Goal: Task Accomplishment & Management: Manage account settings

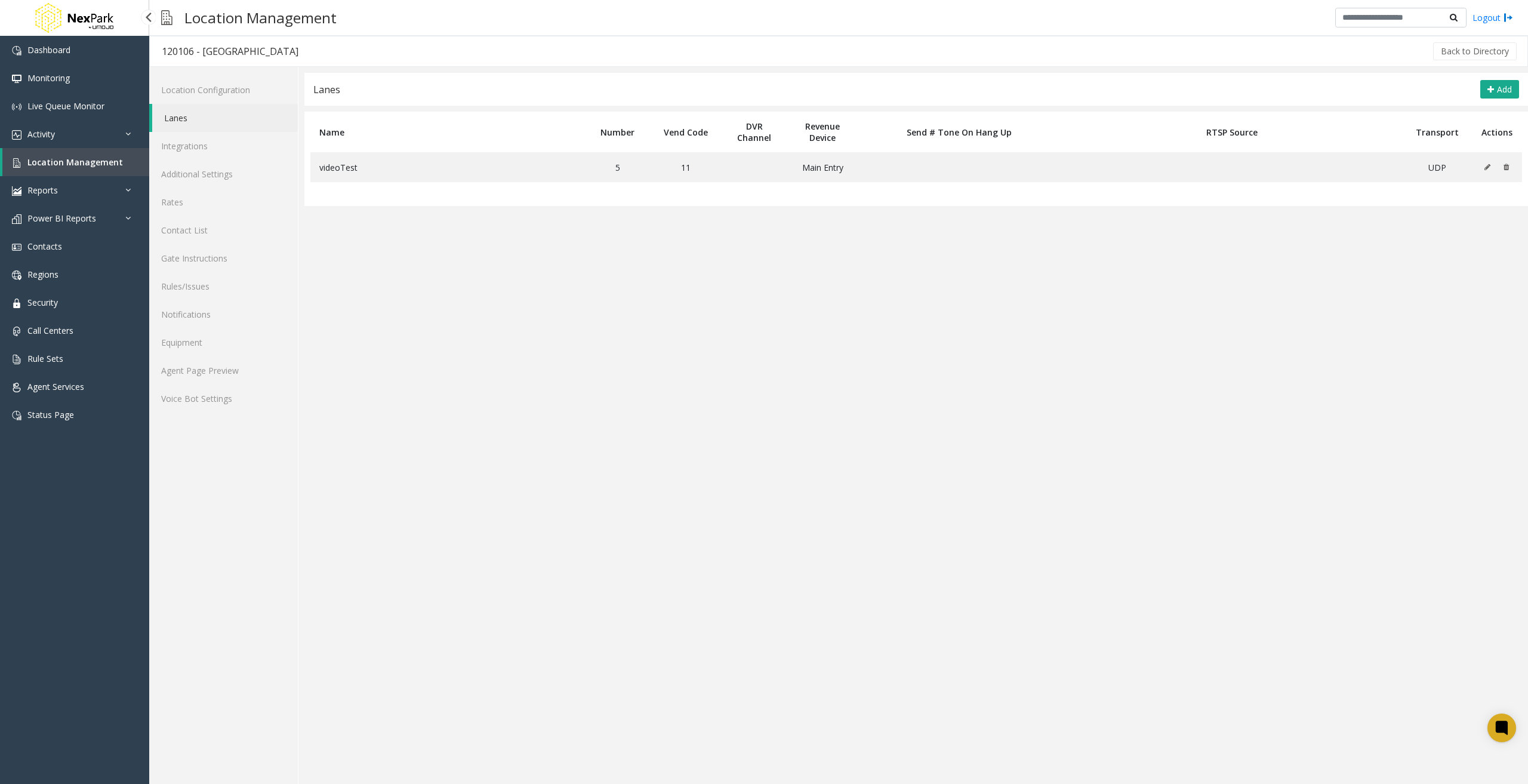
click at [83, 542] on div "Dashboard Monitoring Live Queue Monitor Activity Daily Activity Lane Activity A…" at bounding box center [75, 396] width 150 height 721
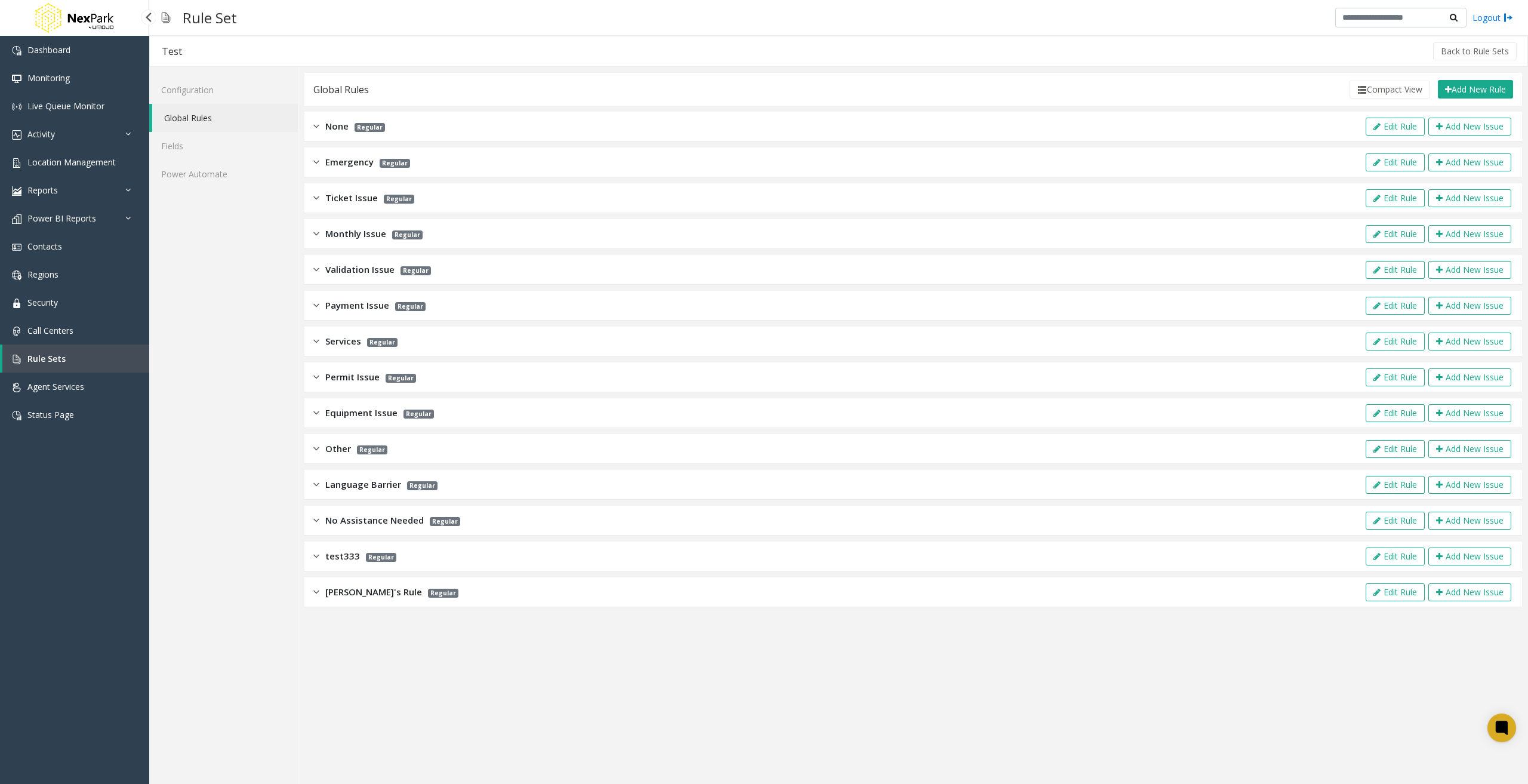
click at [70, 359] on link "Rule Sets" at bounding box center [76, 358] width 147 height 28
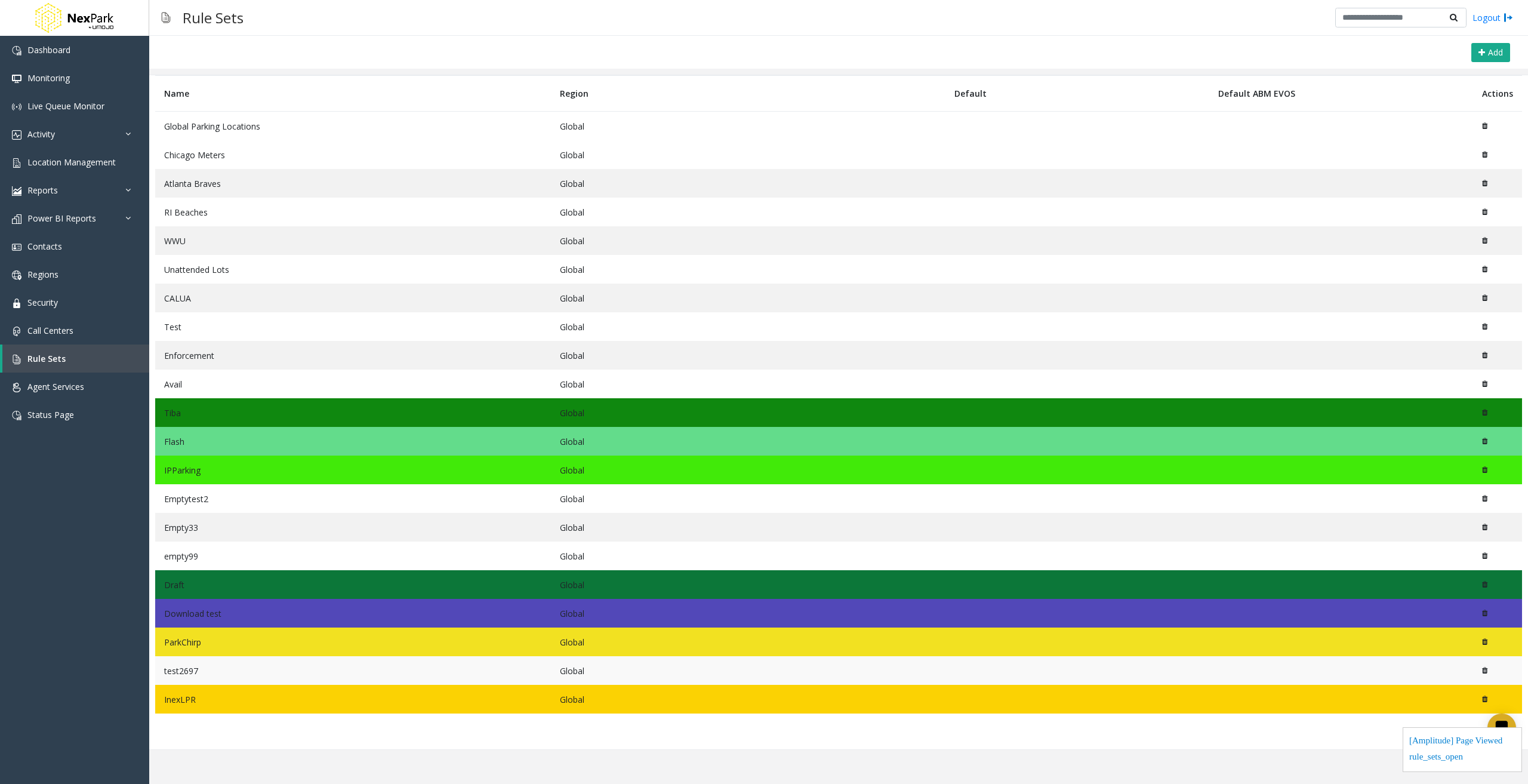
click at [274, 675] on td "test2697" at bounding box center [353, 670] width 396 height 28
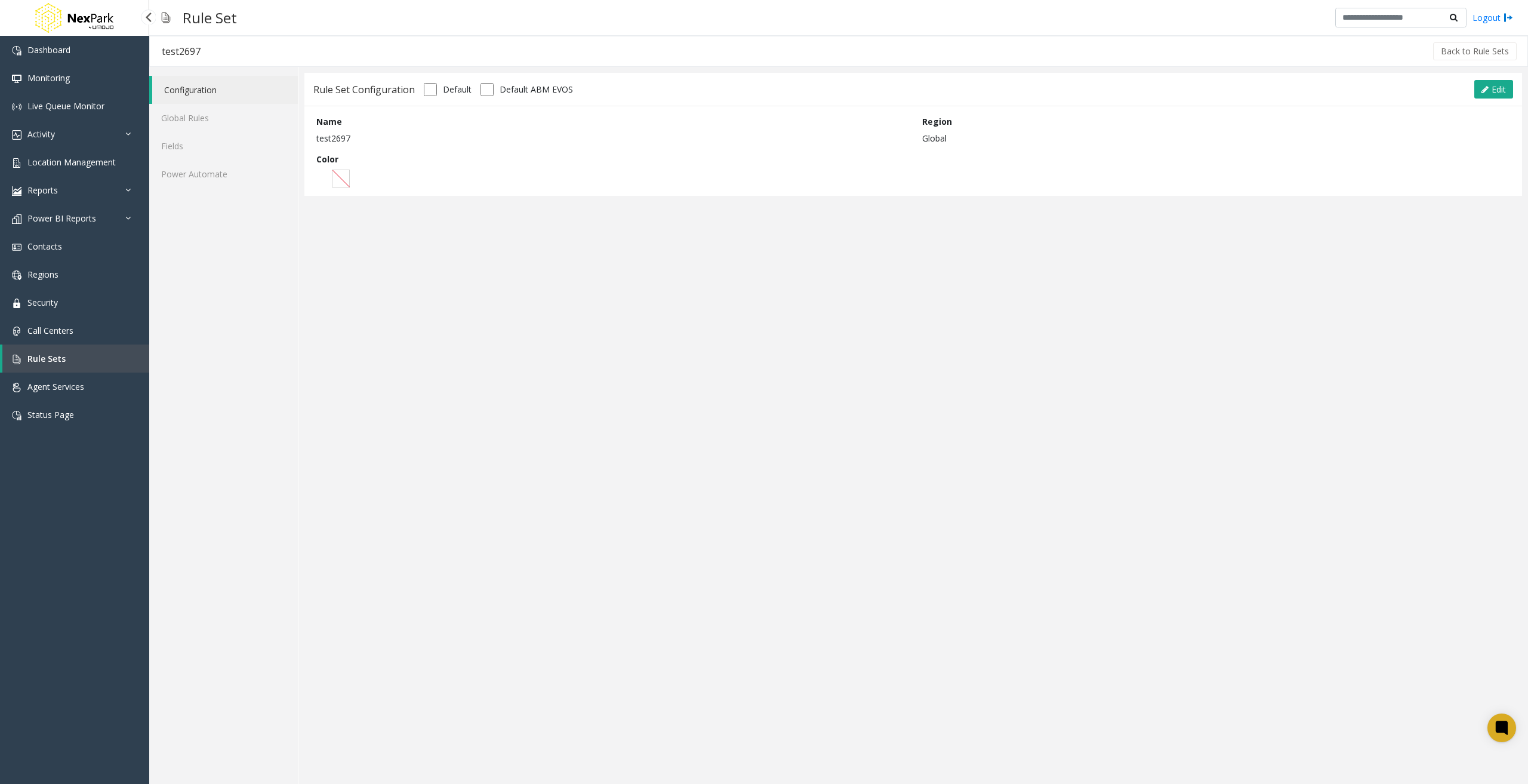
click at [87, 363] on link "Rule Sets" at bounding box center [76, 358] width 147 height 28
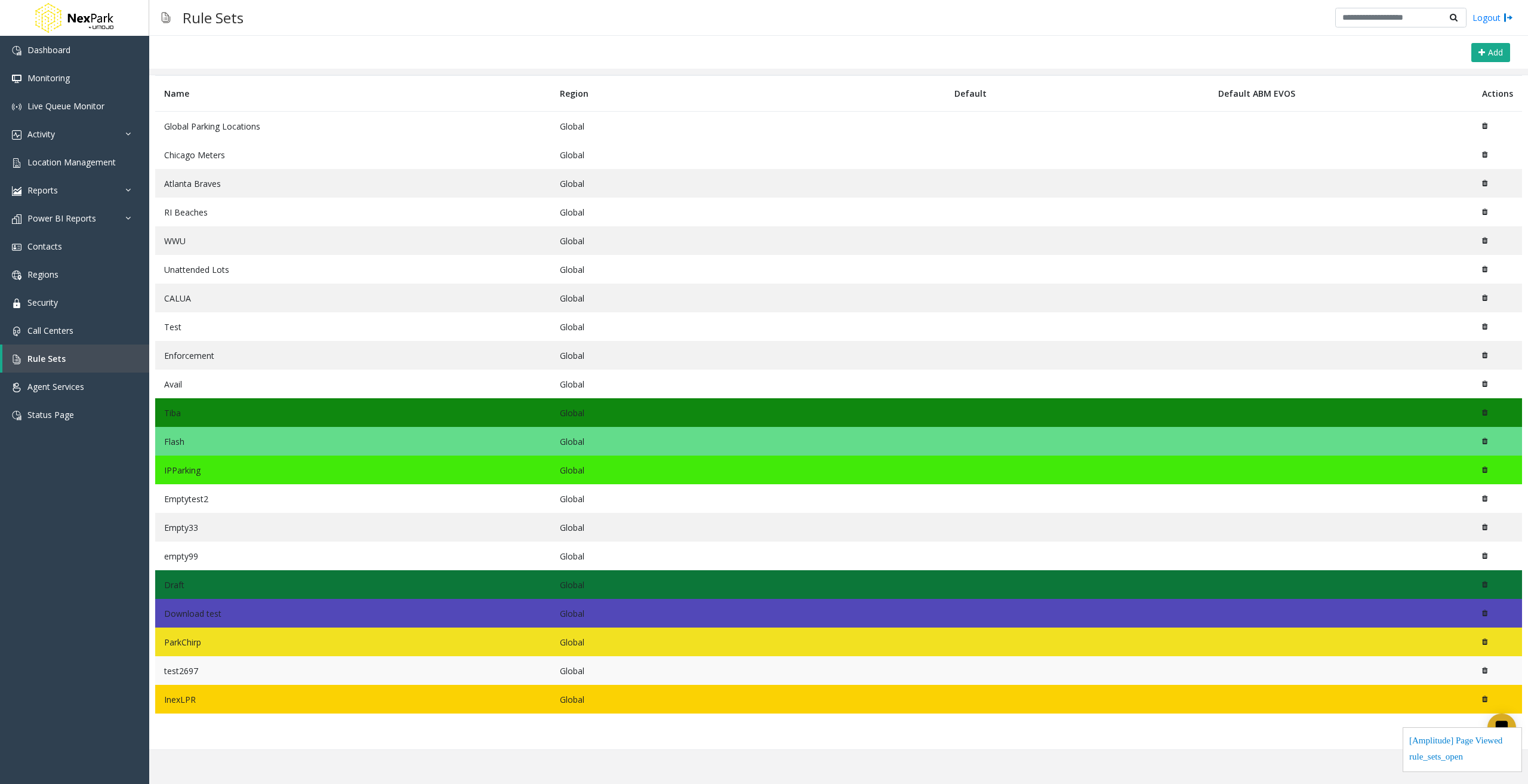
click at [210, 673] on td "test2697" at bounding box center [353, 670] width 396 height 28
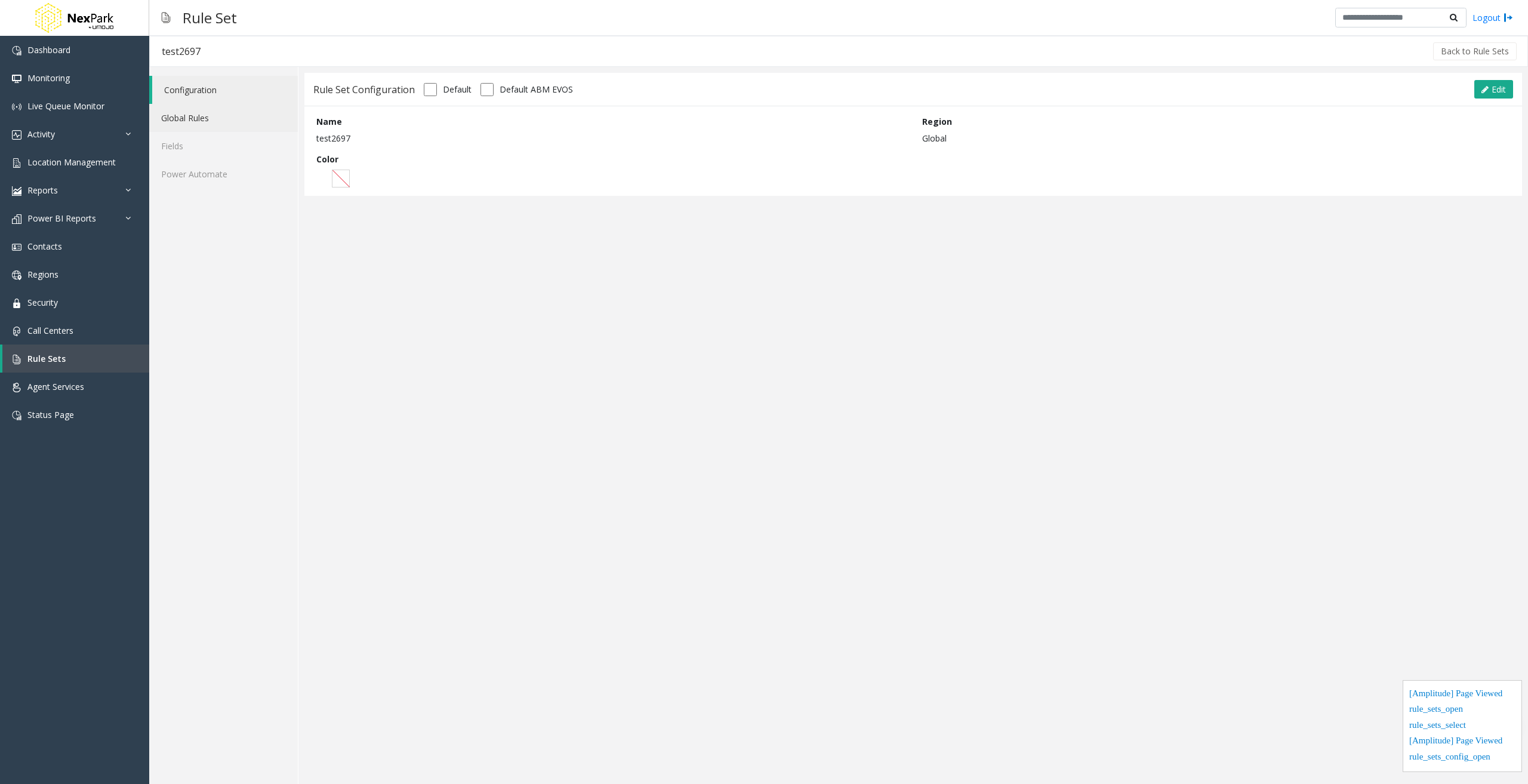
click at [188, 120] on link "Global Rules" at bounding box center [223, 118] width 149 height 28
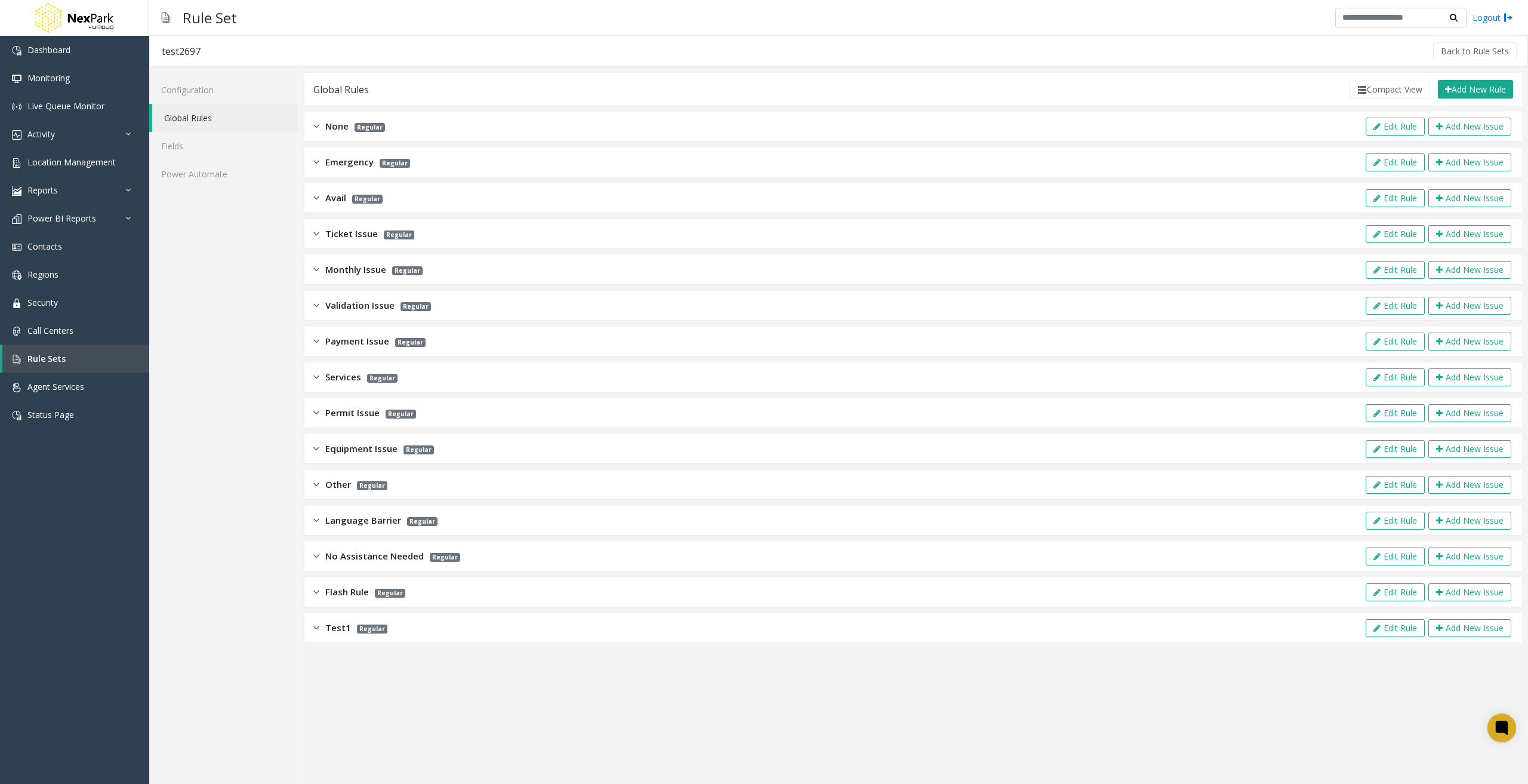
click at [1514, 634] on div "Test1 Regular Edit Rule Add New Issue" at bounding box center [914, 627] width 1218 height 30
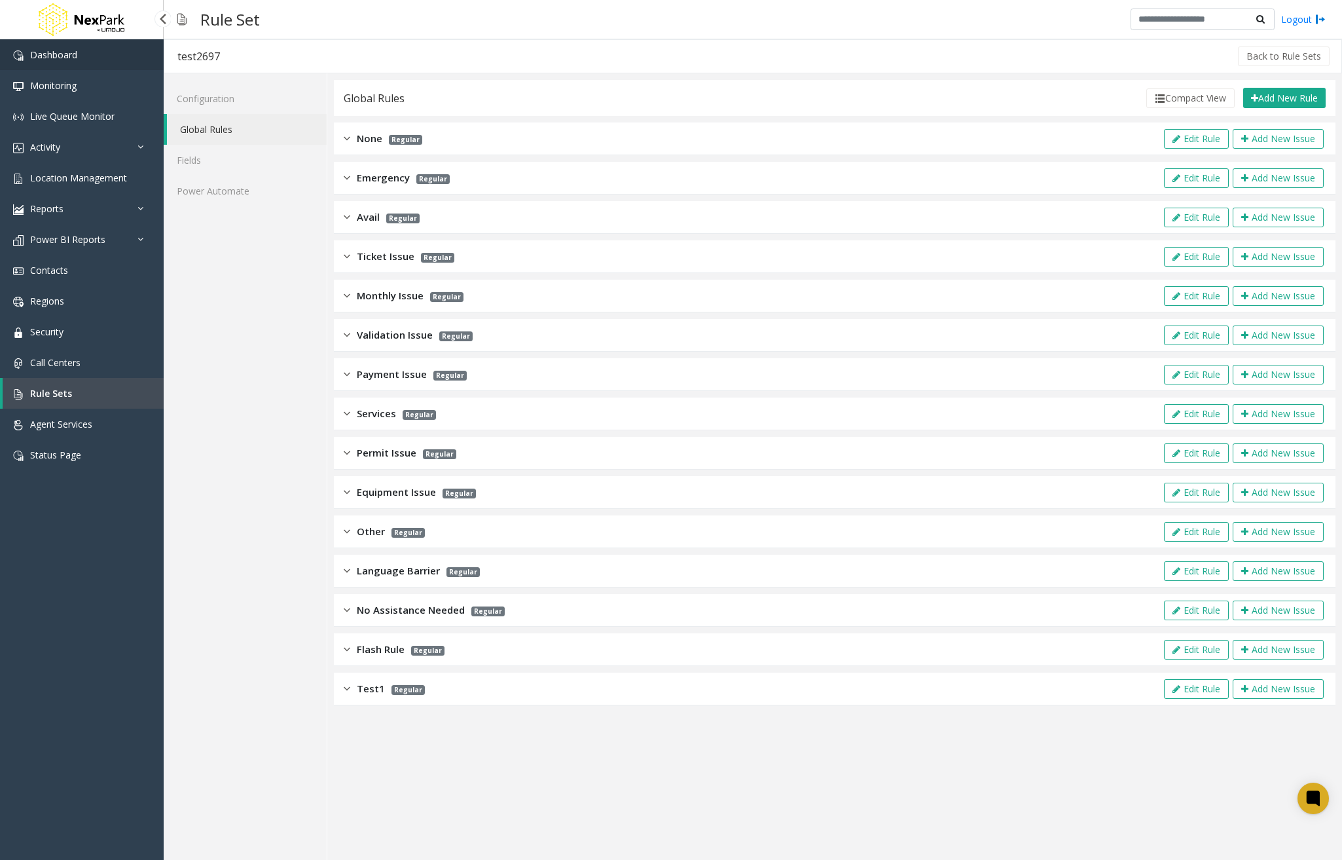
click at [76, 57] on span "Dashboard" at bounding box center [53, 54] width 47 height 12
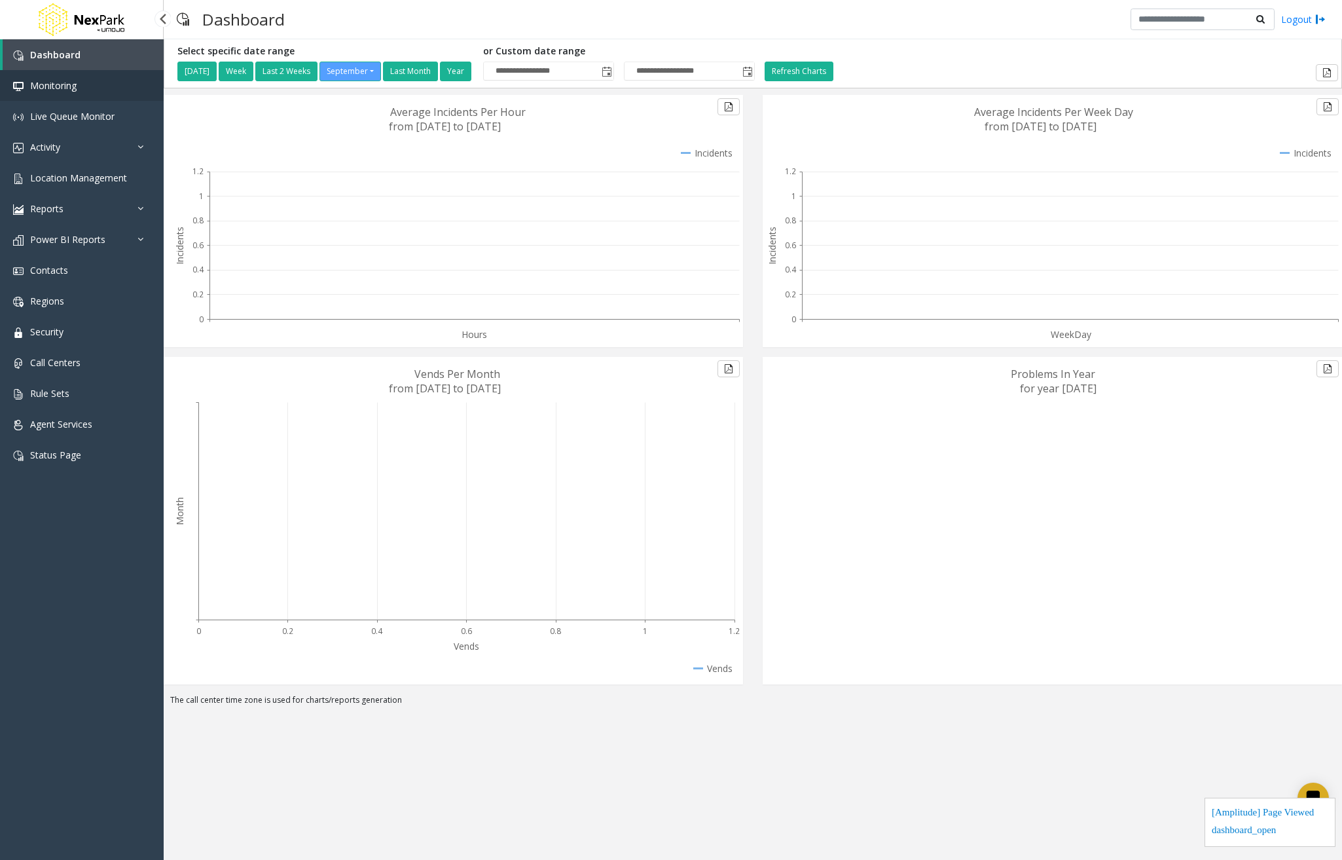
click at [144, 81] on link "Monitoring" at bounding box center [82, 85] width 164 height 31
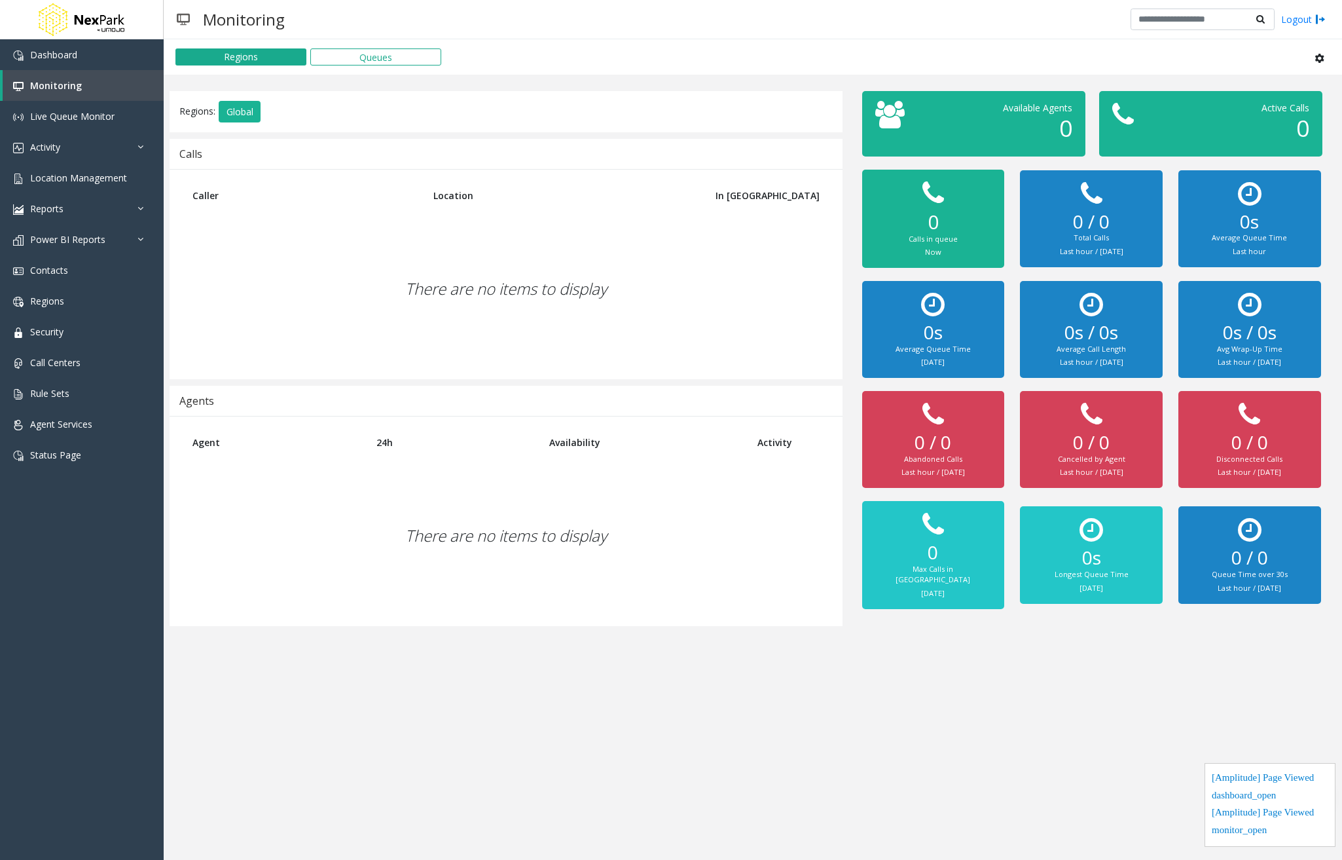
click at [1327, 60] on button at bounding box center [1320, 57] width 26 height 22
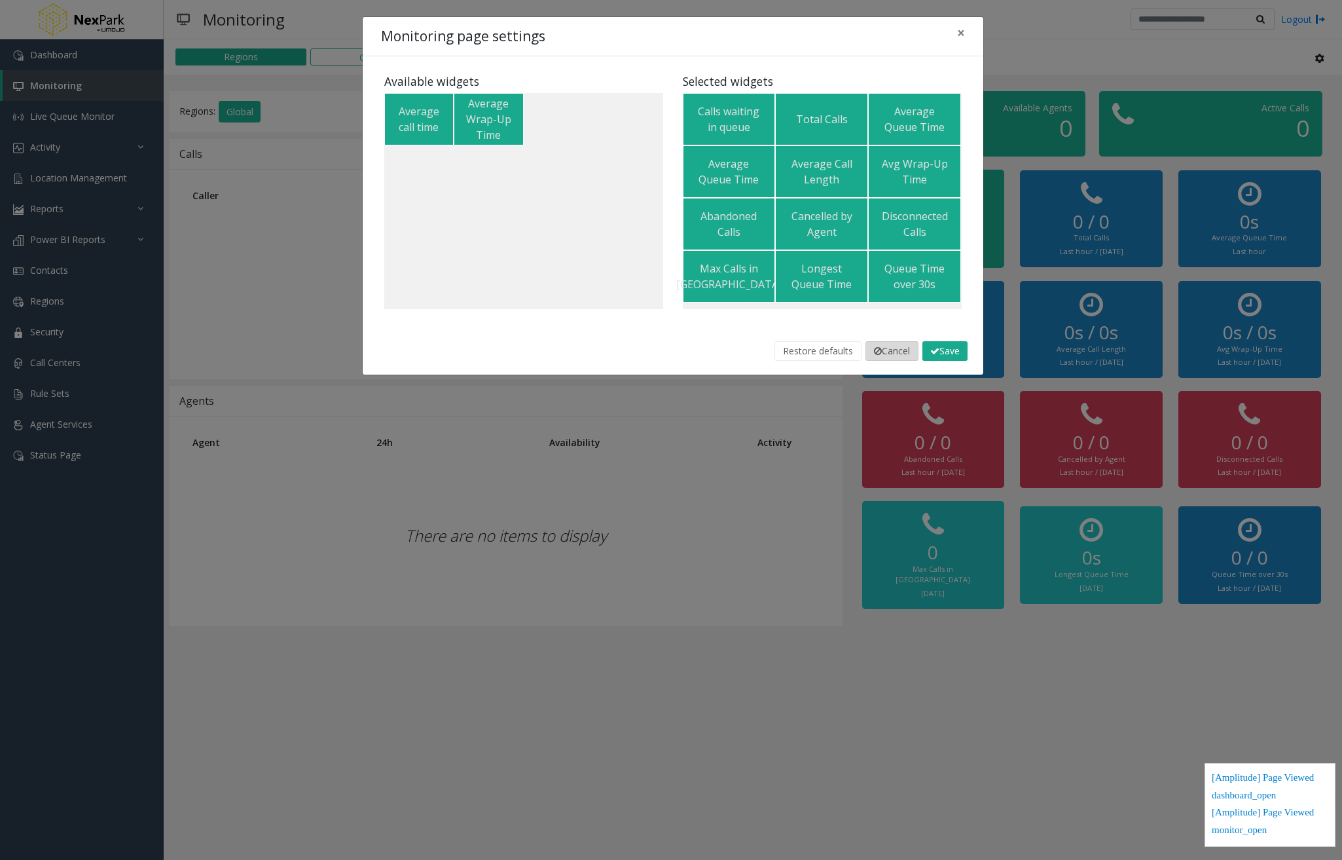
click at [898, 352] on button "Cancel" at bounding box center [892, 351] width 53 height 20
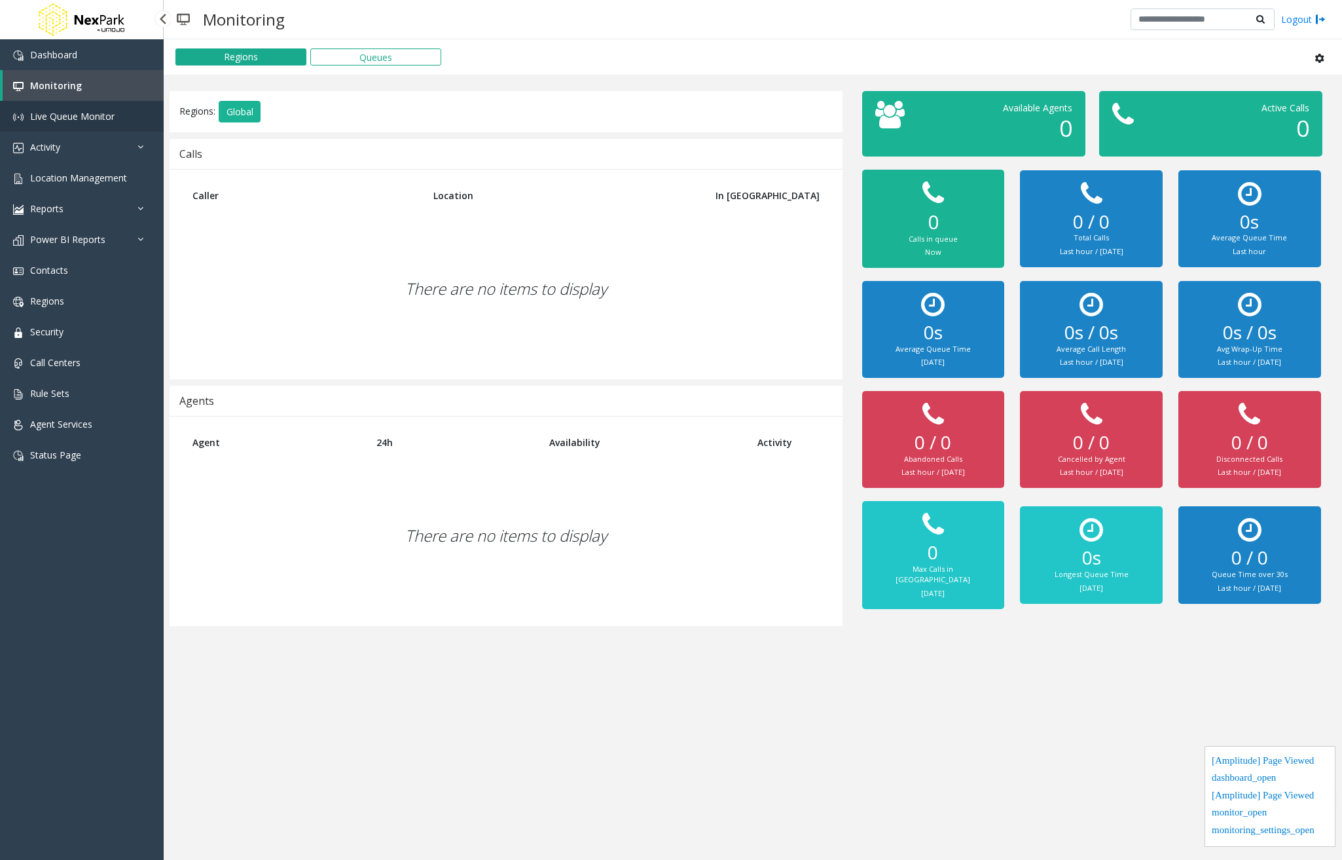
click at [50, 129] on link "Live Queue Monitor" at bounding box center [82, 116] width 164 height 31
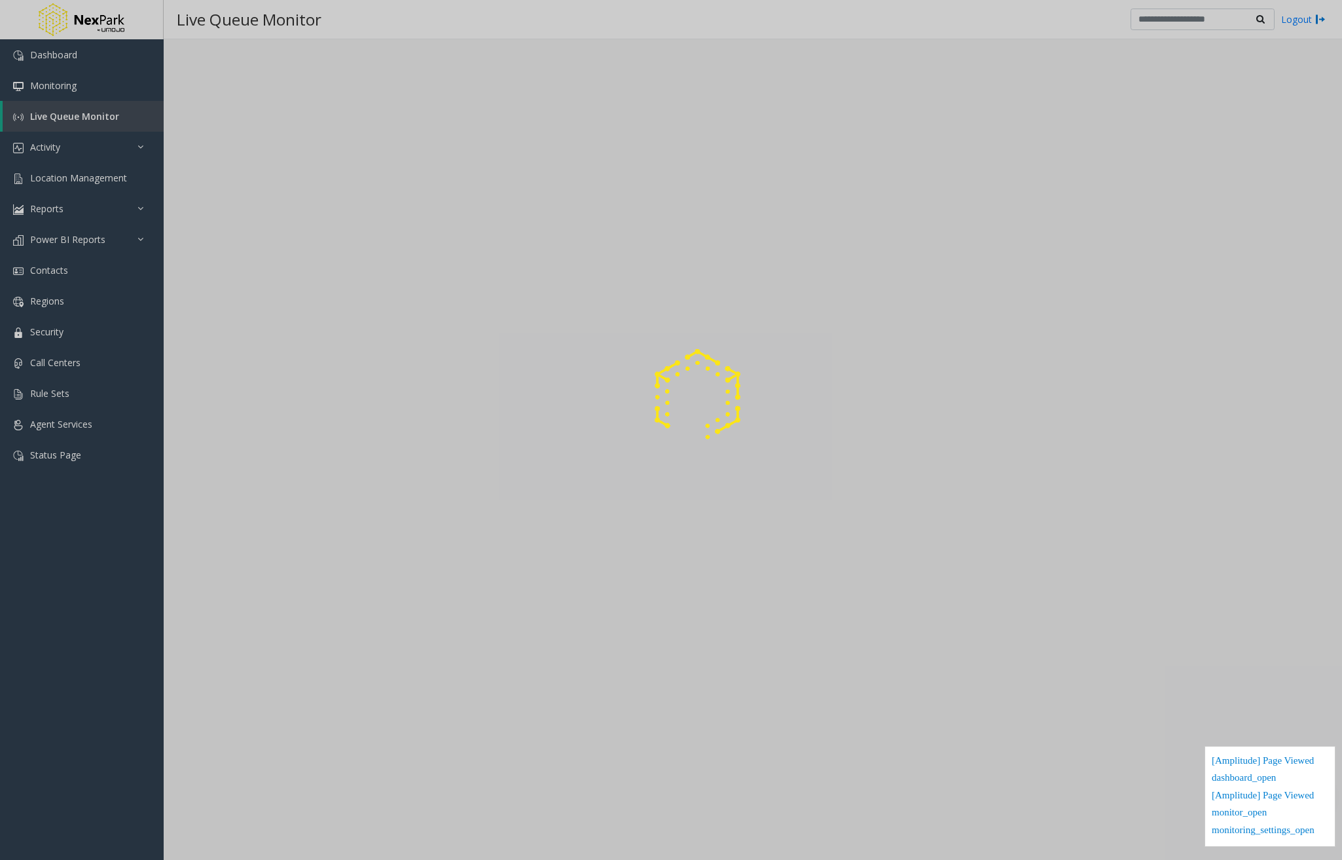
click at [71, 150] on div at bounding box center [671, 430] width 1342 height 860
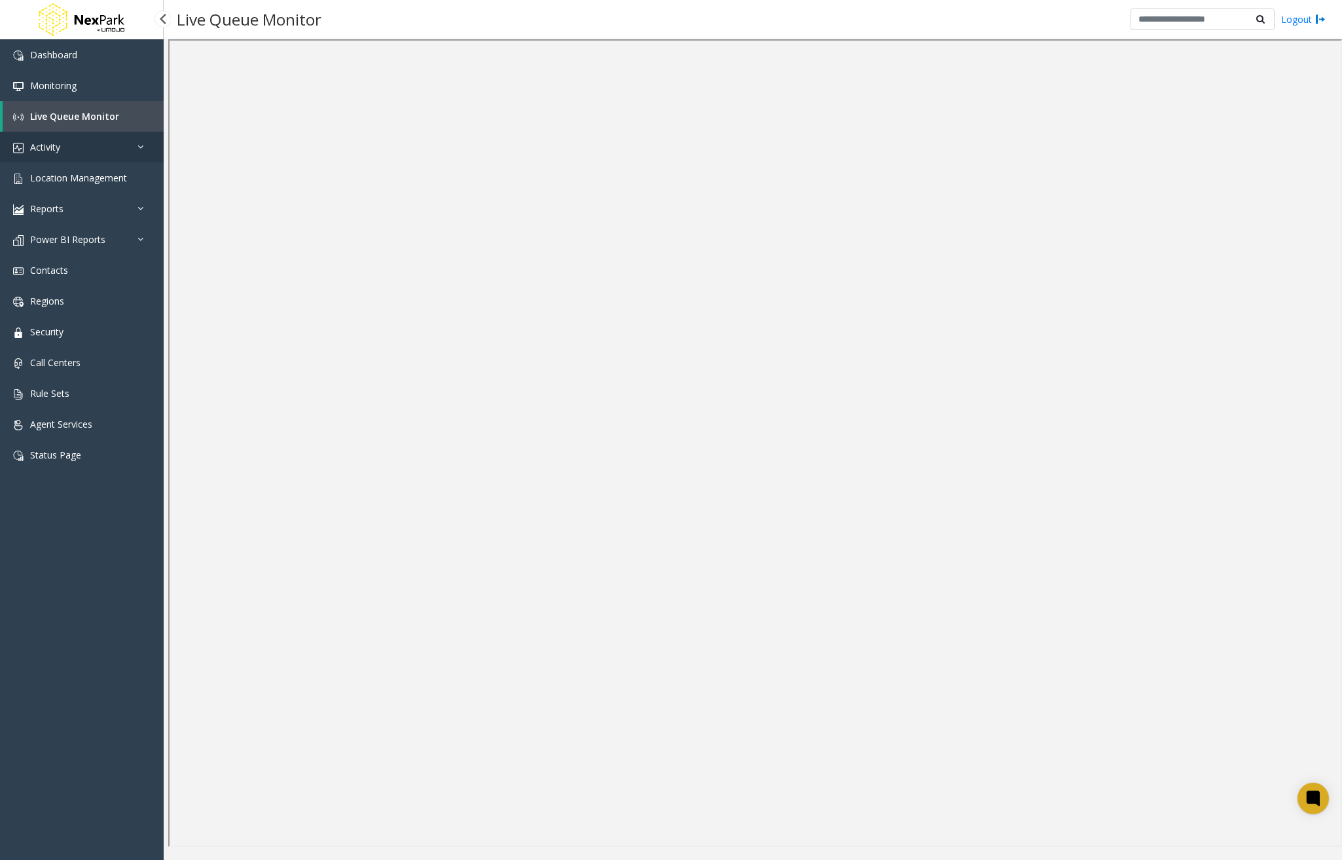
click at [138, 147] on icon at bounding box center [144, 146] width 13 height 9
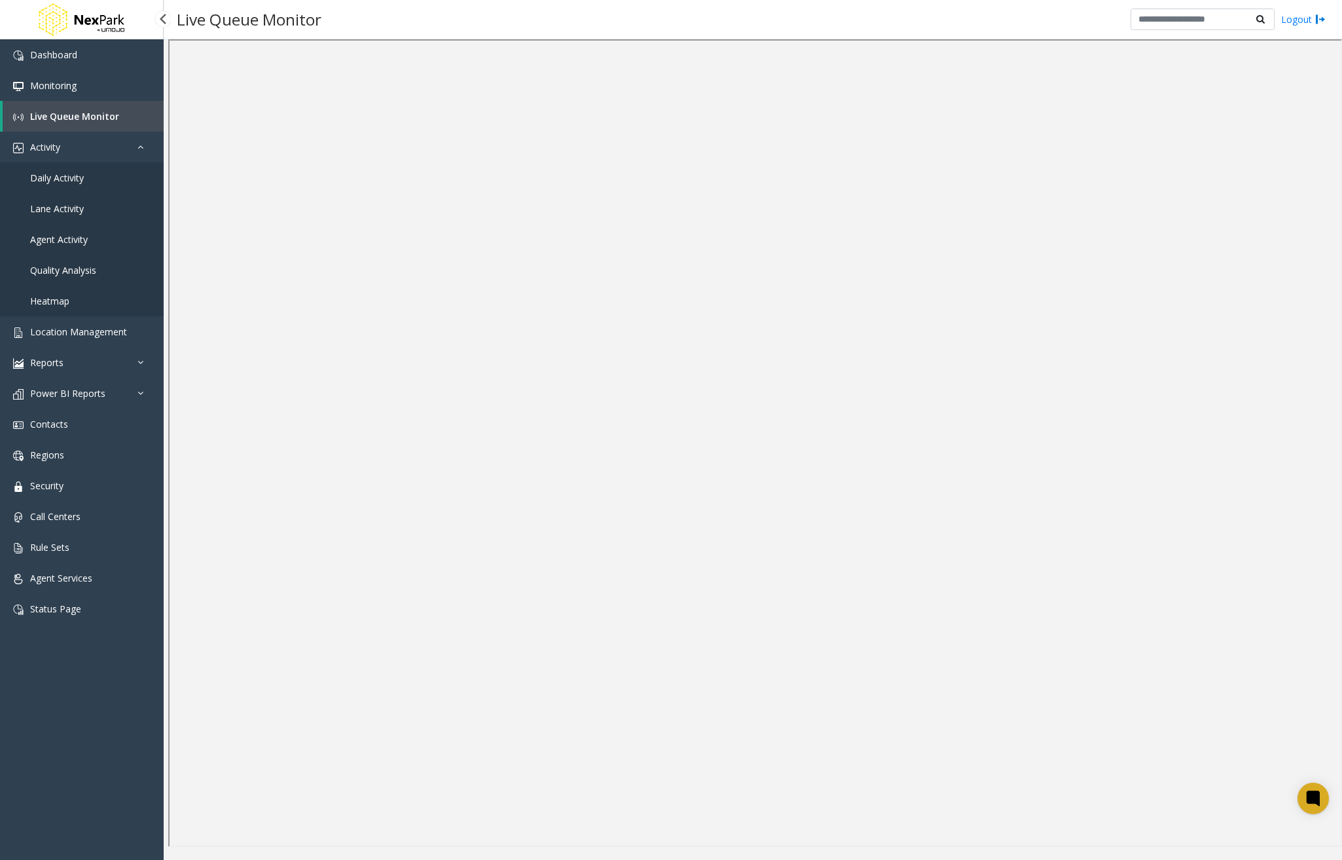
click at [104, 183] on link "Daily Activity" at bounding box center [82, 177] width 164 height 31
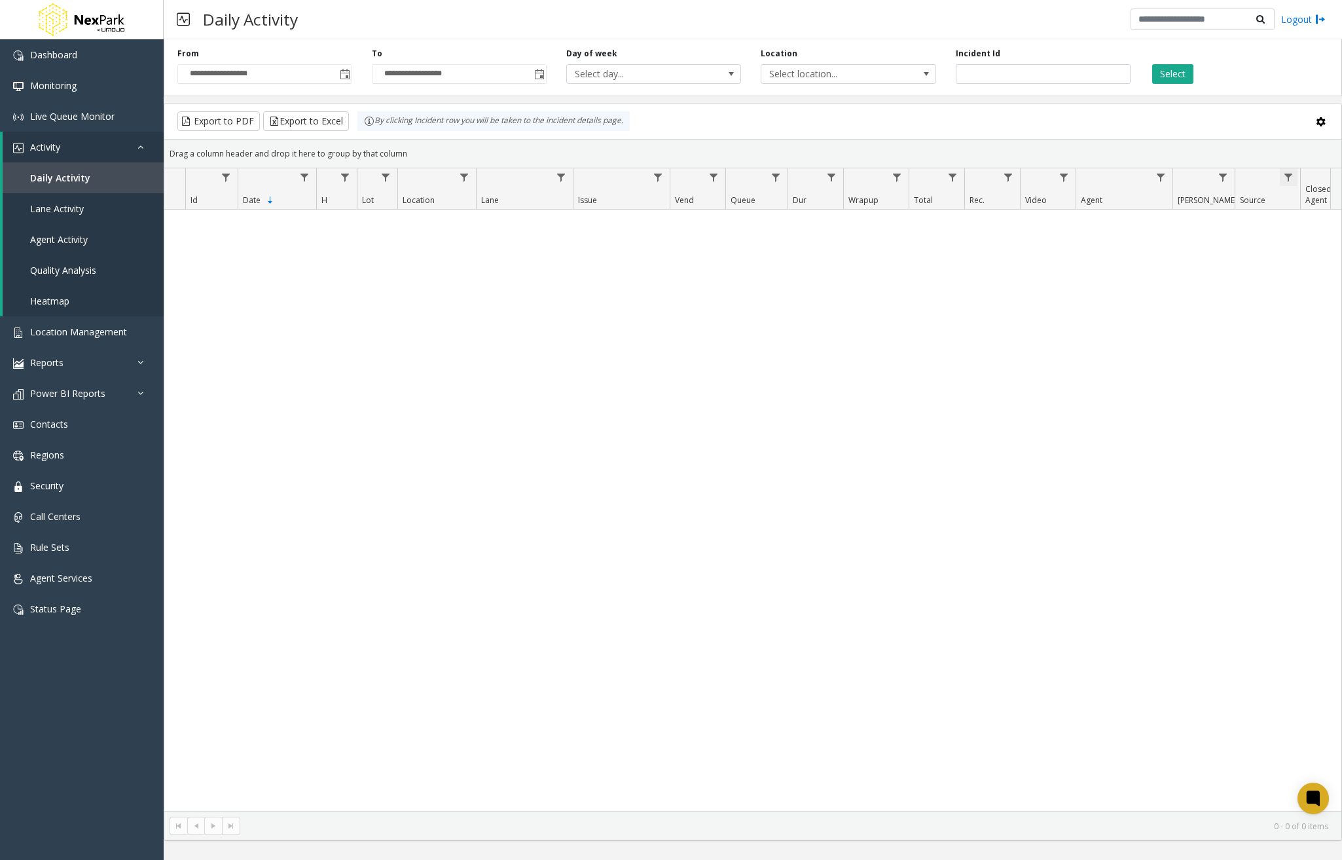
click at [1287, 179] on span "Data table" at bounding box center [1288, 177] width 10 height 10
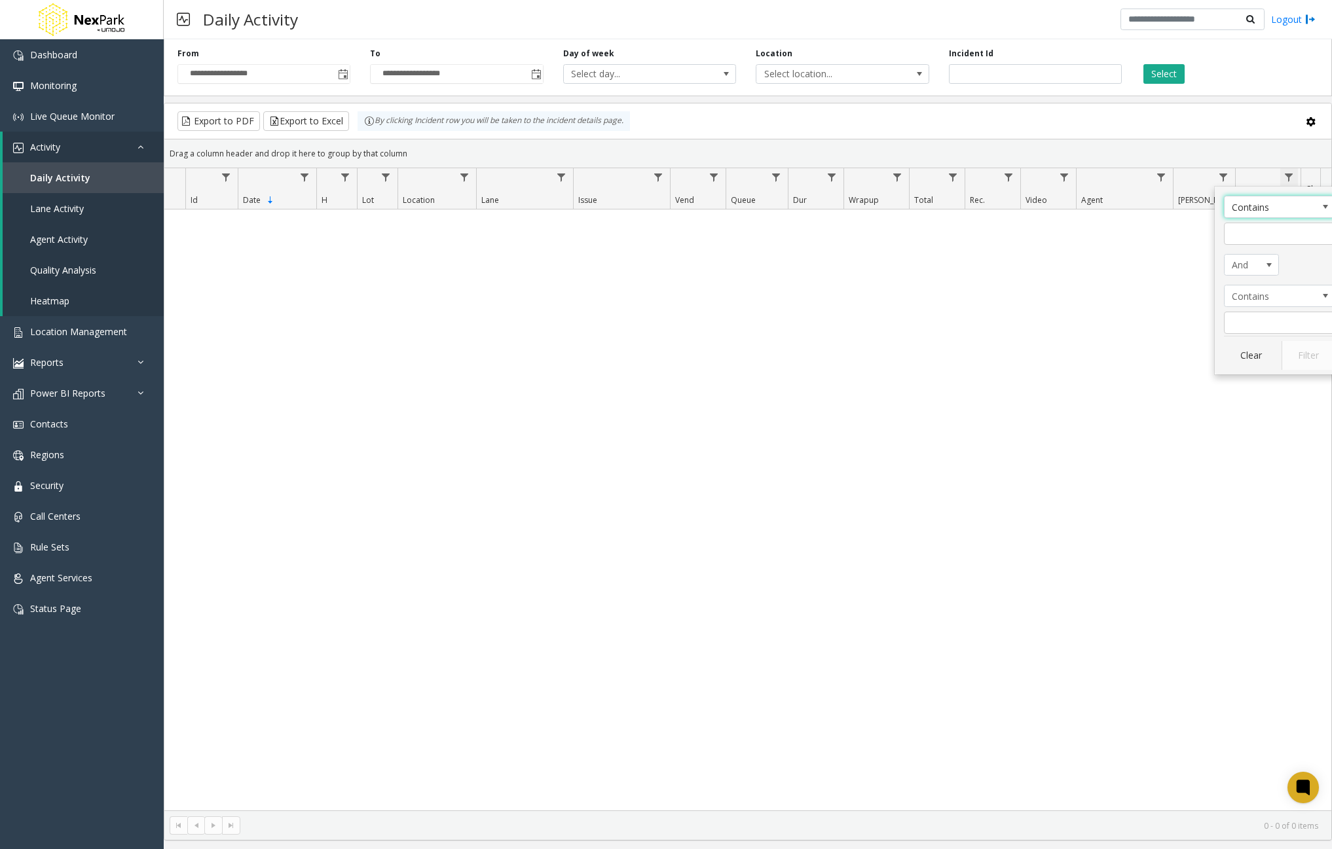
click at [1287, 179] on span "Data table" at bounding box center [1288, 177] width 10 height 10
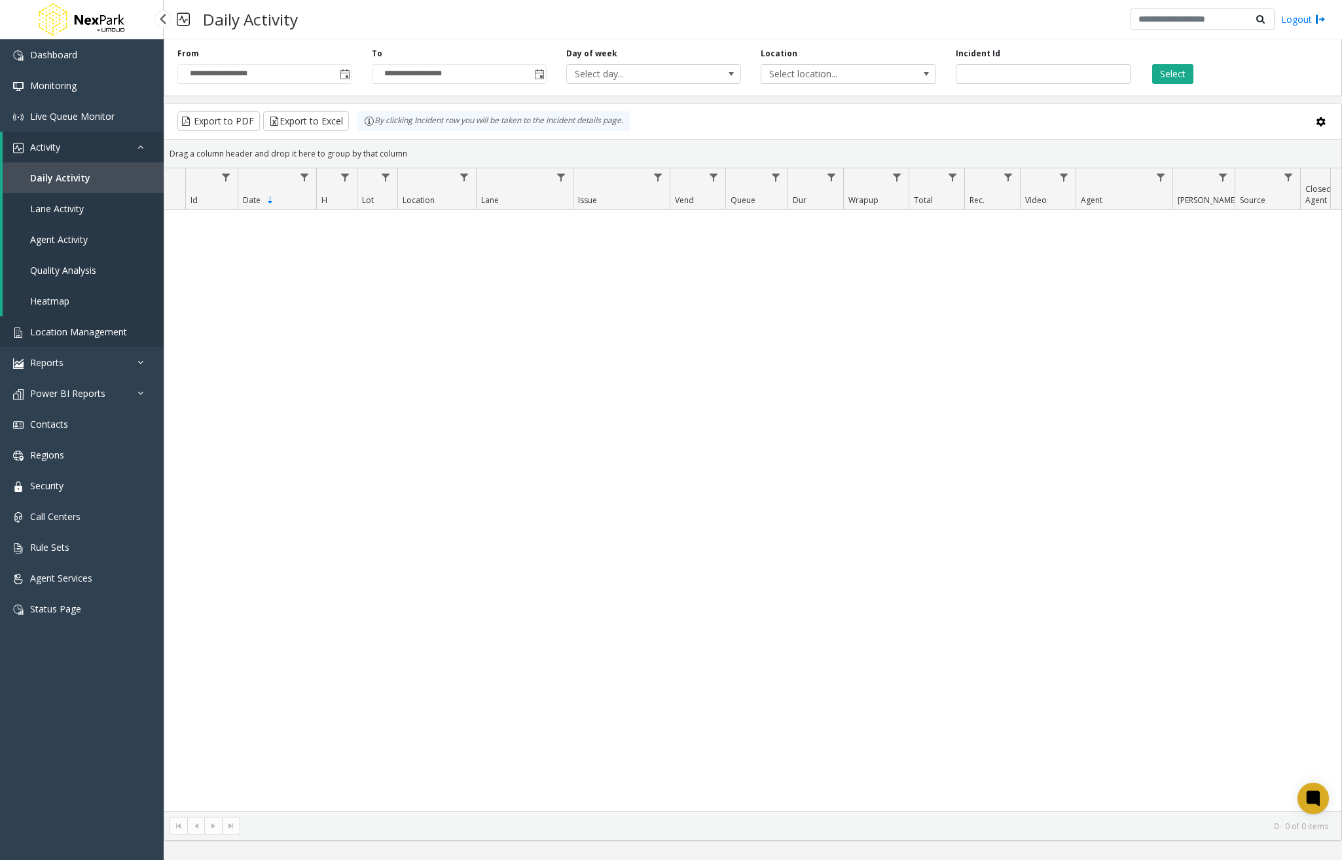
click at [114, 329] on span "Location Management" at bounding box center [78, 331] width 97 height 12
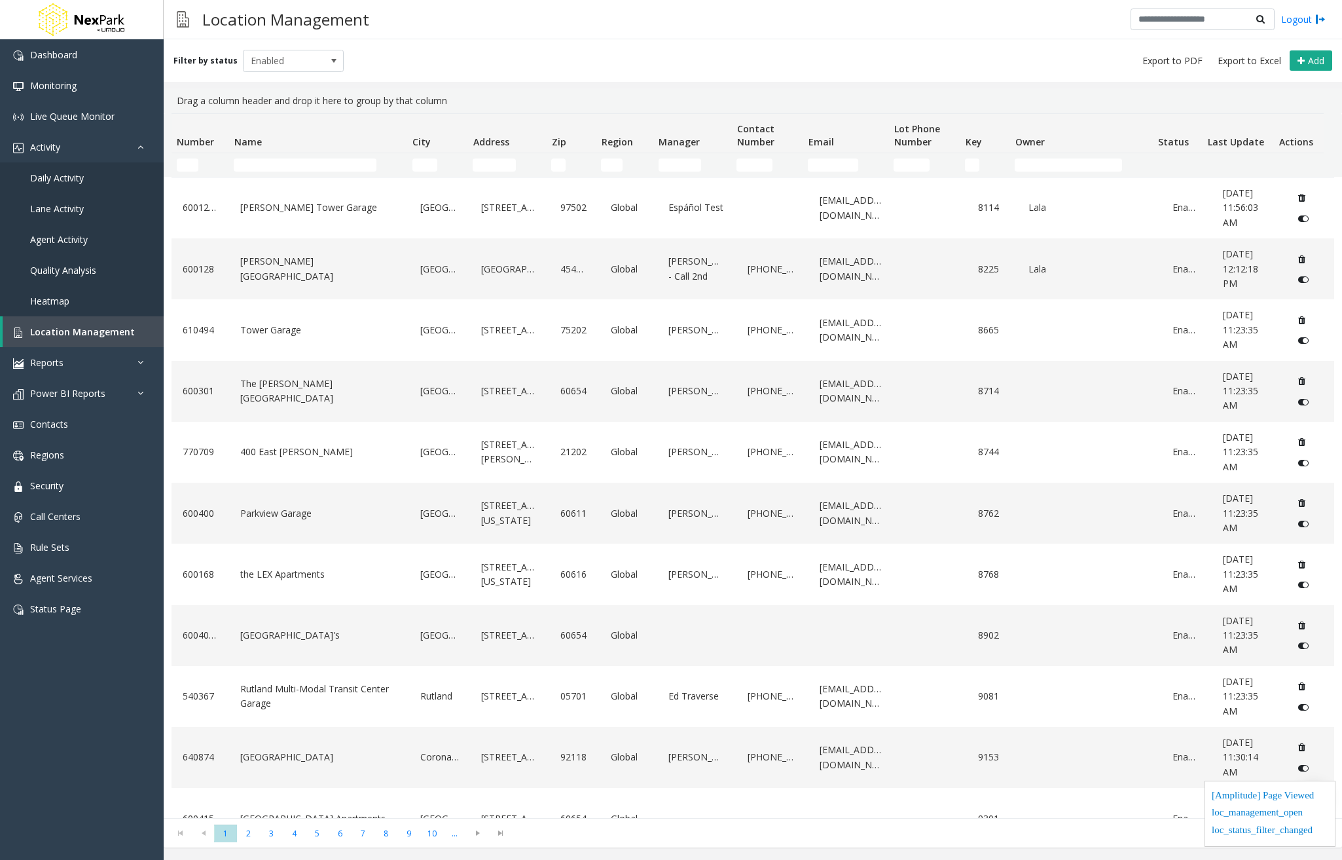
click at [277, 273] on link "Webster Square" at bounding box center [319, 269] width 164 height 36
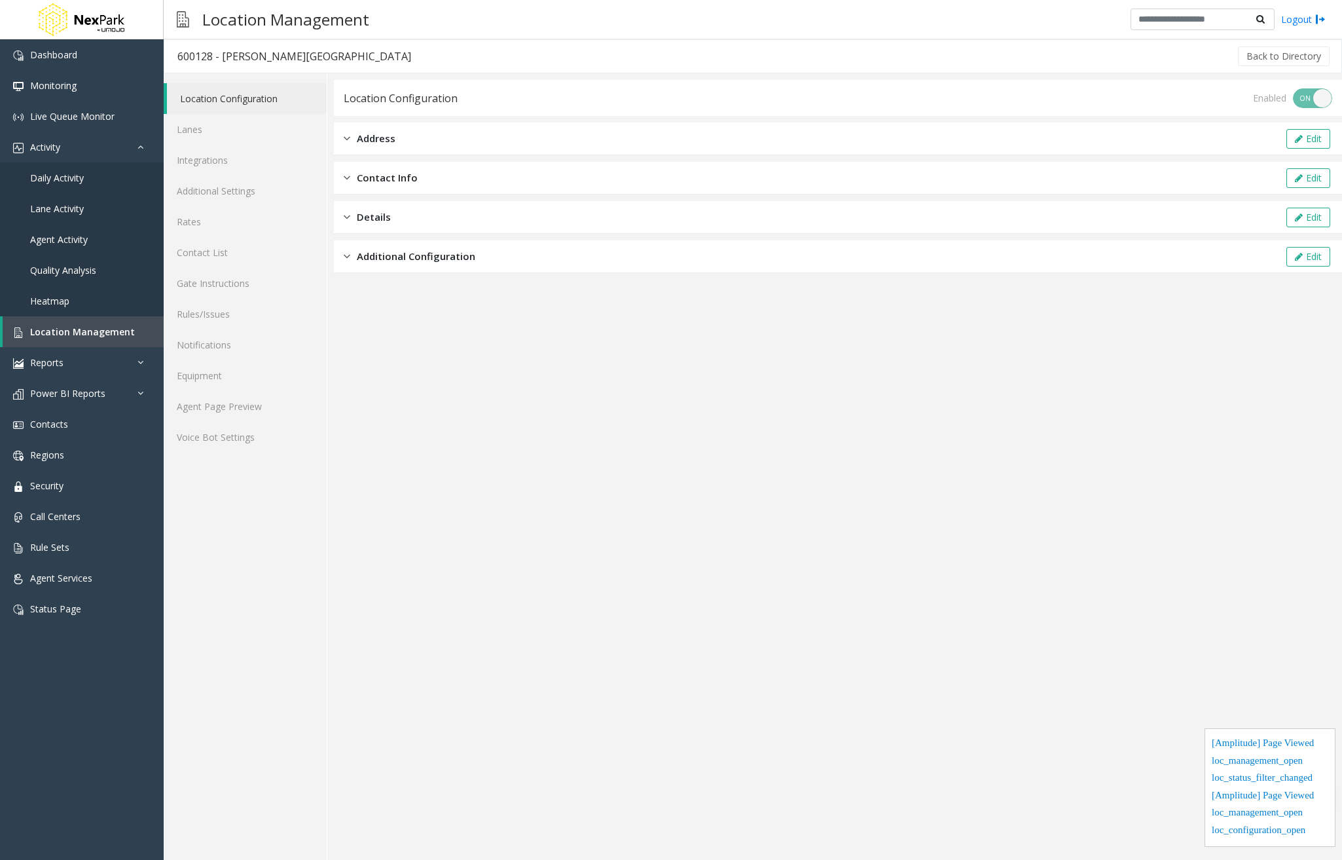
click at [427, 132] on div "Address Edit" at bounding box center [838, 138] width 1008 height 33
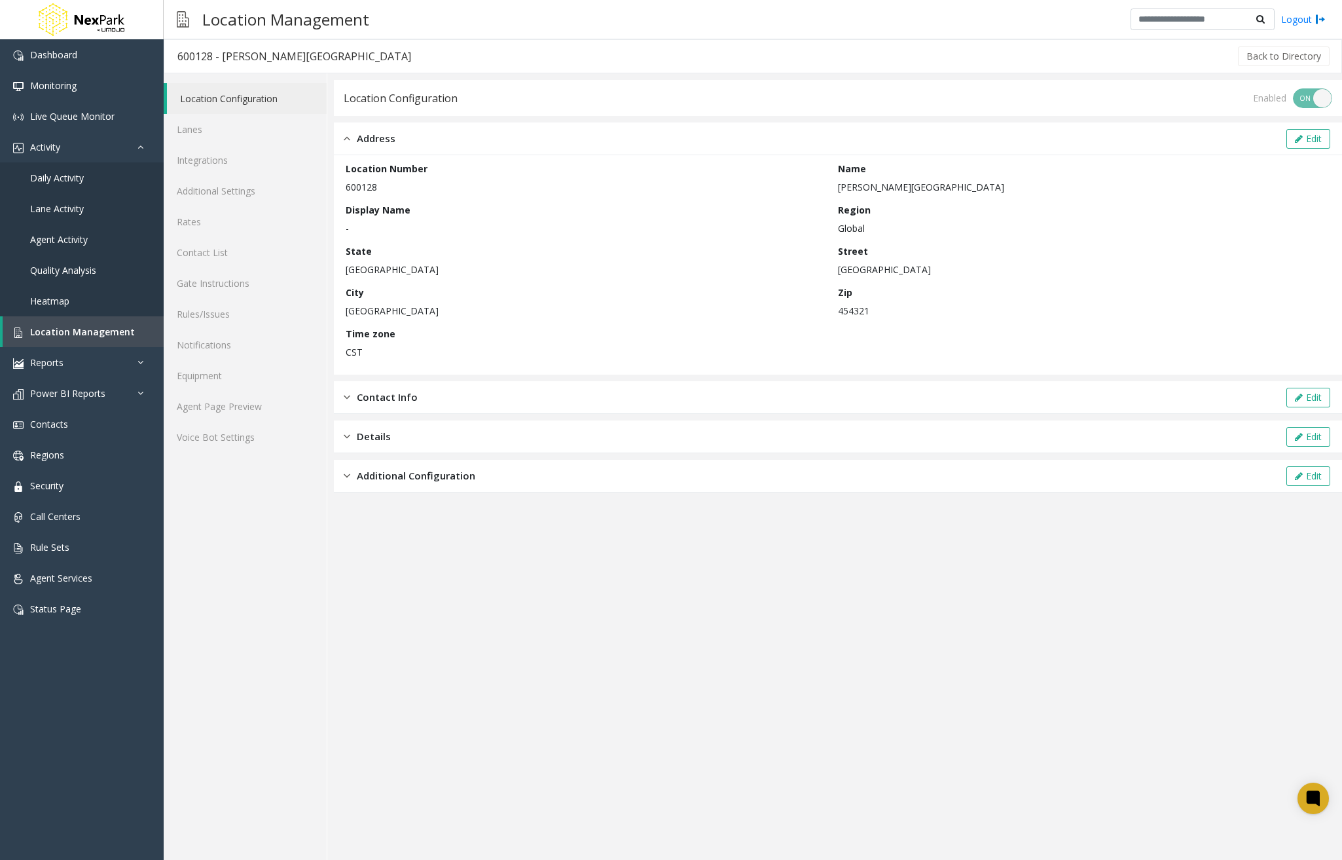
click at [366, 392] on span "Contact Info" at bounding box center [387, 397] width 61 height 15
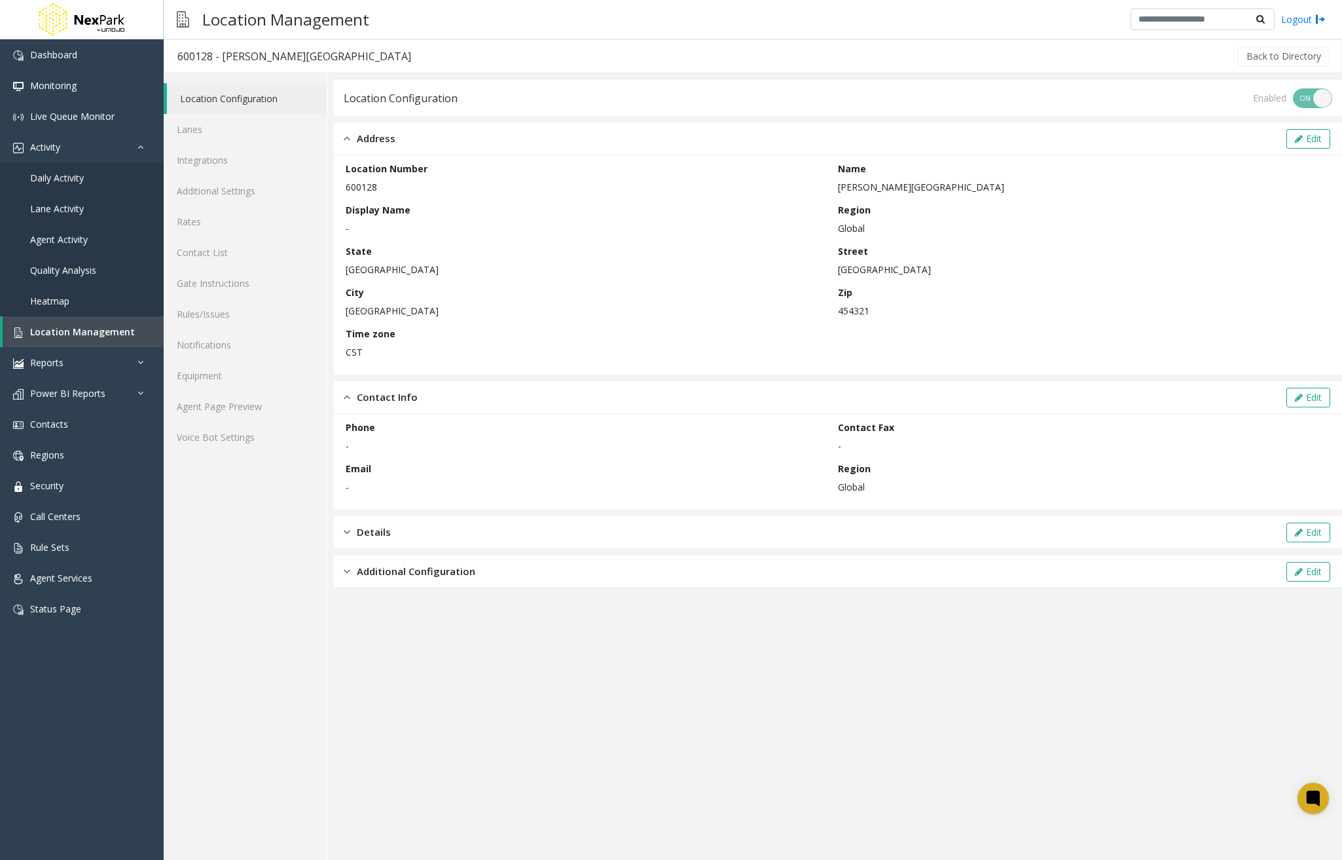
click at [413, 530] on div "Details Edit" at bounding box center [838, 532] width 1008 height 33
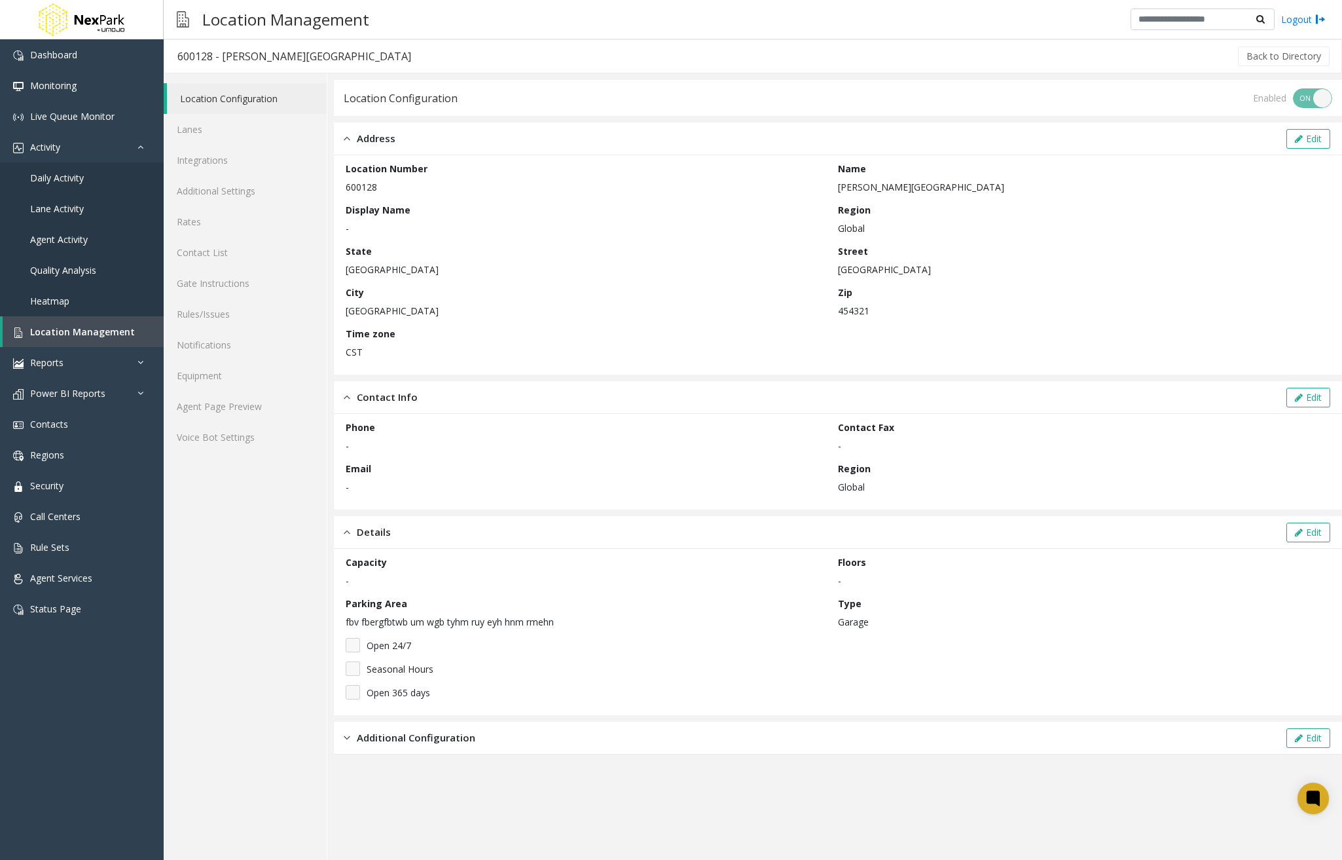
click at [433, 739] on span "Additional Configuration" at bounding box center [416, 737] width 119 height 15
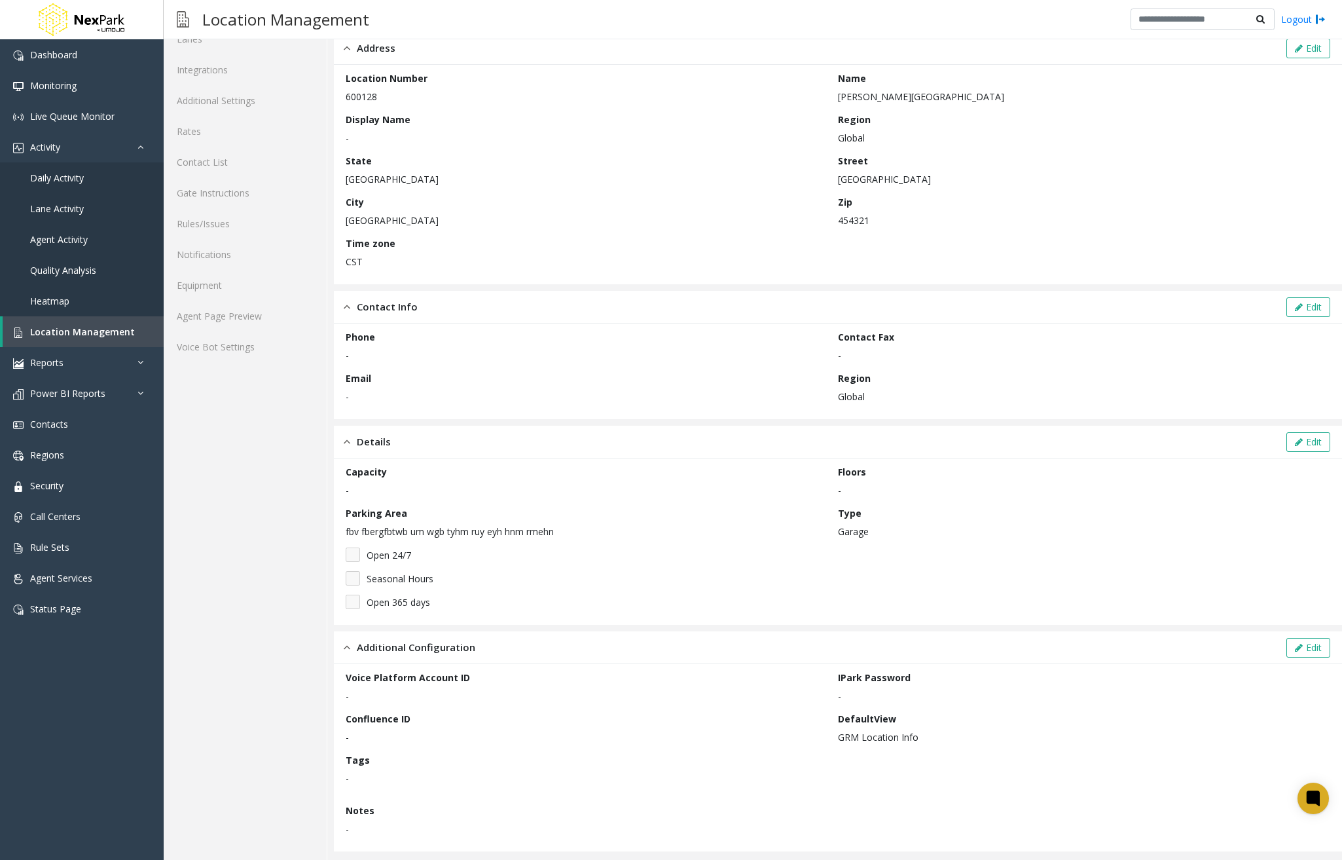
scroll to position [98, 0]
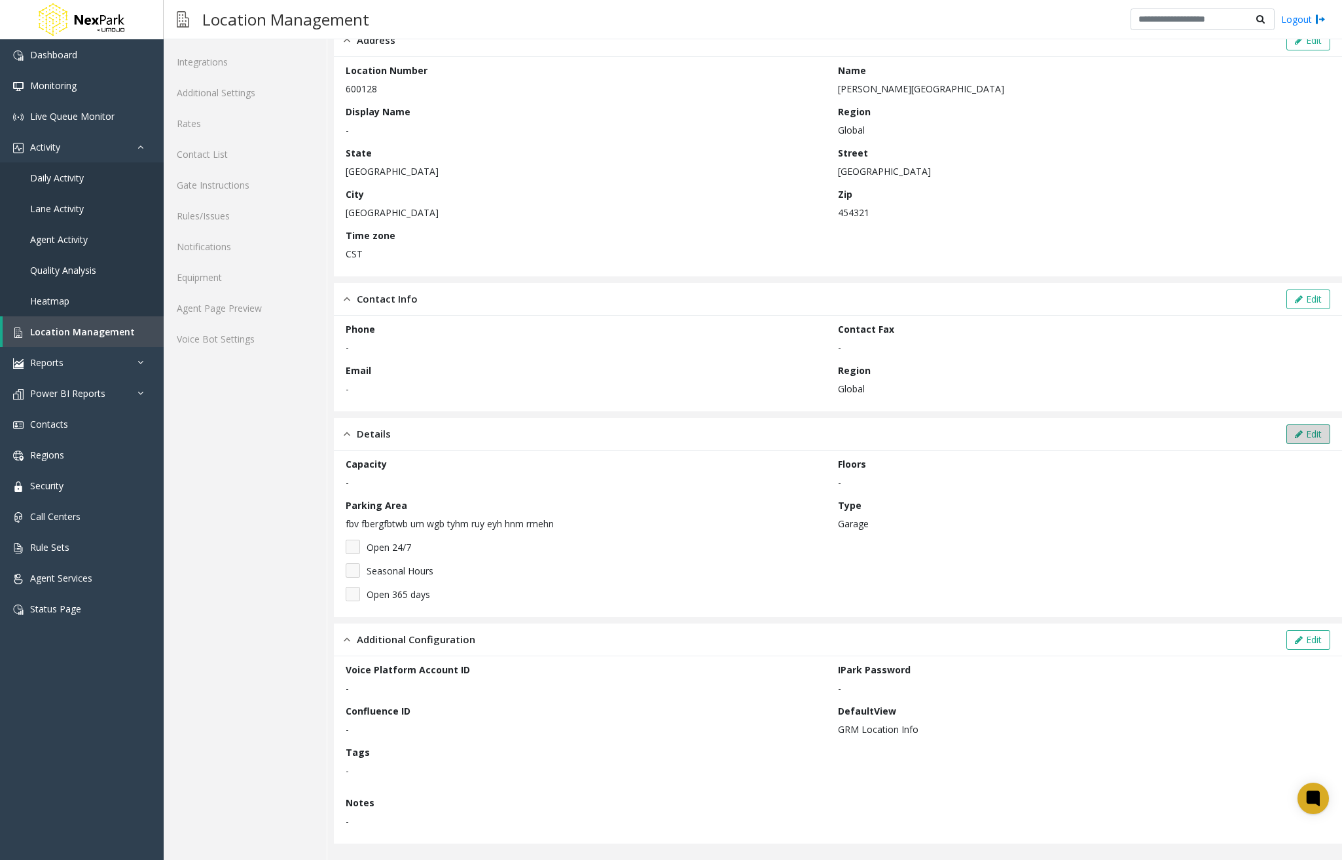
click at [1293, 441] on button "Edit" at bounding box center [1309, 434] width 44 height 20
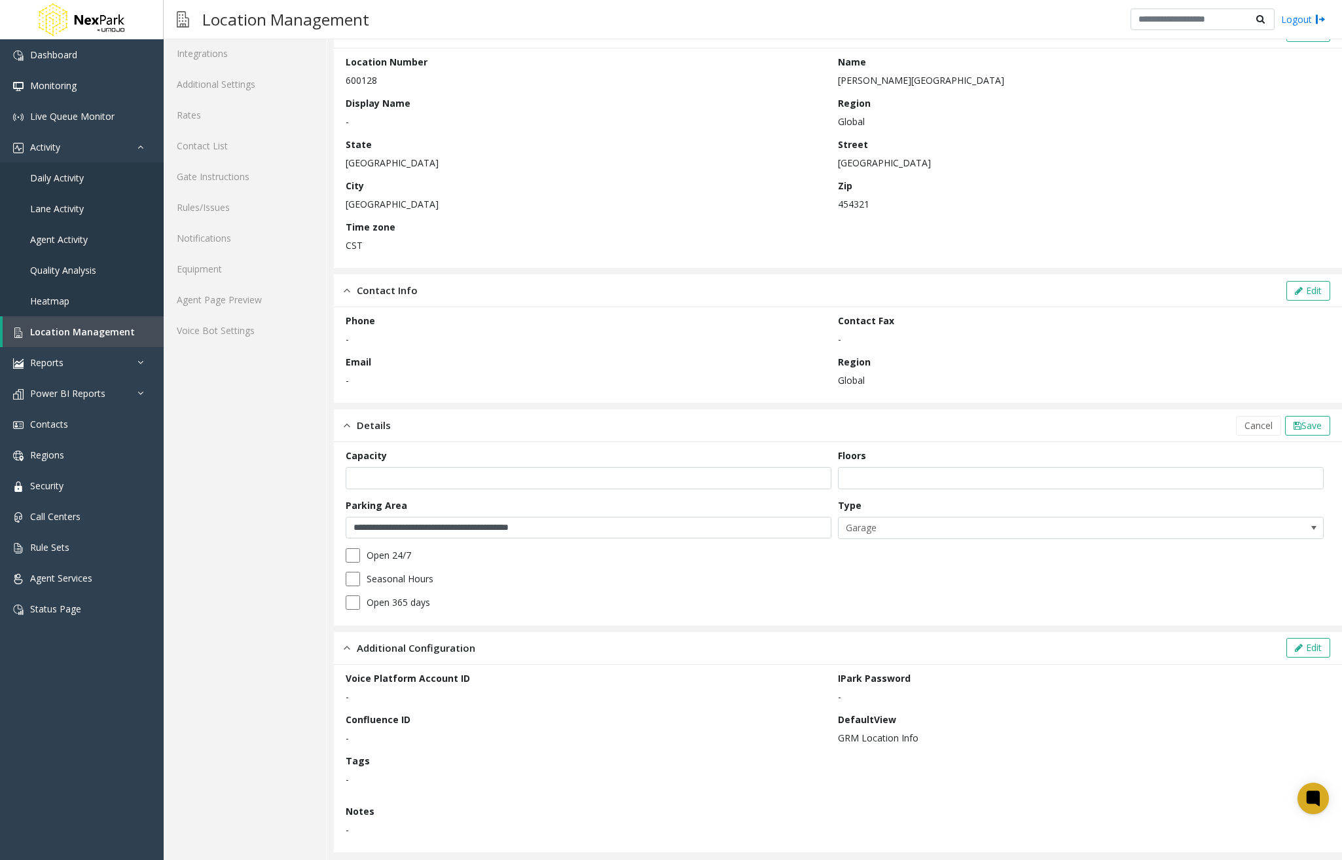
scroll to position [115, 0]
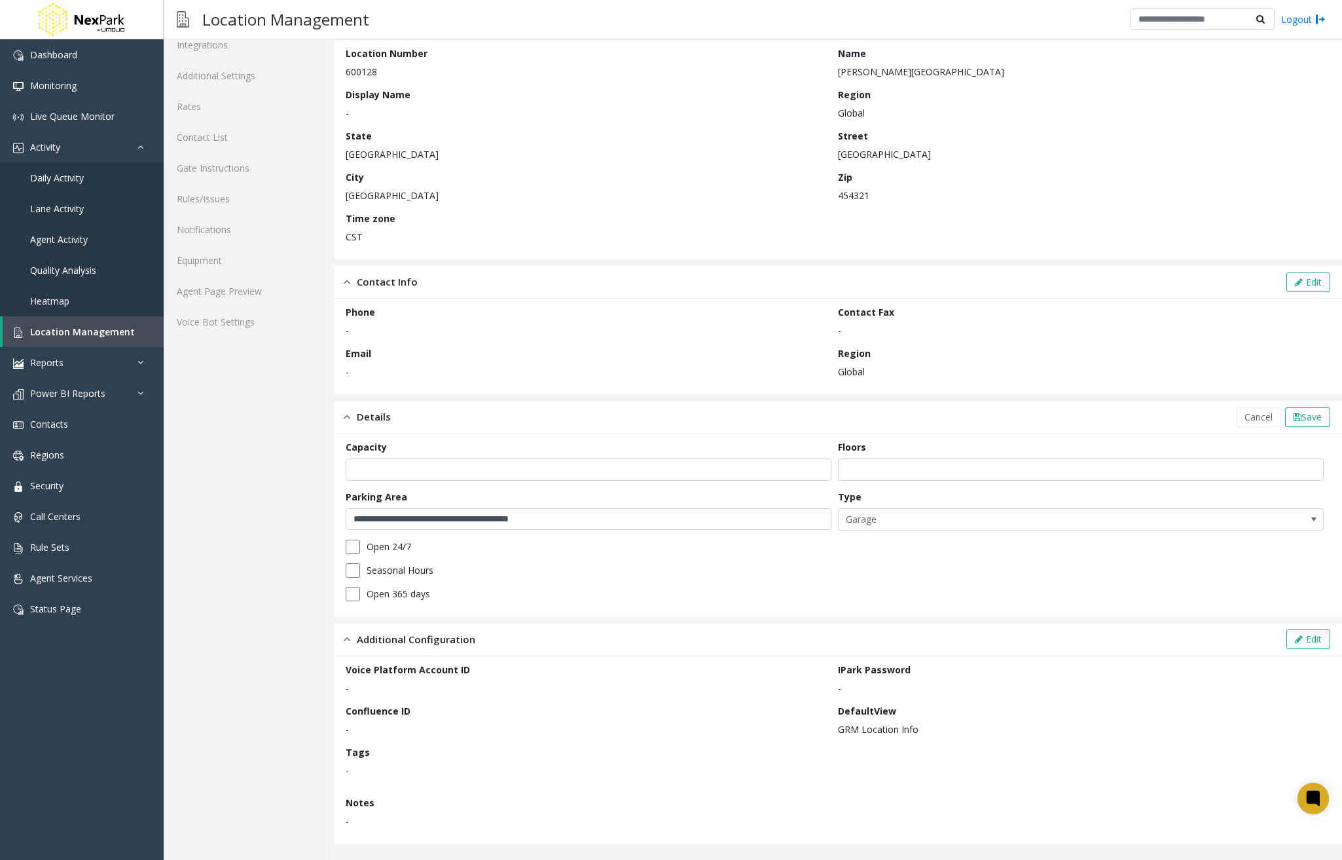
click at [400, 547] on label "Open 24/7" at bounding box center [389, 547] width 45 height 14
click at [409, 573] on label "Seasonal Hours" at bounding box center [400, 570] width 67 height 14
click at [407, 597] on label "Open 365 days" at bounding box center [399, 594] width 64 height 14
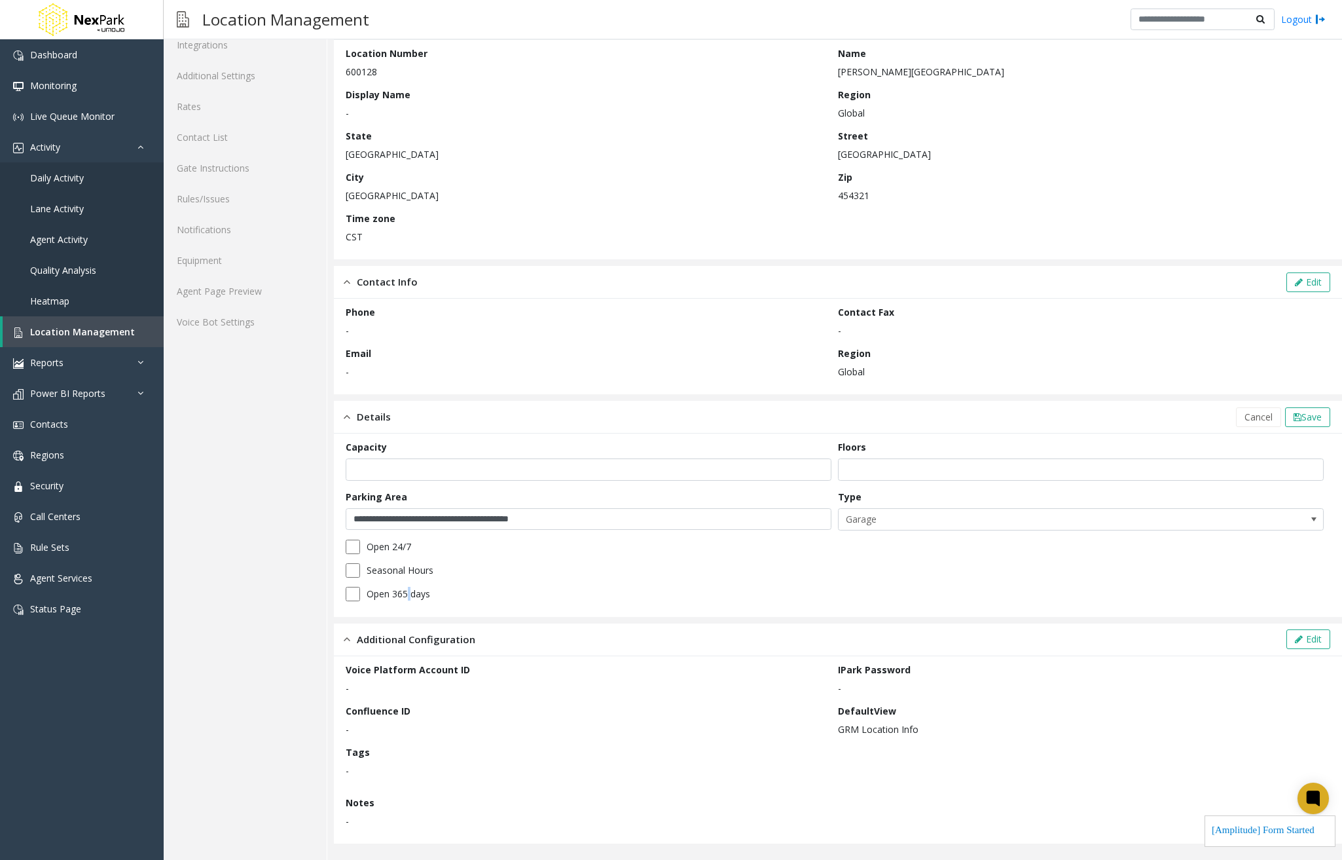
click at [407, 597] on label "Open 365 days" at bounding box center [399, 594] width 64 height 14
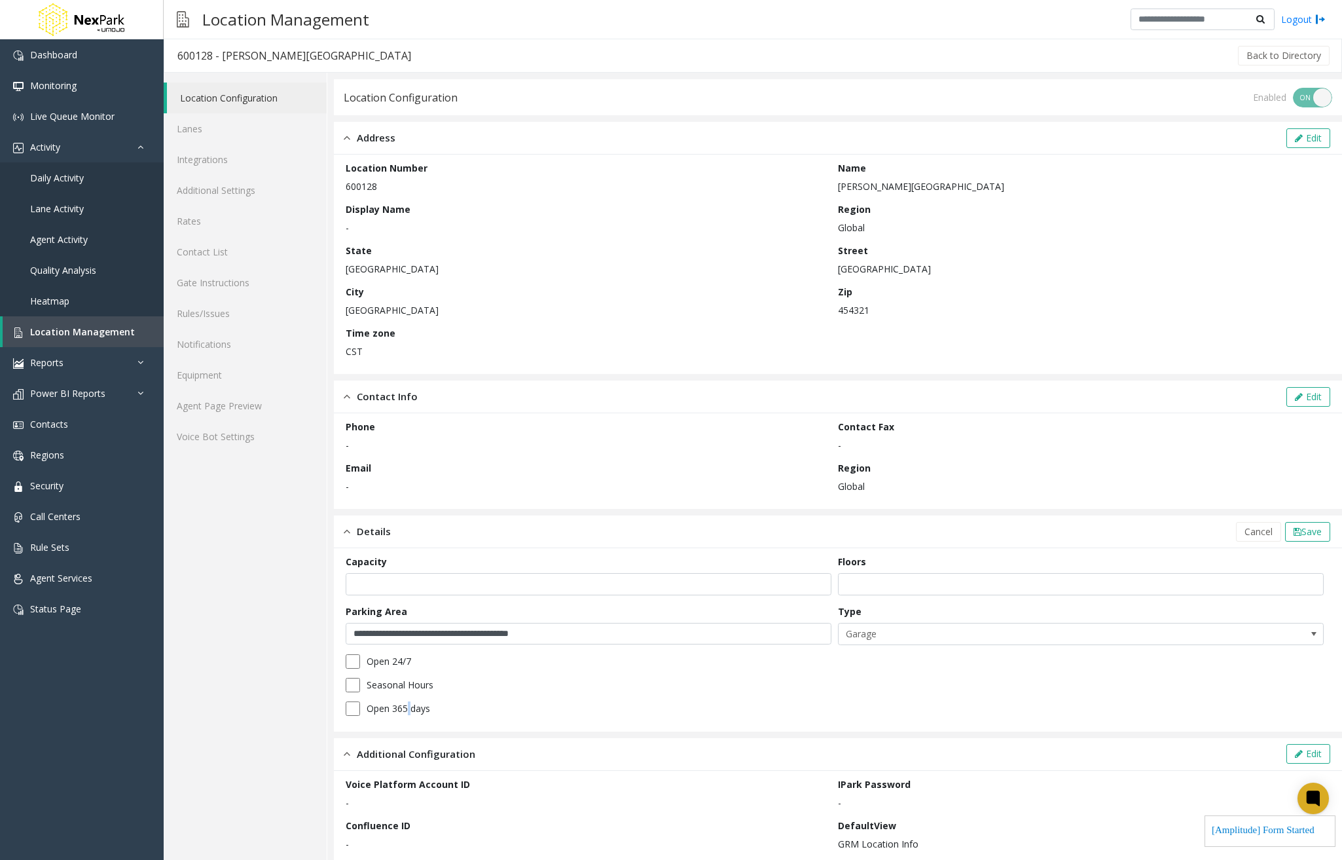
scroll to position [0, 0]
click at [240, 130] on link "Lanes" at bounding box center [245, 129] width 163 height 31
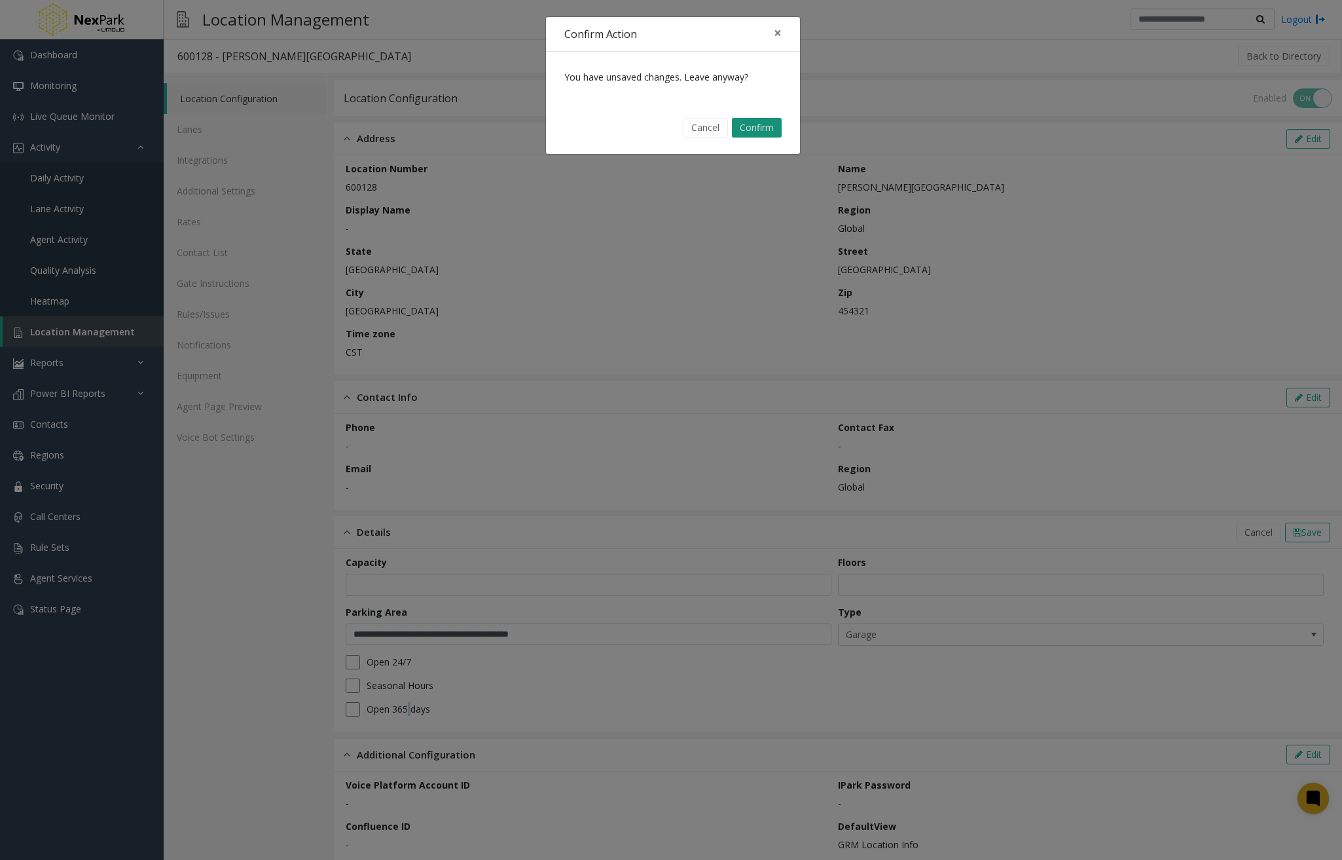
click at [776, 123] on button "Confirm" at bounding box center [757, 128] width 50 height 20
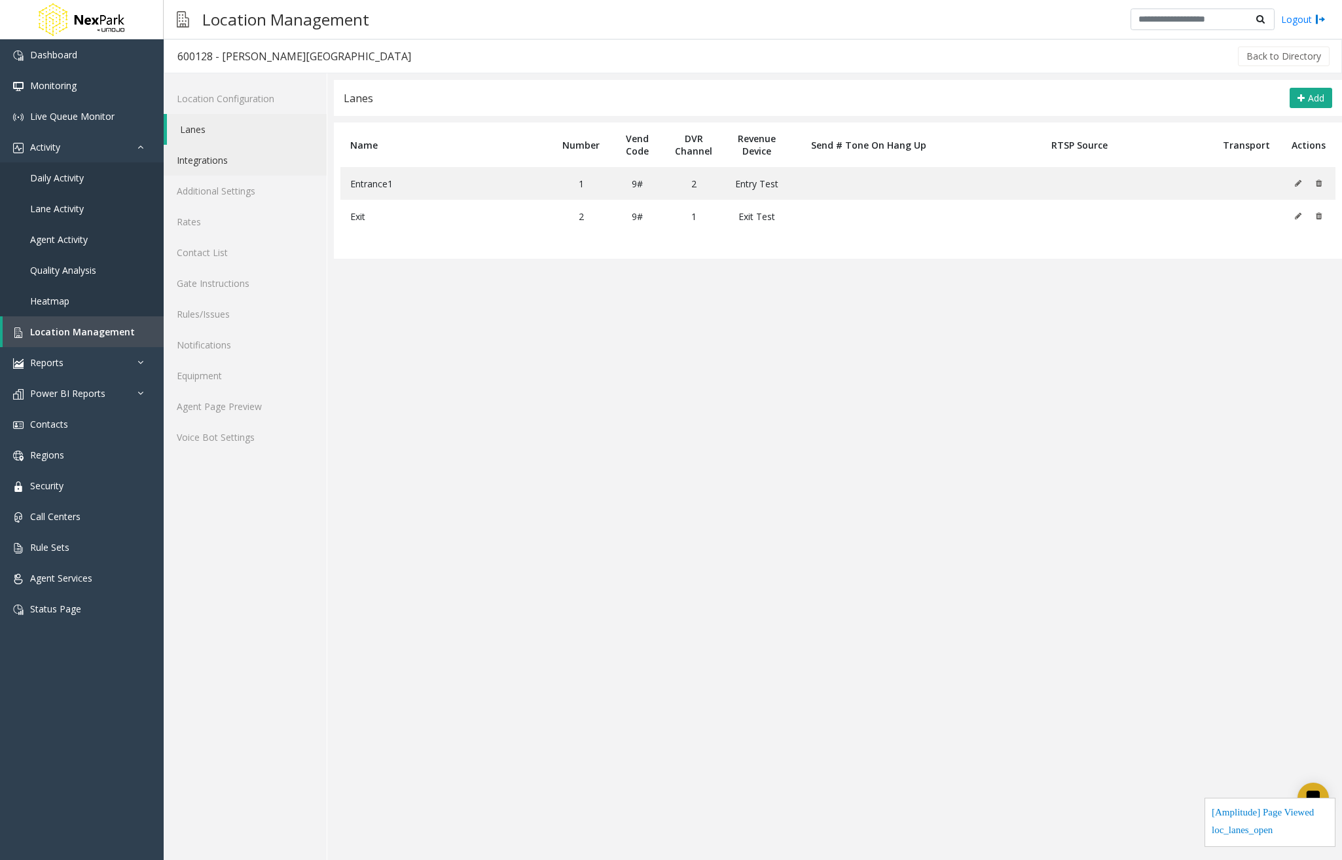
click at [191, 155] on link "Integrations" at bounding box center [245, 160] width 163 height 31
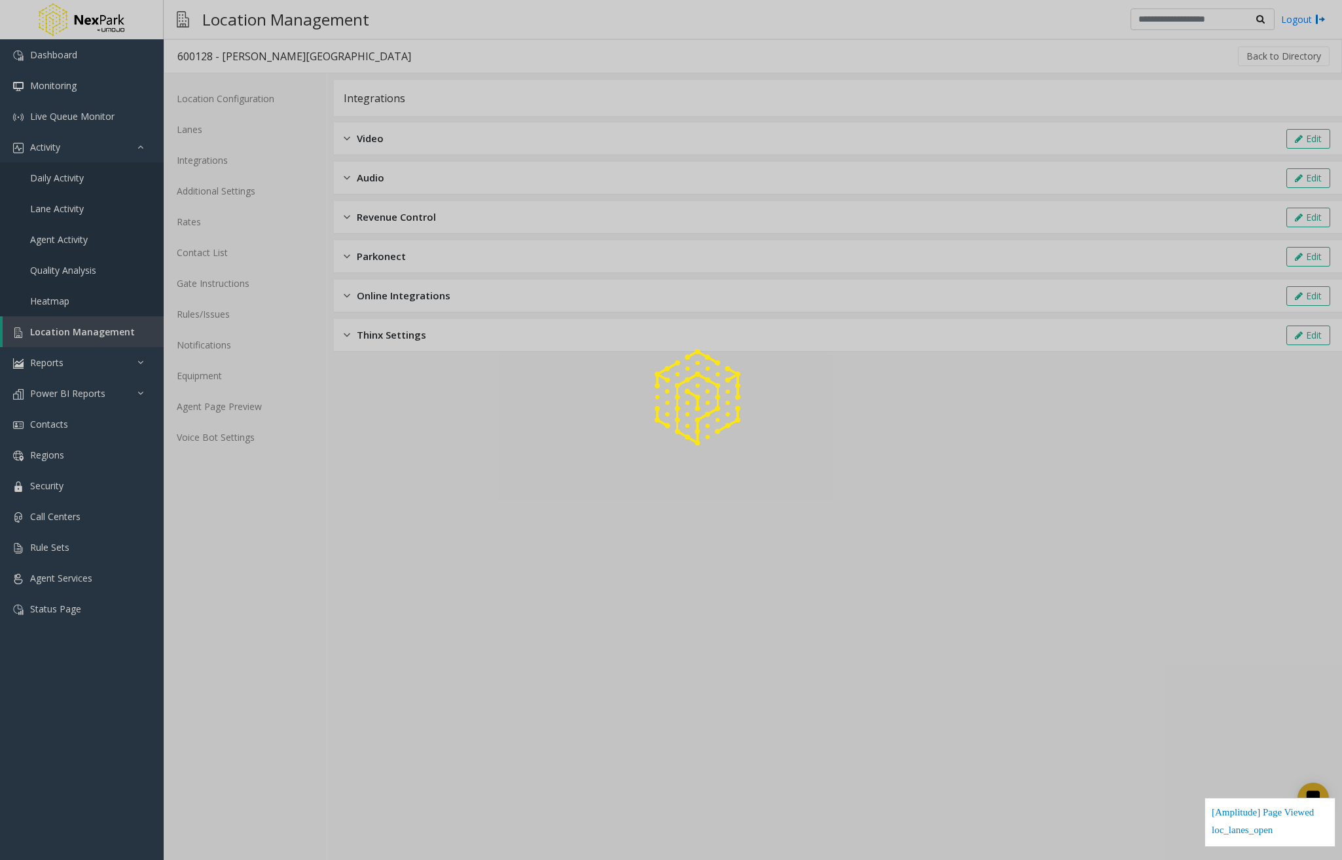
click at [206, 125] on div at bounding box center [671, 430] width 1342 height 860
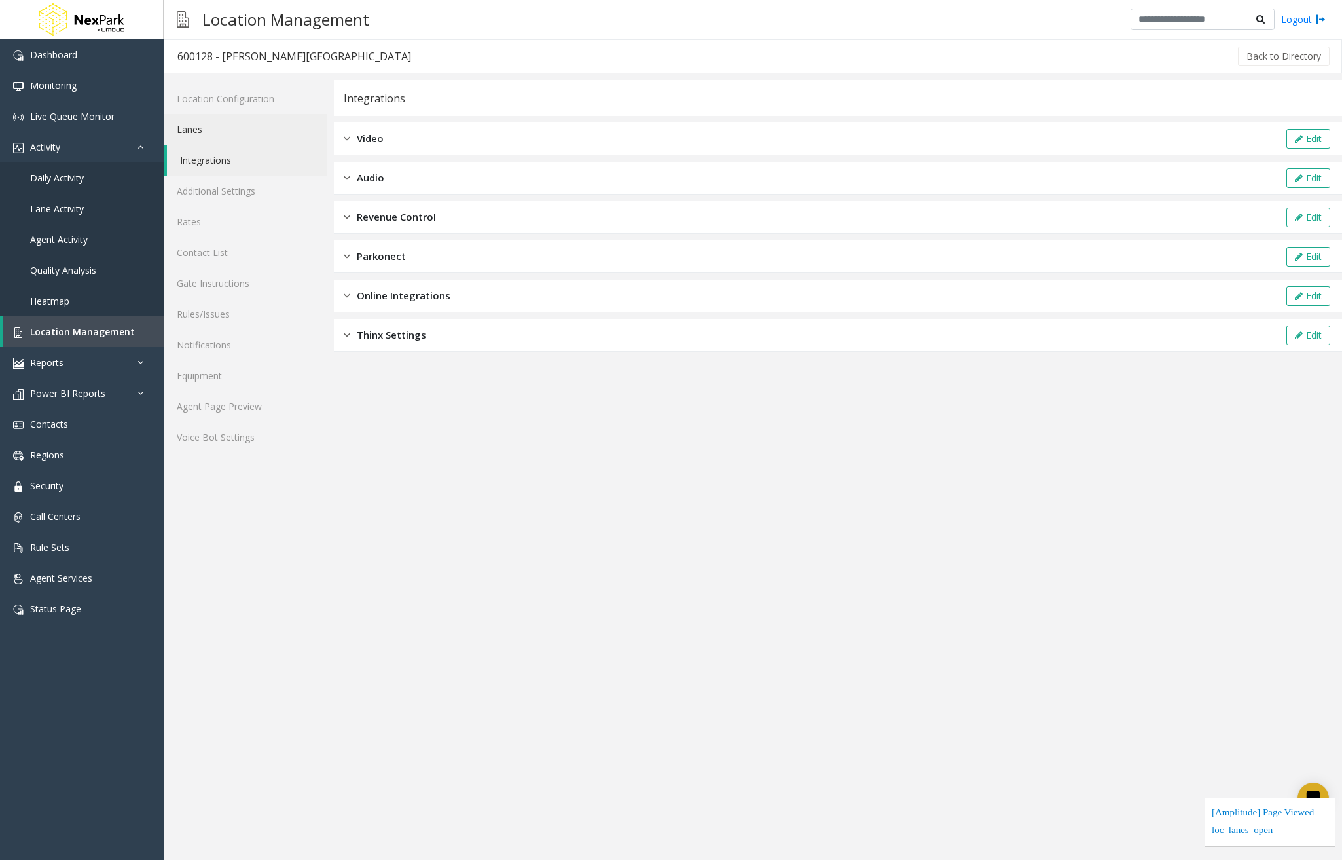
click at [206, 125] on link "Lanes" at bounding box center [245, 129] width 163 height 31
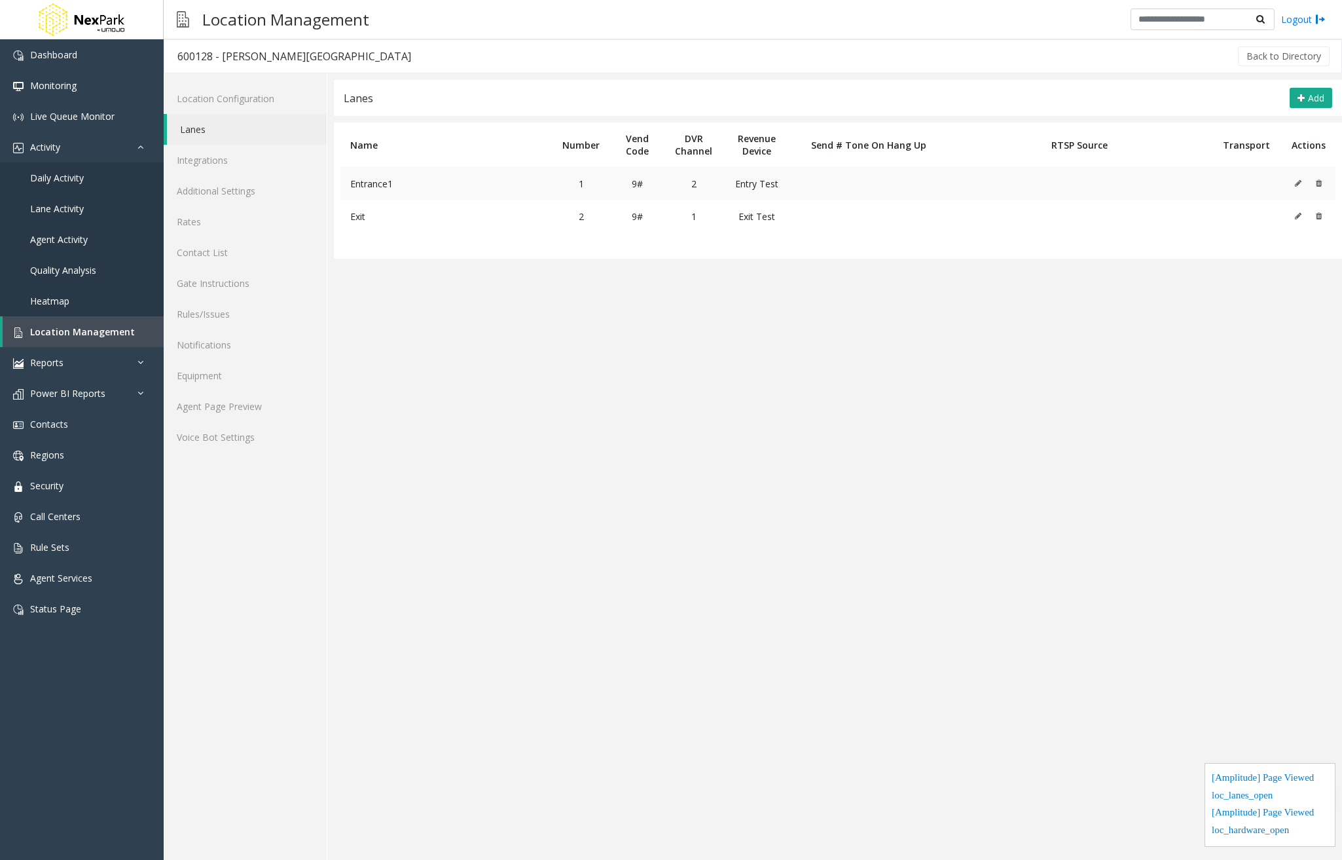
click at [1301, 180] on icon at bounding box center [1298, 183] width 7 height 8
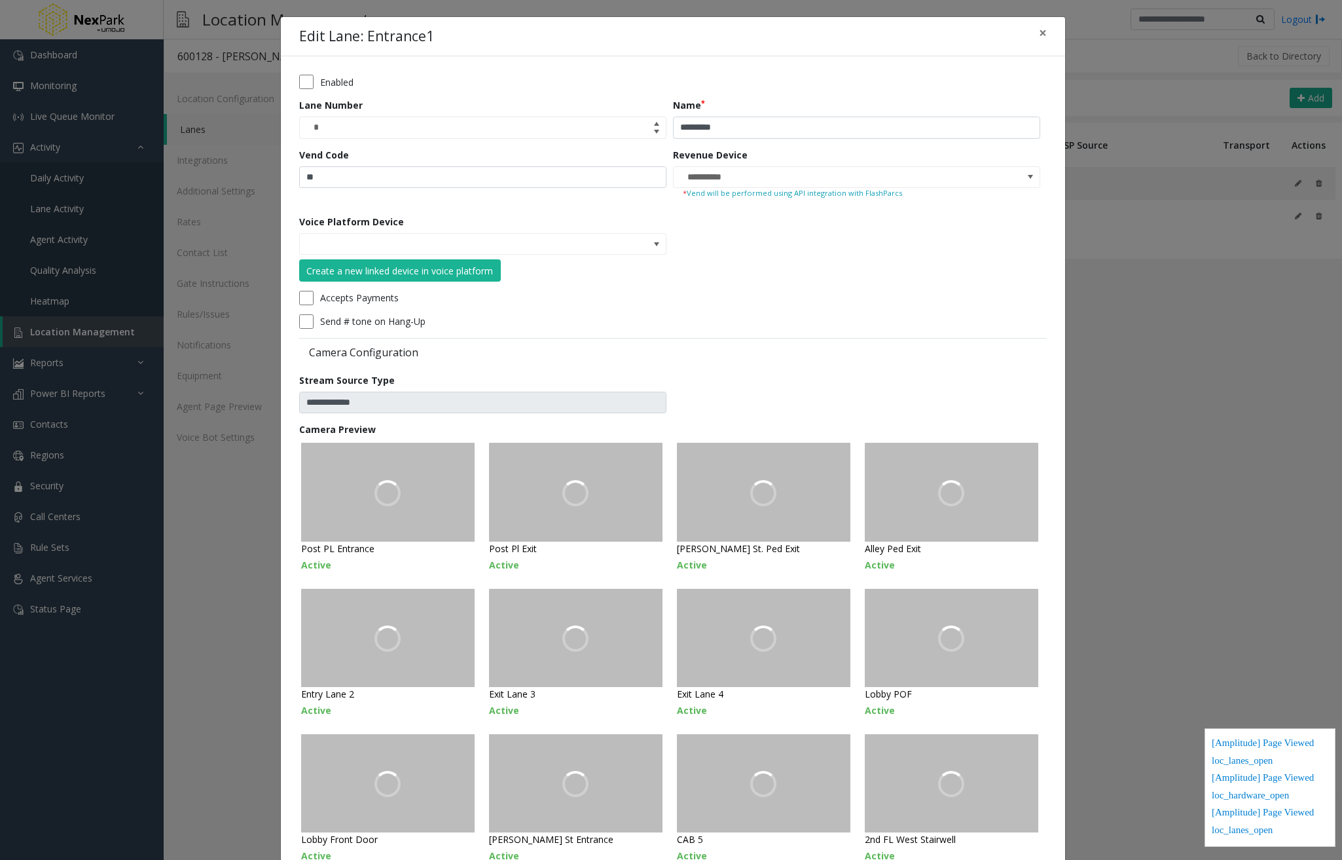
click at [381, 298] on label "Accepts Payments" at bounding box center [359, 298] width 79 height 14
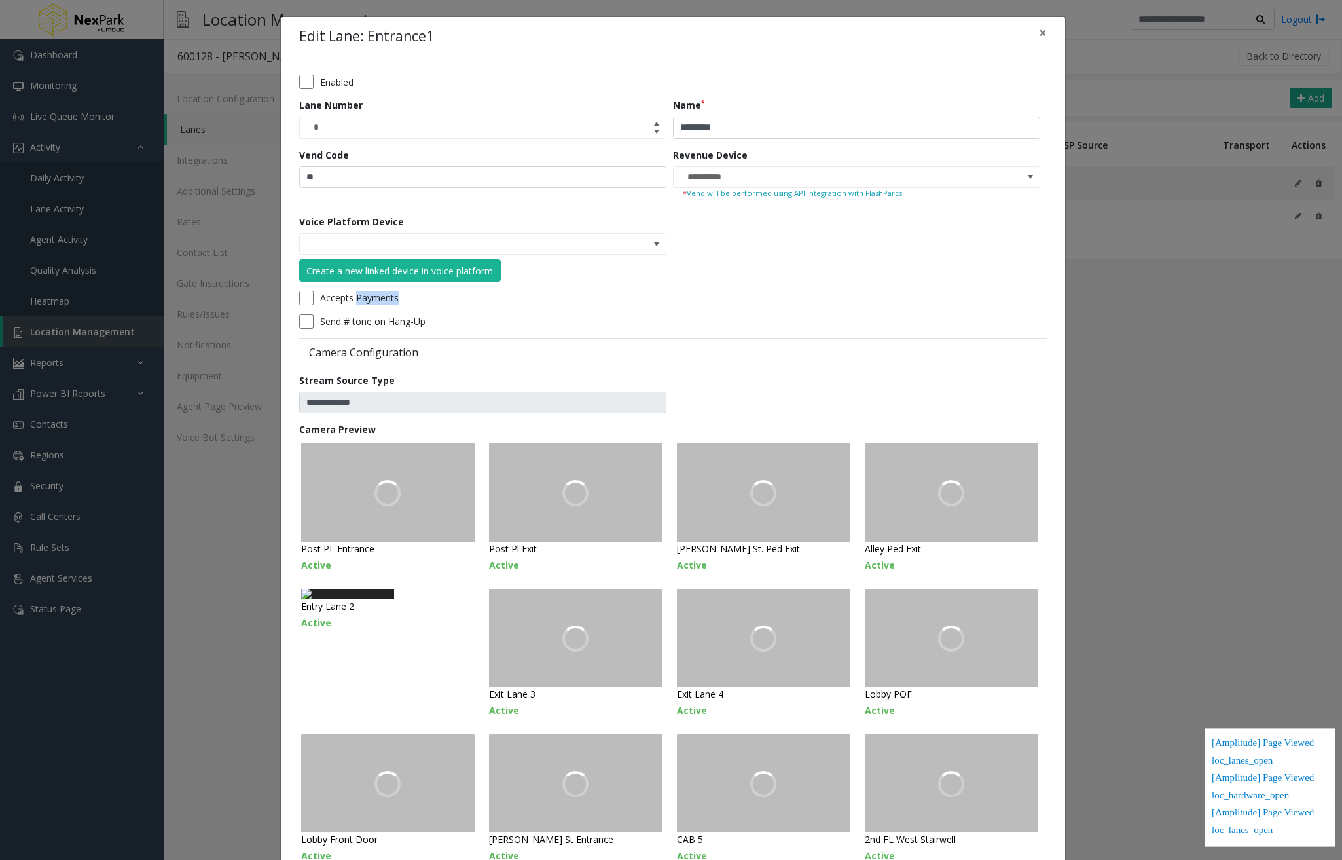
click at [381, 298] on label "Accepts Payments" at bounding box center [359, 298] width 79 height 14
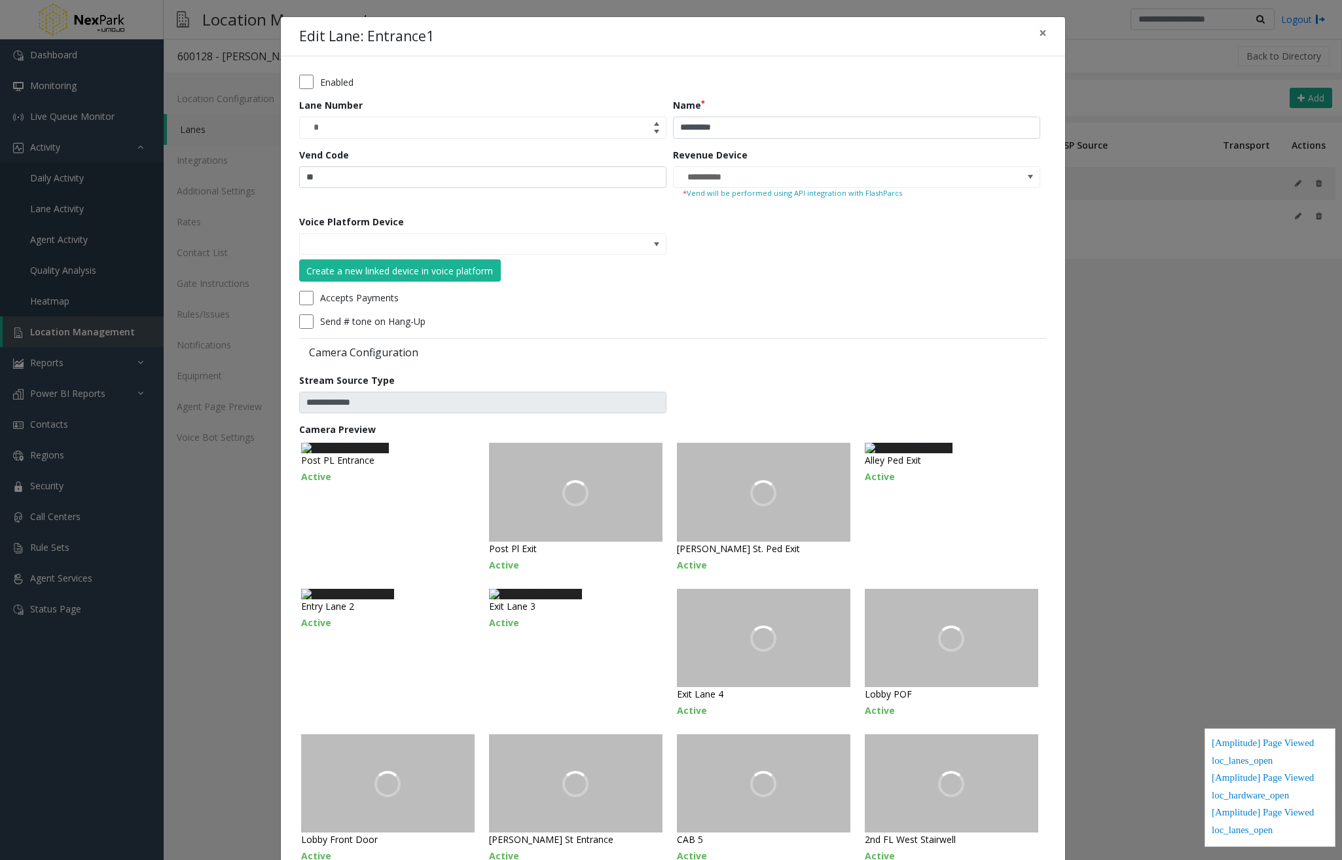
click at [381, 320] on label "Send # tone on Hang-Up" at bounding box center [372, 321] width 105 height 14
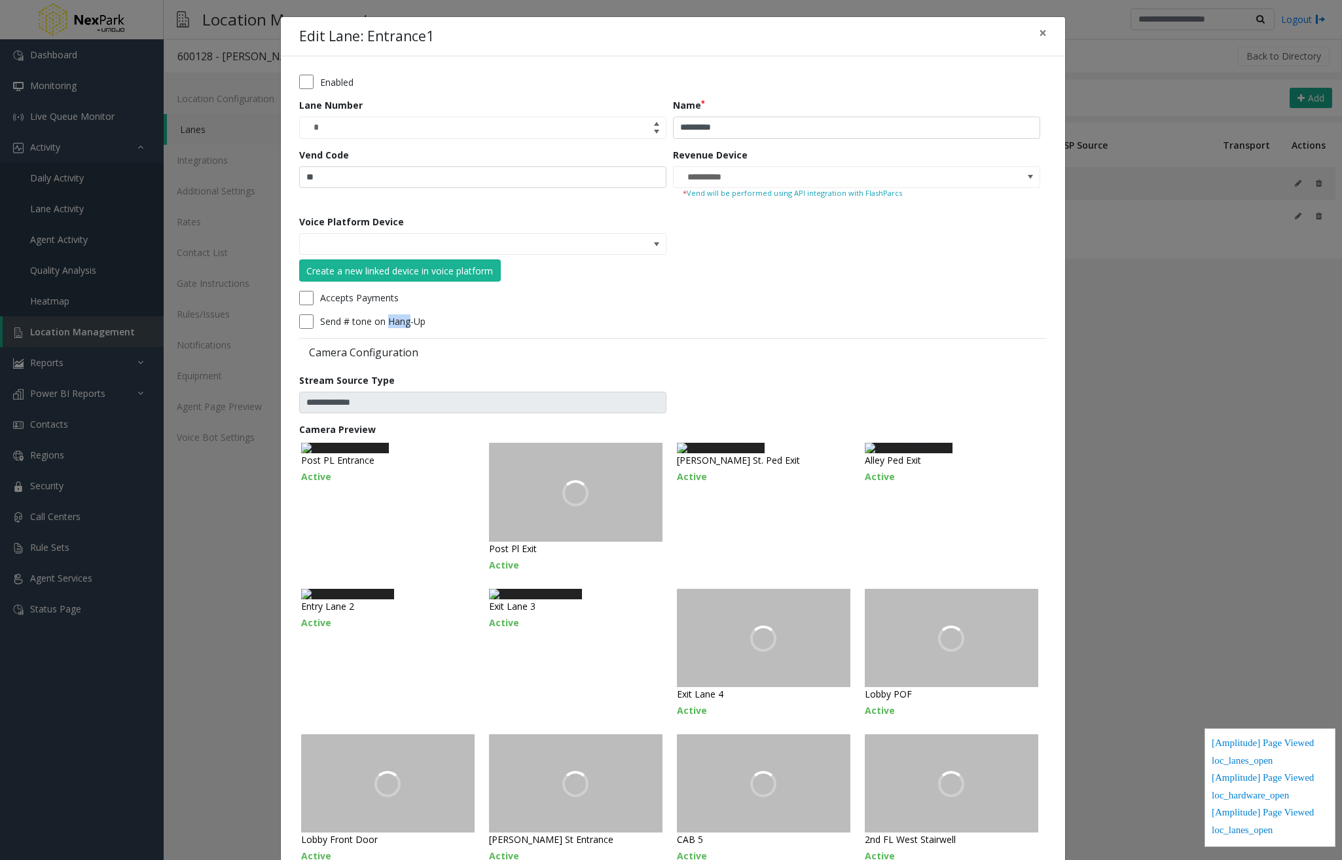
click at [381, 320] on label "Send # tone on Hang-Up" at bounding box center [372, 321] width 105 height 14
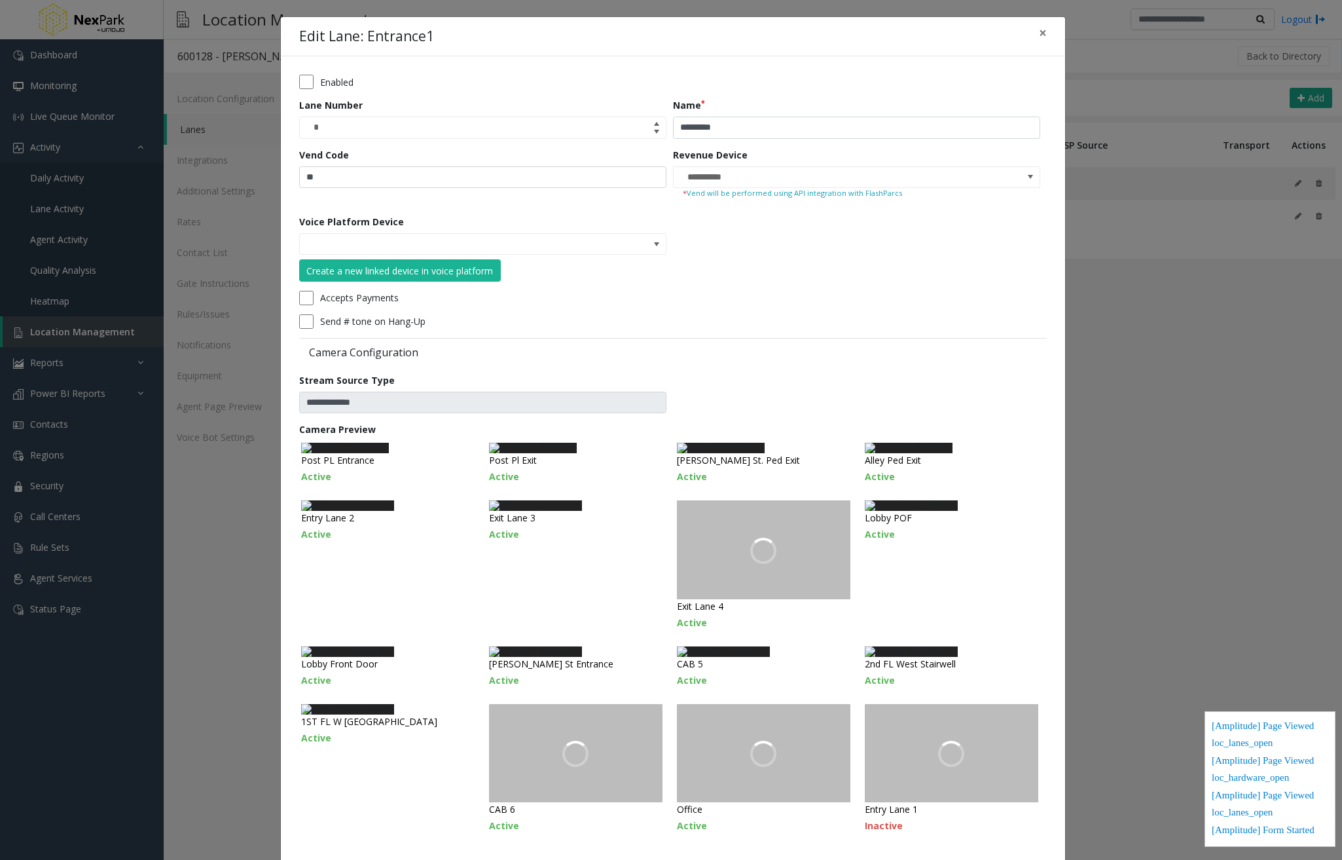
click at [845, 301] on div "Accepts Payments" at bounding box center [669, 298] width 741 height 14
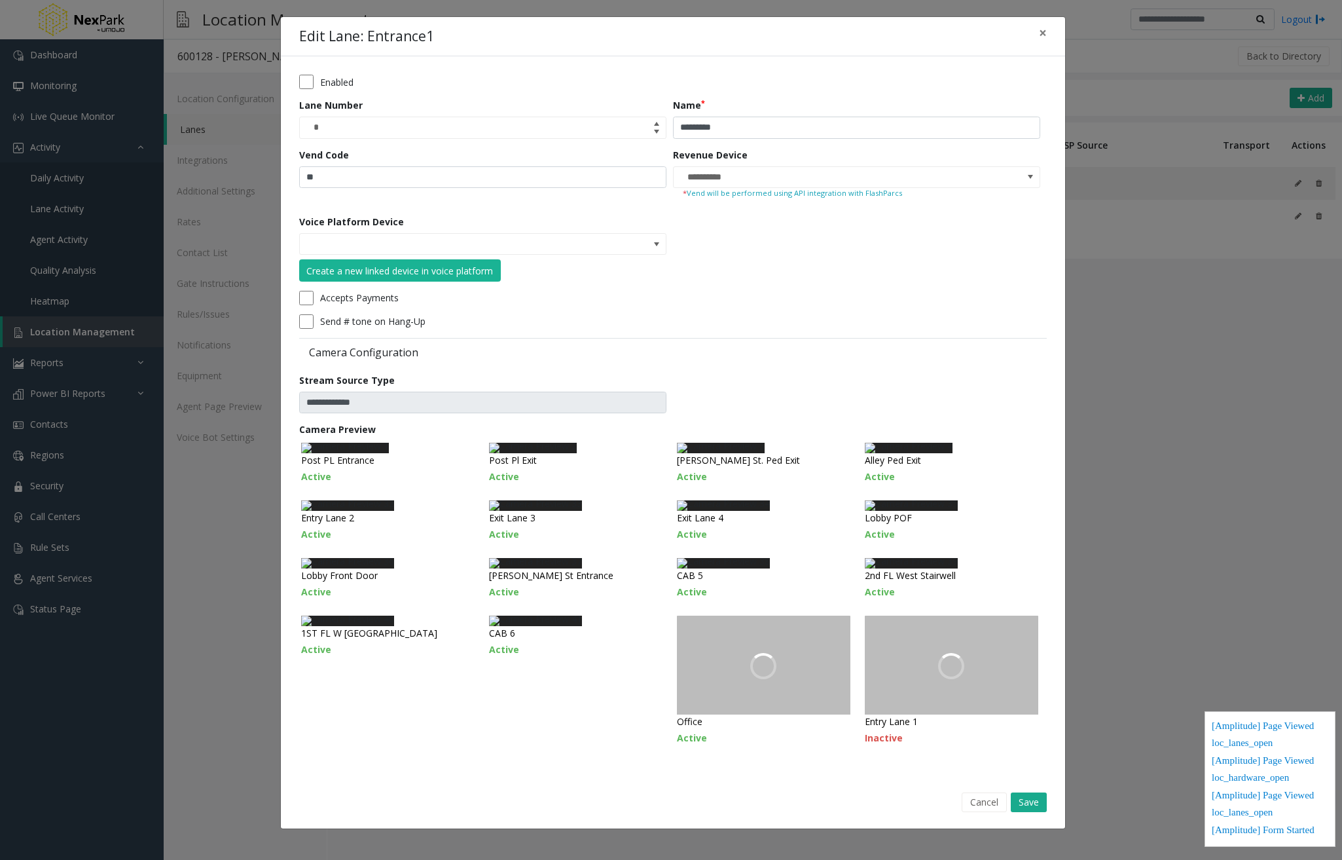
click at [338, 84] on label "Enabled" at bounding box center [336, 82] width 33 height 14
click at [836, 253] on form "**********" at bounding box center [673, 417] width 748 height 684
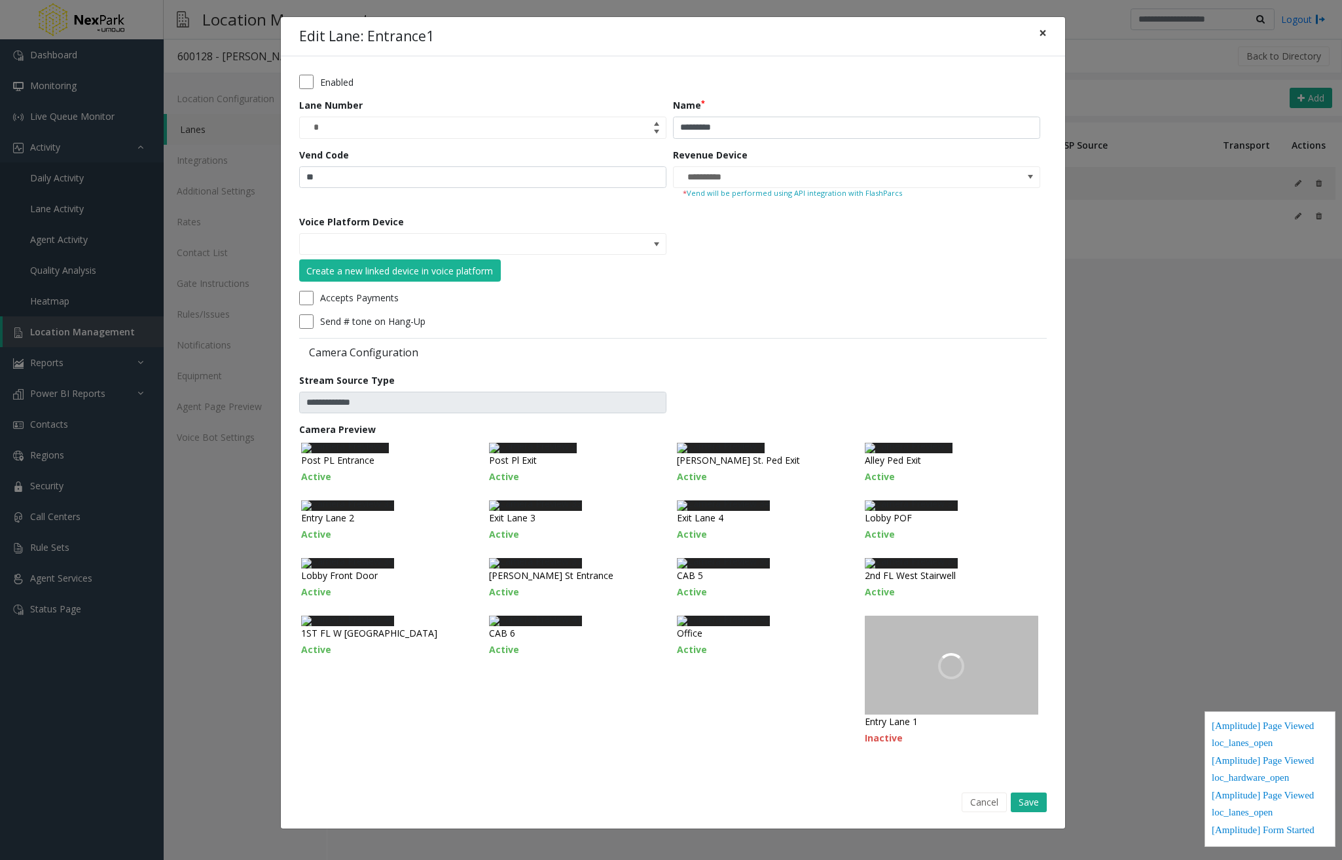
click at [1044, 33] on button "×" at bounding box center [1043, 33] width 26 height 32
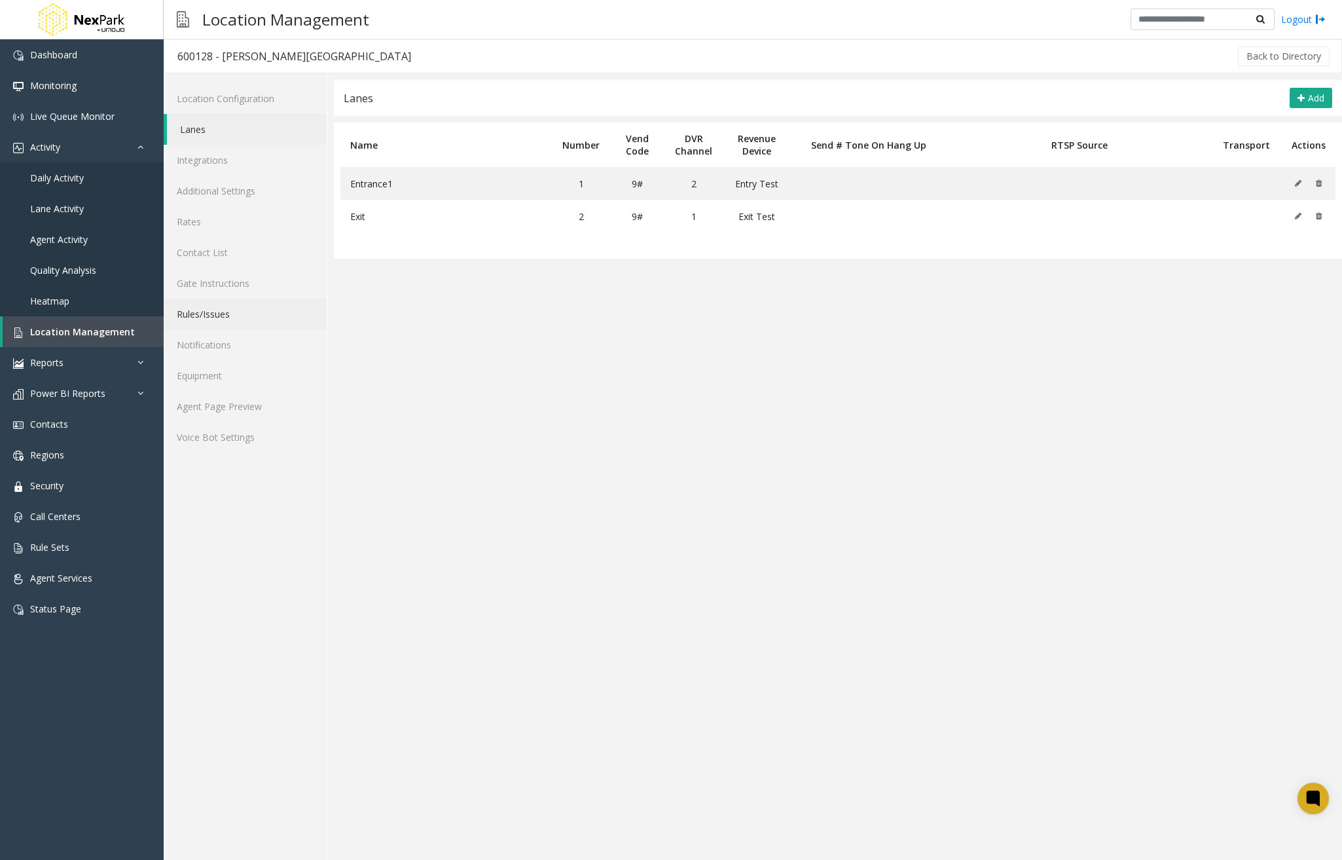
click at [242, 311] on link "Rules/Issues" at bounding box center [245, 314] width 163 height 31
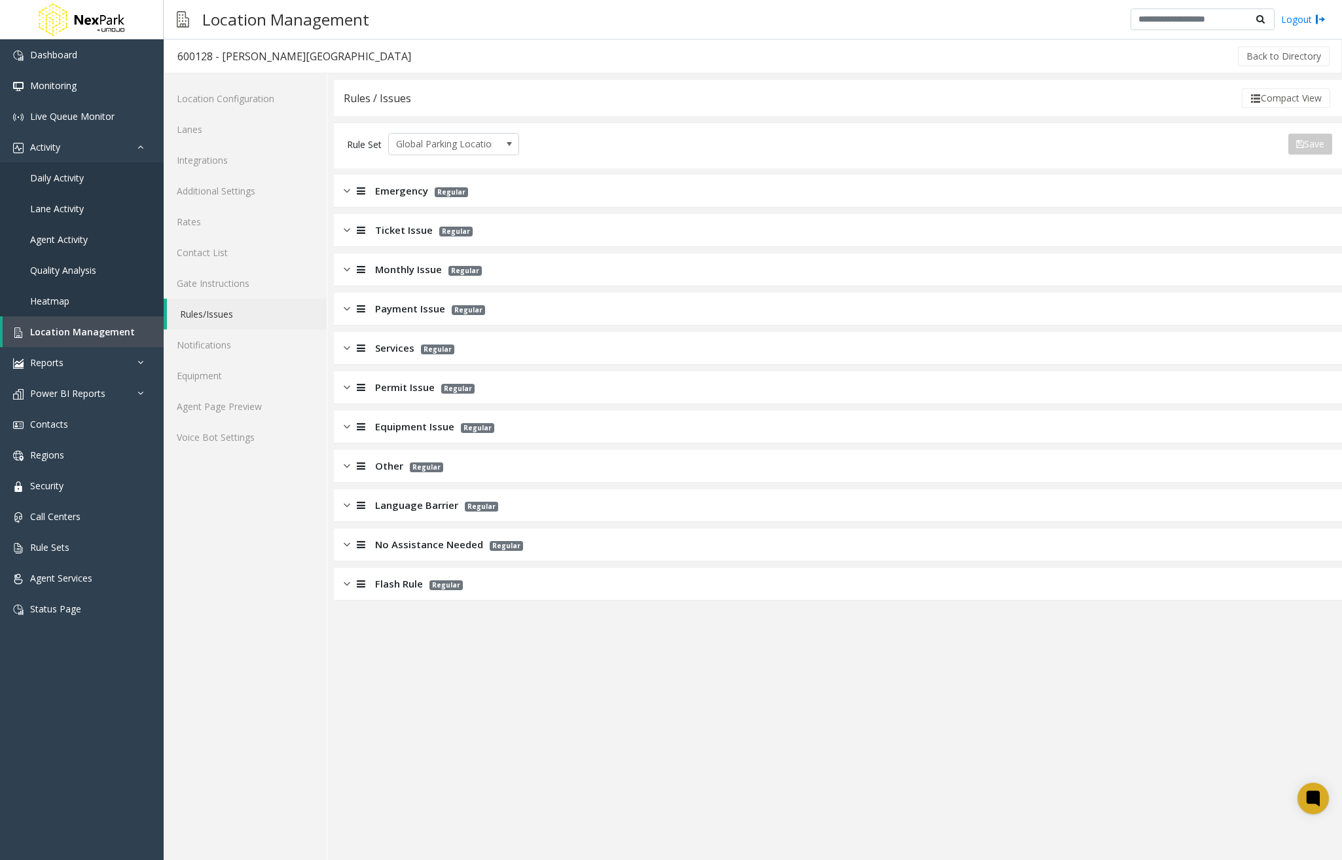
click at [347, 390] on img at bounding box center [347, 387] width 7 height 15
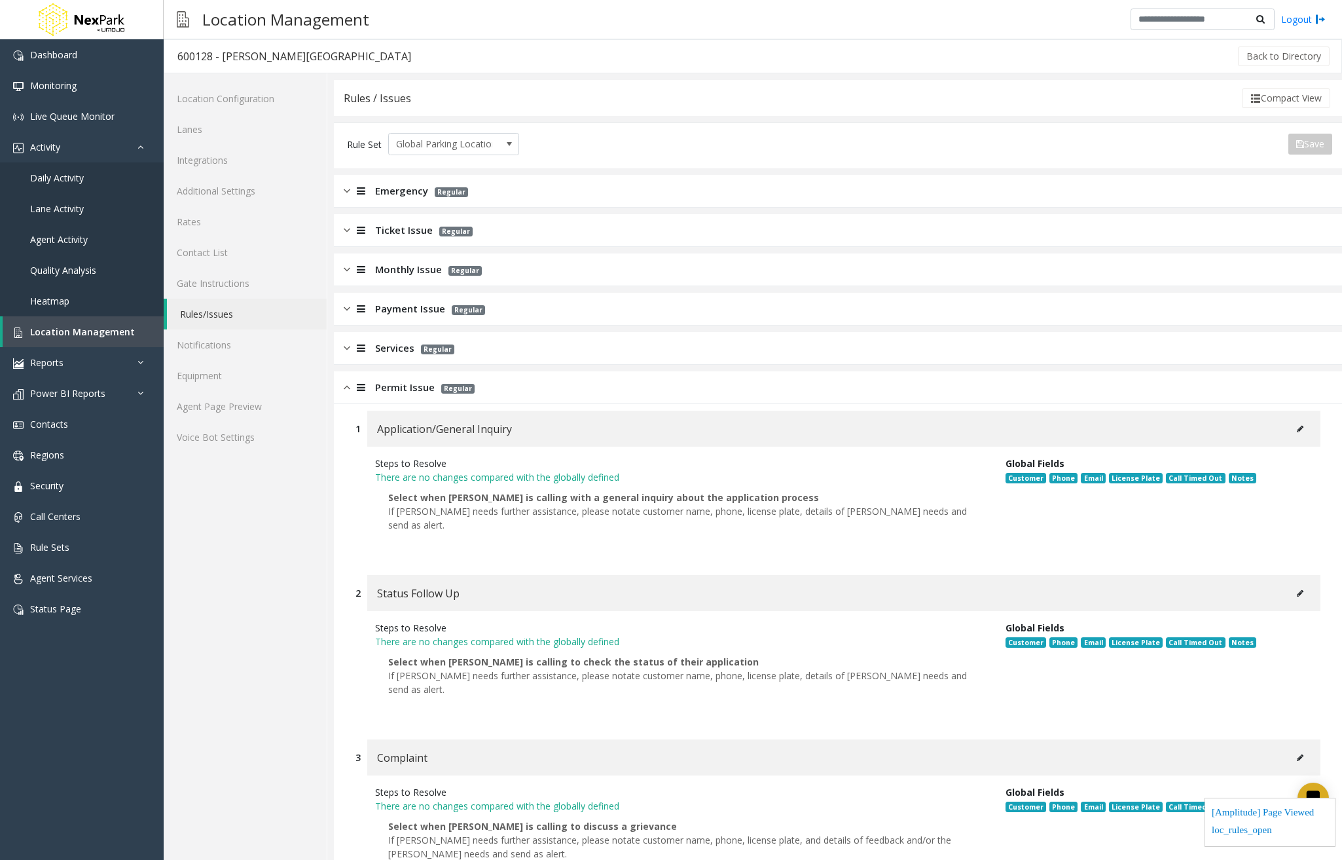
click at [1297, 430] on icon at bounding box center [1300, 429] width 7 height 8
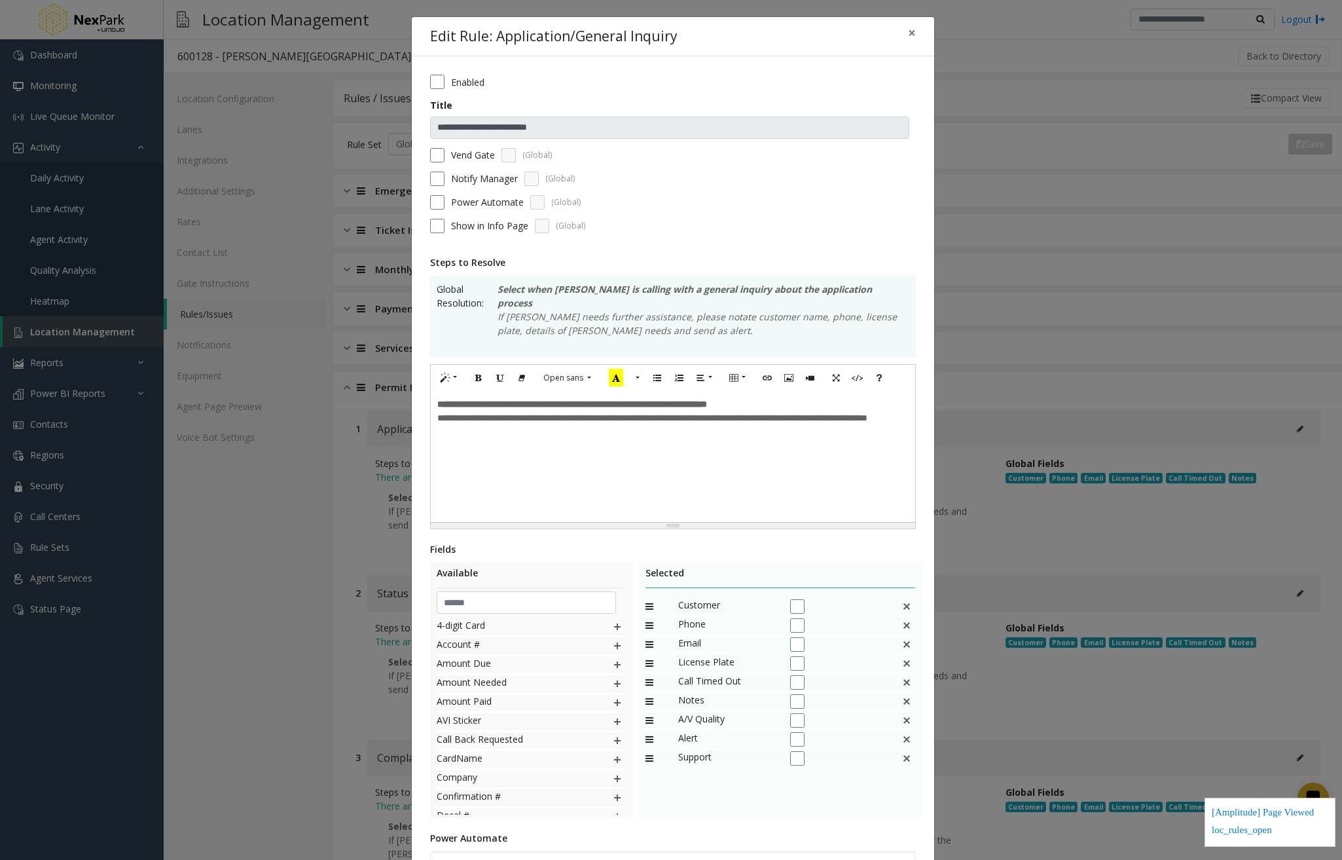
click at [502, 228] on label "Show in Info Page" at bounding box center [489, 226] width 77 height 14
click at [498, 210] on form "**********" at bounding box center [673, 159] width 486 height 168
click at [498, 203] on label "Power Automate" at bounding box center [487, 202] width 73 height 14
click at [496, 198] on label "Power Automate" at bounding box center [487, 202] width 73 height 14
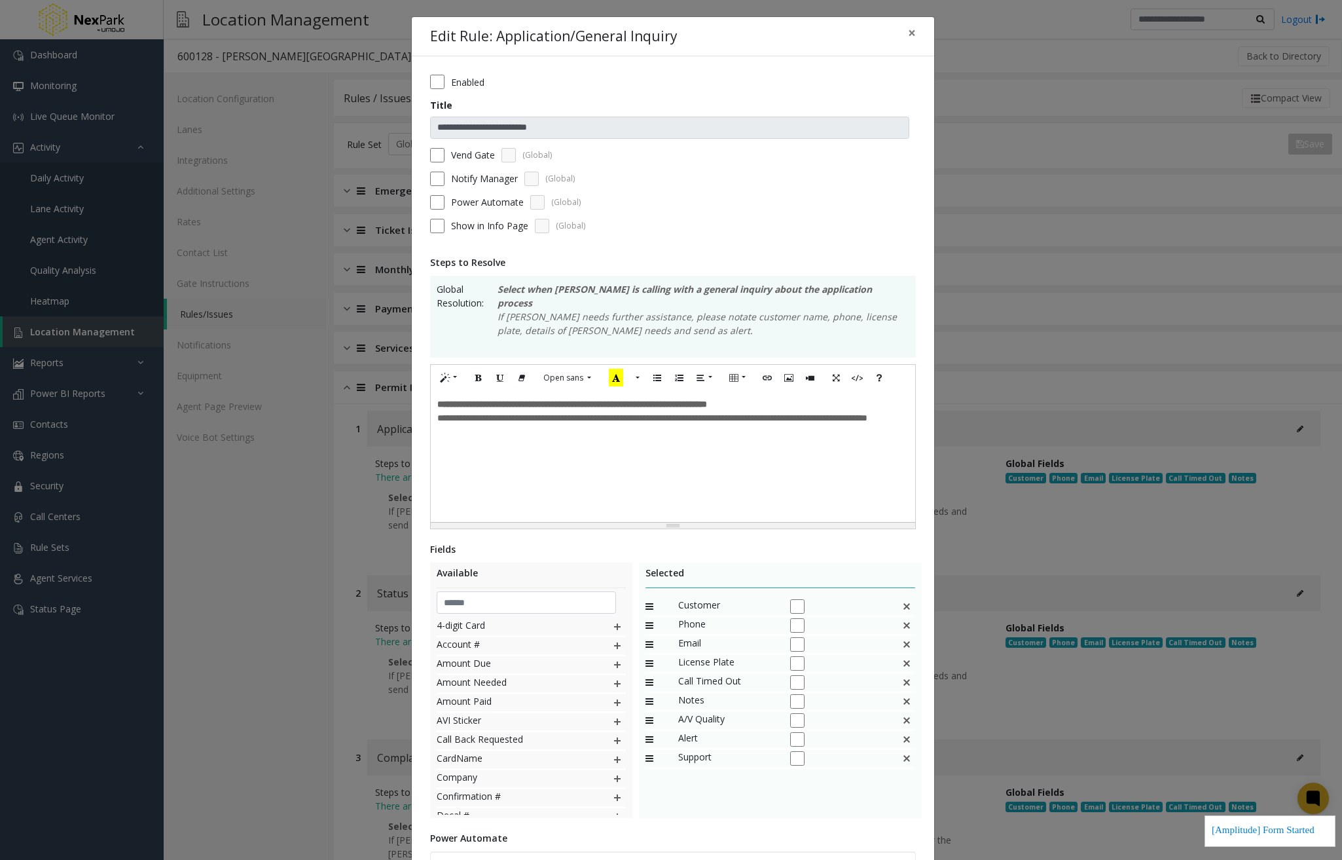
click at [492, 181] on label "Notify Manager" at bounding box center [484, 179] width 67 height 14
click at [482, 156] on label "Vend Gate" at bounding box center [473, 155] width 44 height 14
click at [477, 178] on label "Notify Manager" at bounding box center [484, 179] width 67 height 14
click at [477, 155] on label "Vend Gate" at bounding box center [473, 155] width 44 height 14
click at [699, 598] on span "Customer" at bounding box center [727, 606] width 98 height 17
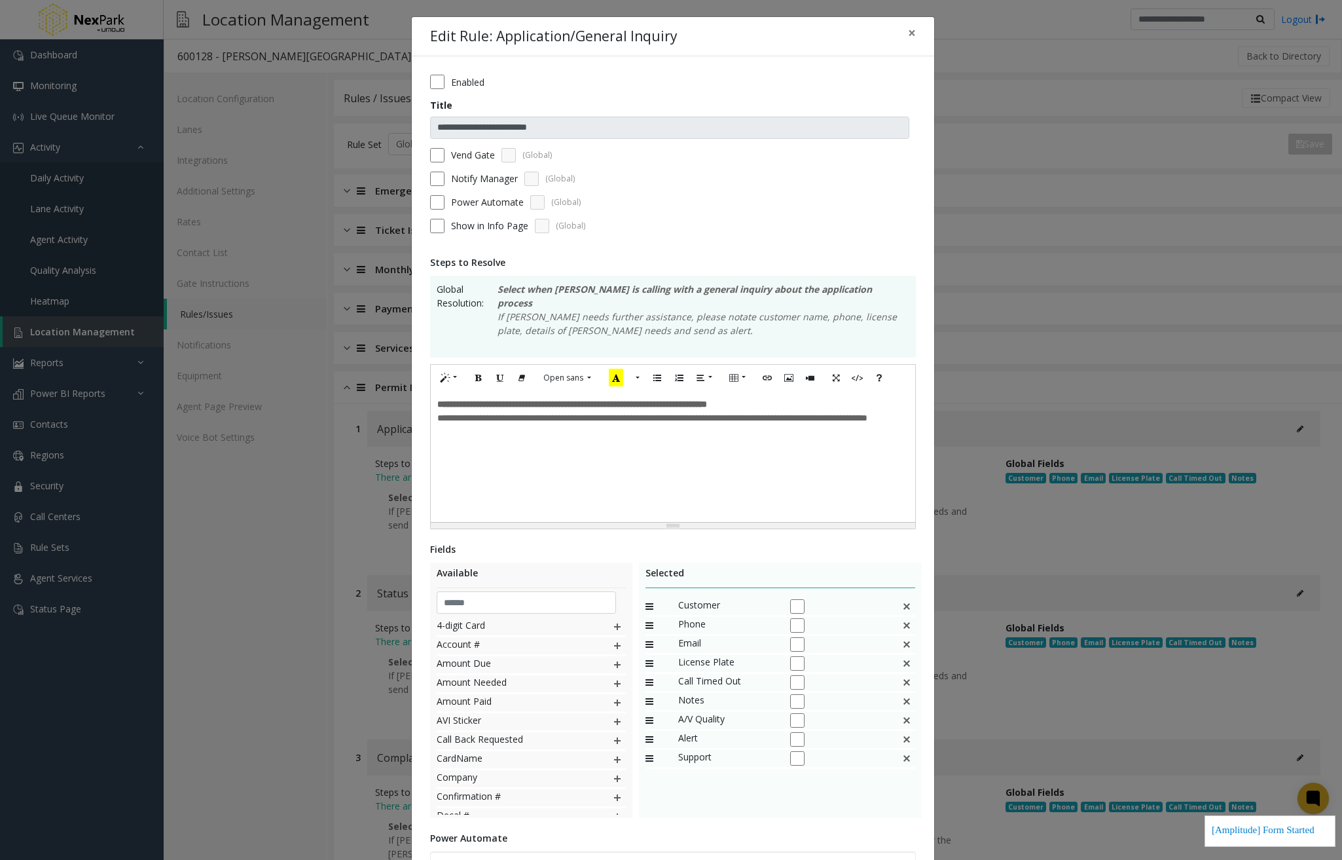
click at [699, 598] on span "Customer" at bounding box center [727, 606] width 98 height 17
click at [844, 598] on div at bounding box center [839, 606] width 98 height 17
click at [807, 598] on div at bounding box center [839, 606] width 98 height 17
click at [697, 598] on span "Customer" at bounding box center [727, 606] width 98 height 17
click at [688, 617] on span "Phone" at bounding box center [727, 625] width 98 height 17
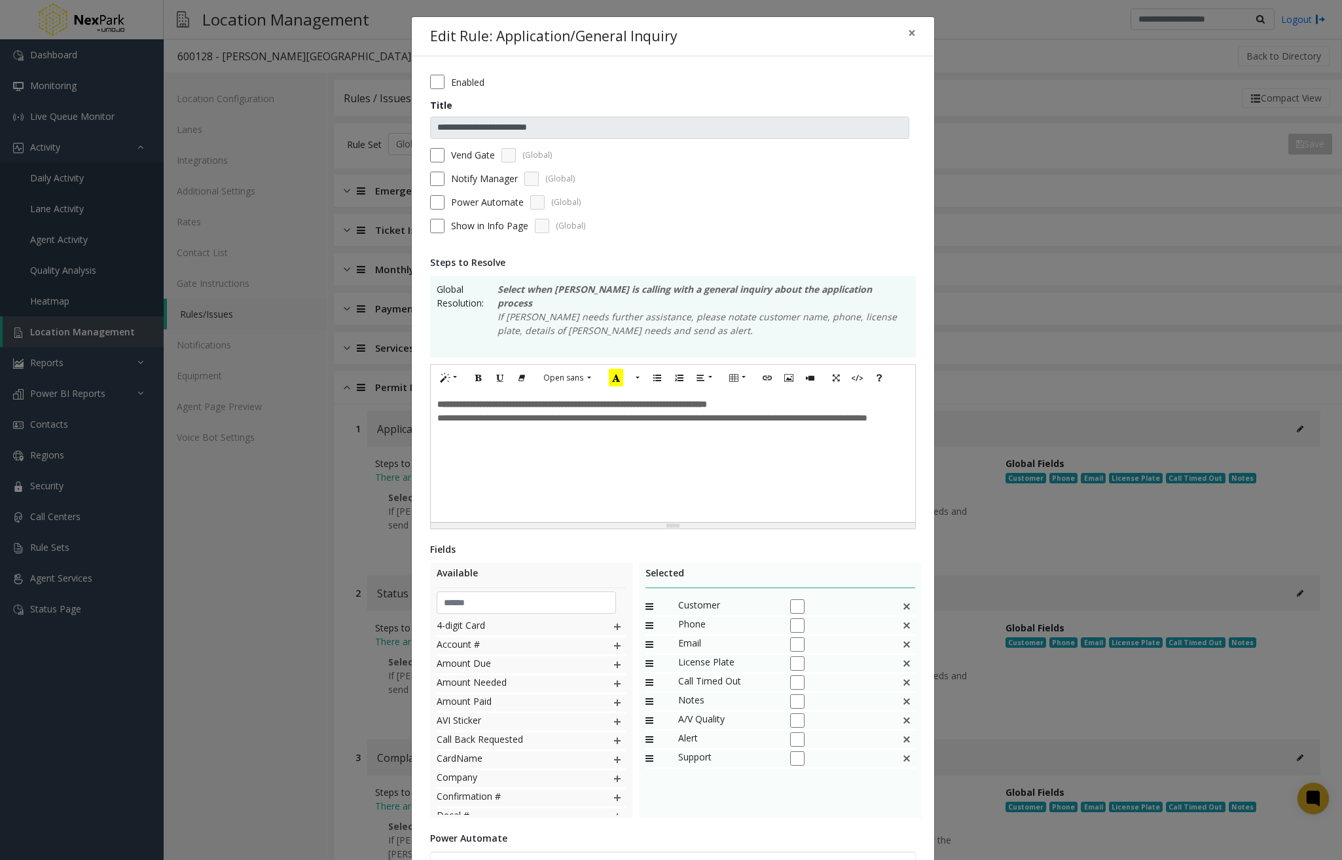
click at [688, 636] on span "Email" at bounding box center [727, 644] width 98 height 17
click at [698, 655] on span "License Plate" at bounding box center [727, 663] width 98 height 17
click at [701, 674] on span "Call Timed Out" at bounding box center [727, 682] width 98 height 17
click at [695, 693] on span "Notes" at bounding box center [727, 701] width 98 height 17
click at [698, 712] on span "A/V Quality" at bounding box center [727, 720] width 98 height 17
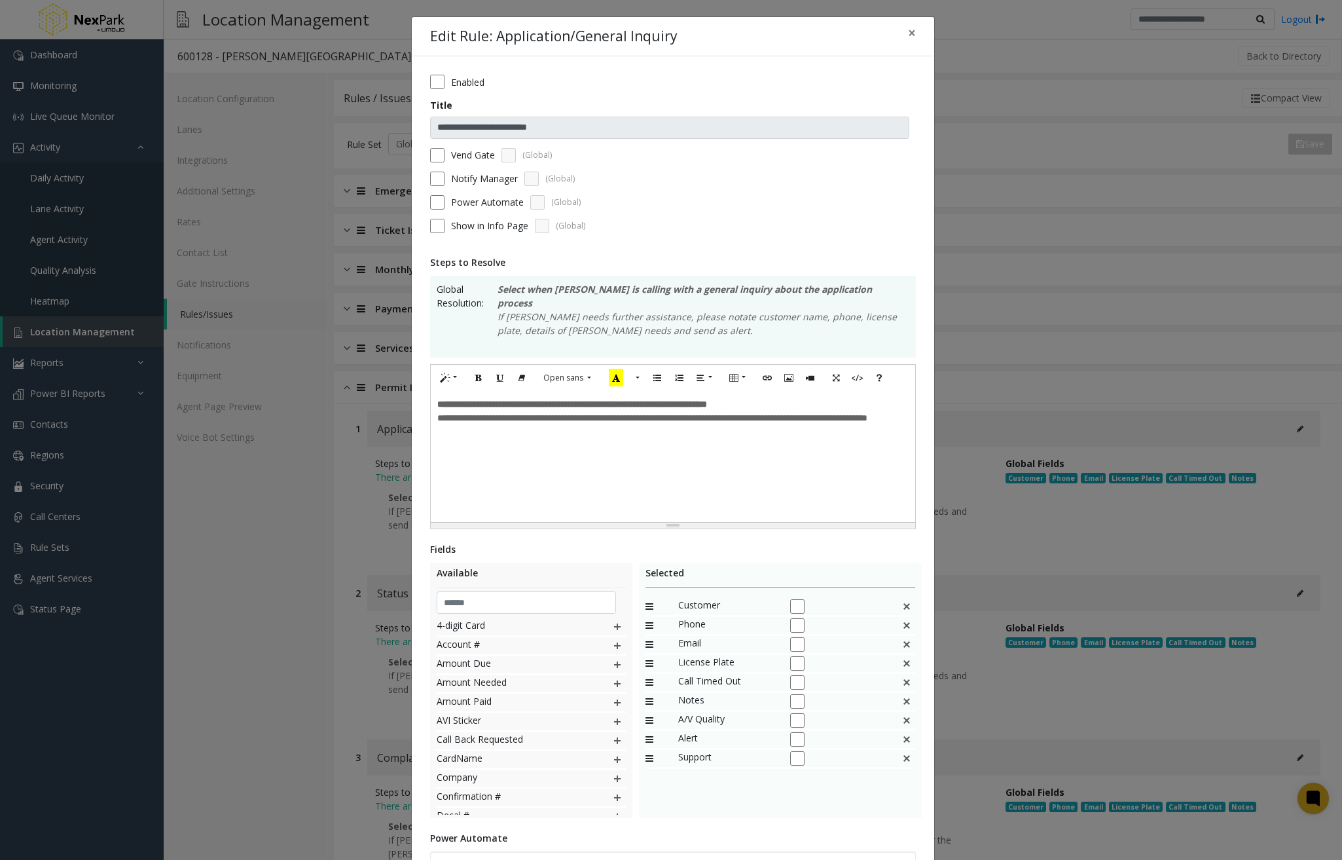
click at [690, 731] on span "Alert" at bounding box center [727, 739] width 98 height 17
click at [688, 755] on div "Support" at bounding box center [781, 759] width 270 height 19
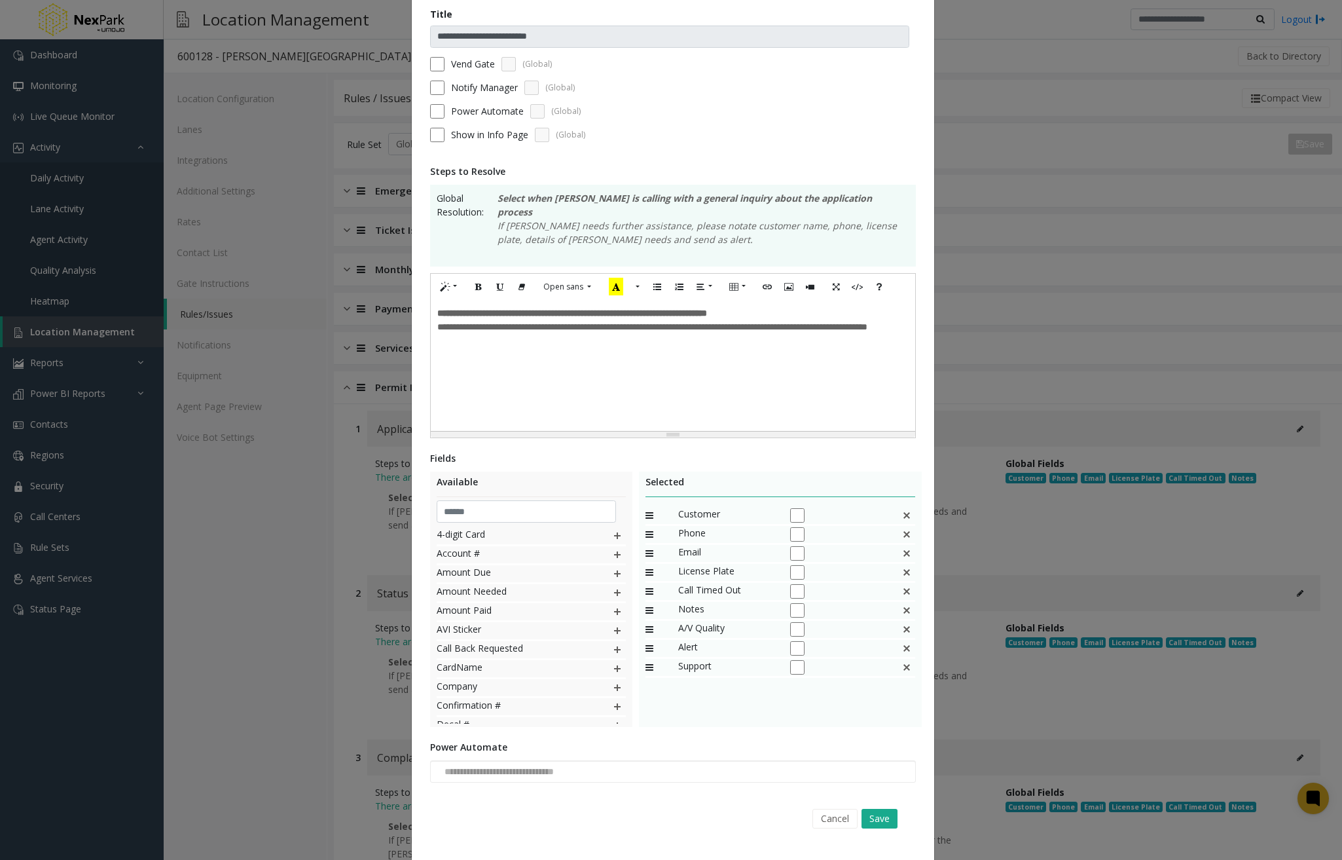
scroll to position [107, 0]
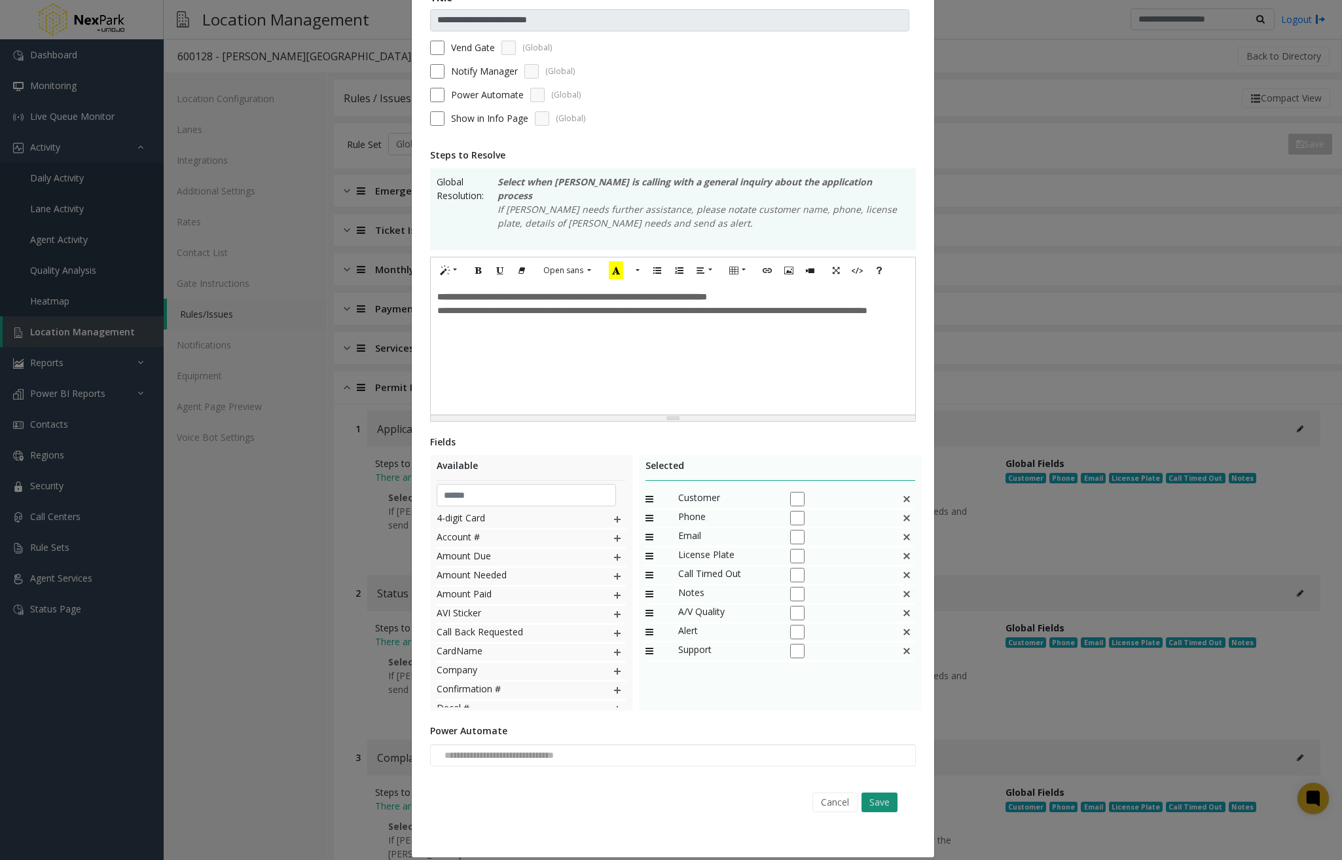
click at [875, 793] on button "Save" at bounding box center [880, 802] width 36 height 20
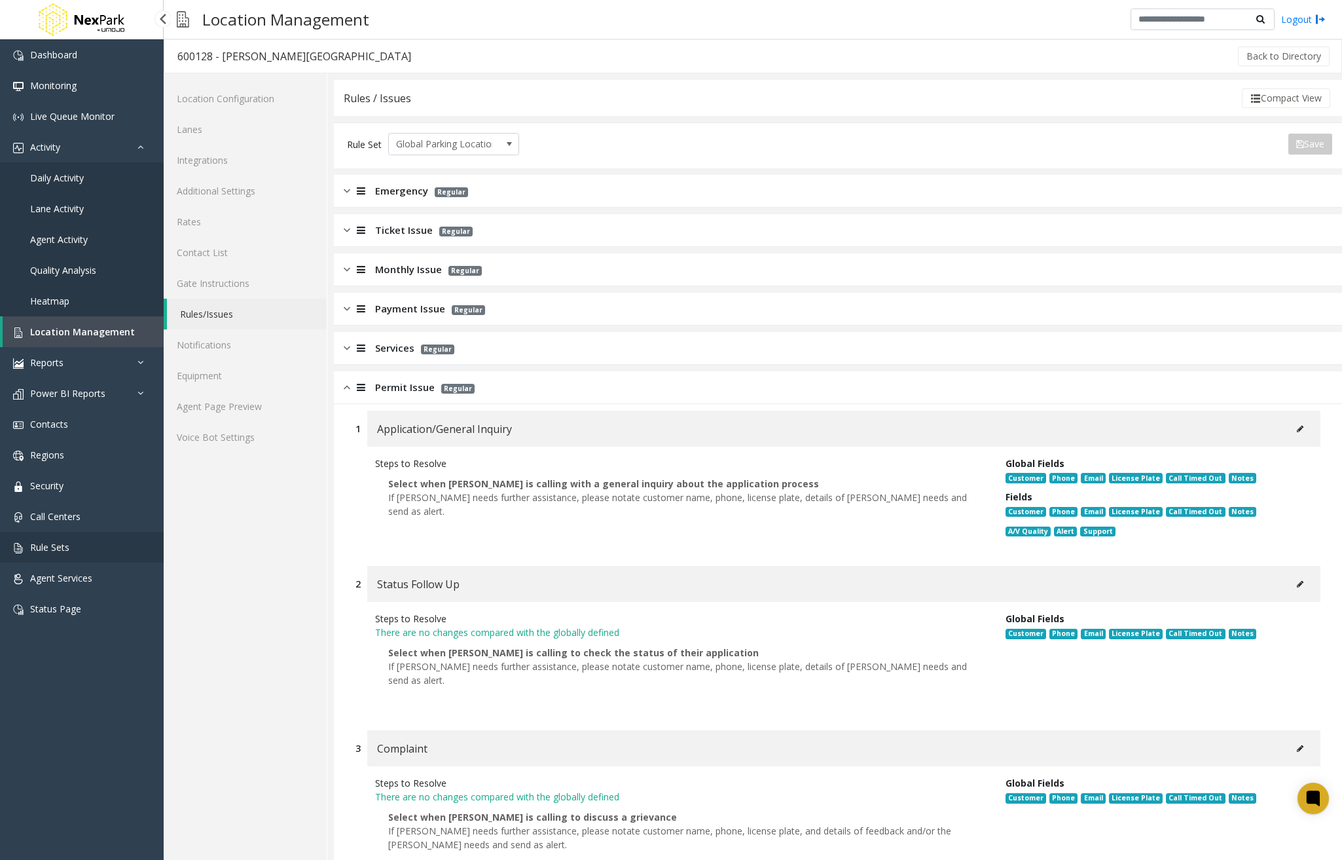
click at [82, 552] on link "Rule Sets" at bounding box center [82, 547] width 164 height 31
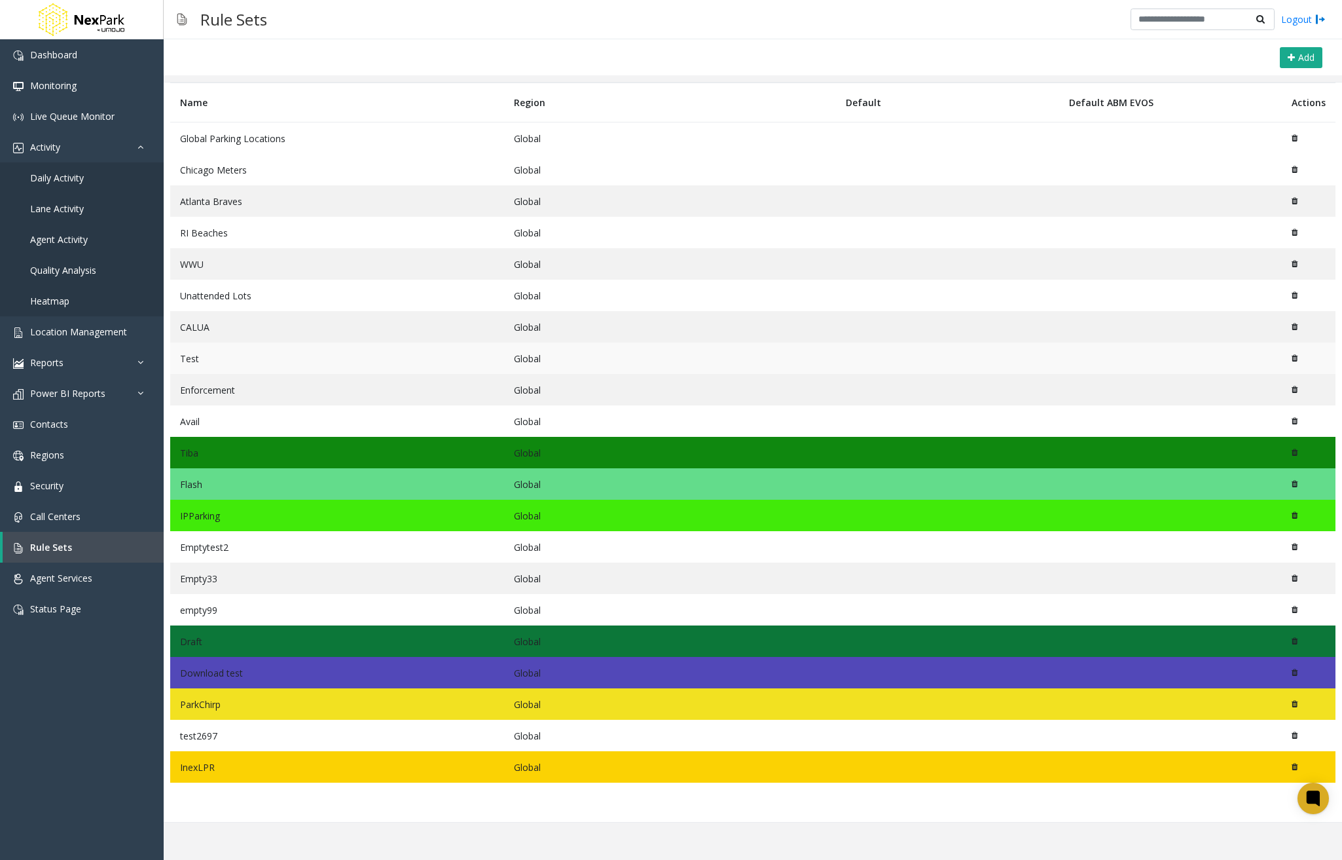
click at [237, 362] on td "Test" at bounding box center [337, 357] width 334 height 31
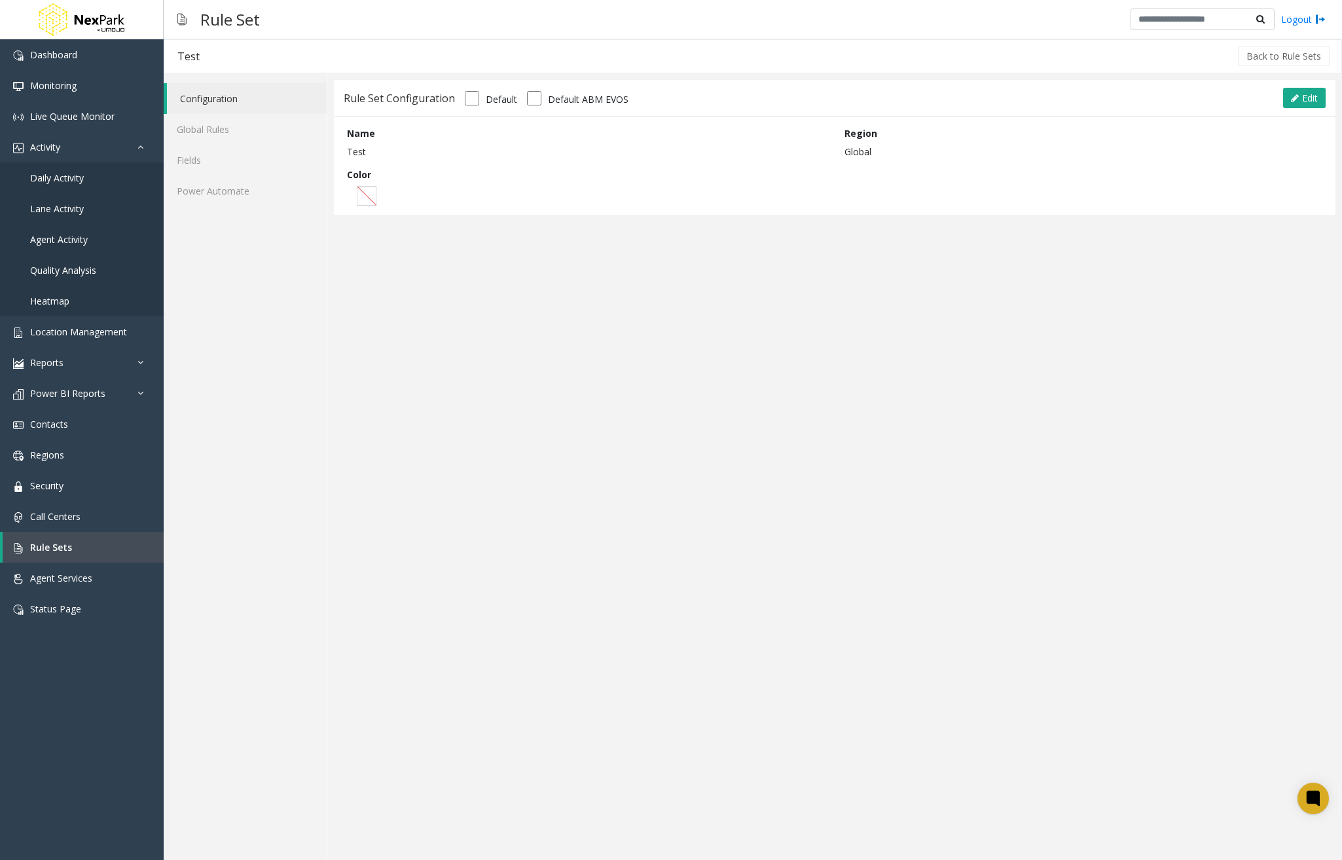
click at [609, 101] on label "Default ABM EVOS" at bounding box center [588, 99] width 81 height 14
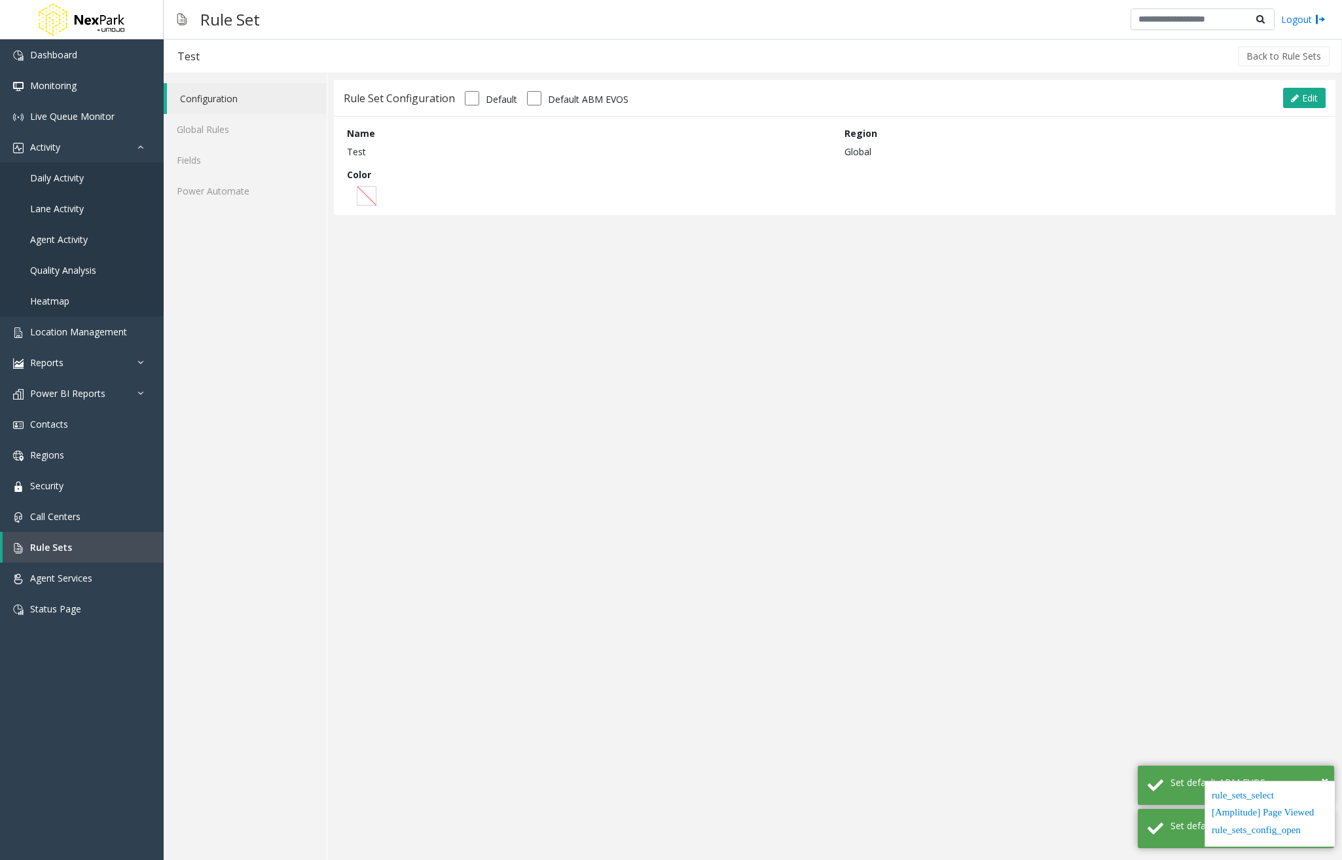
click at [486, 100] on label "Default" at bounding box center [501, 99] width 31 height 14
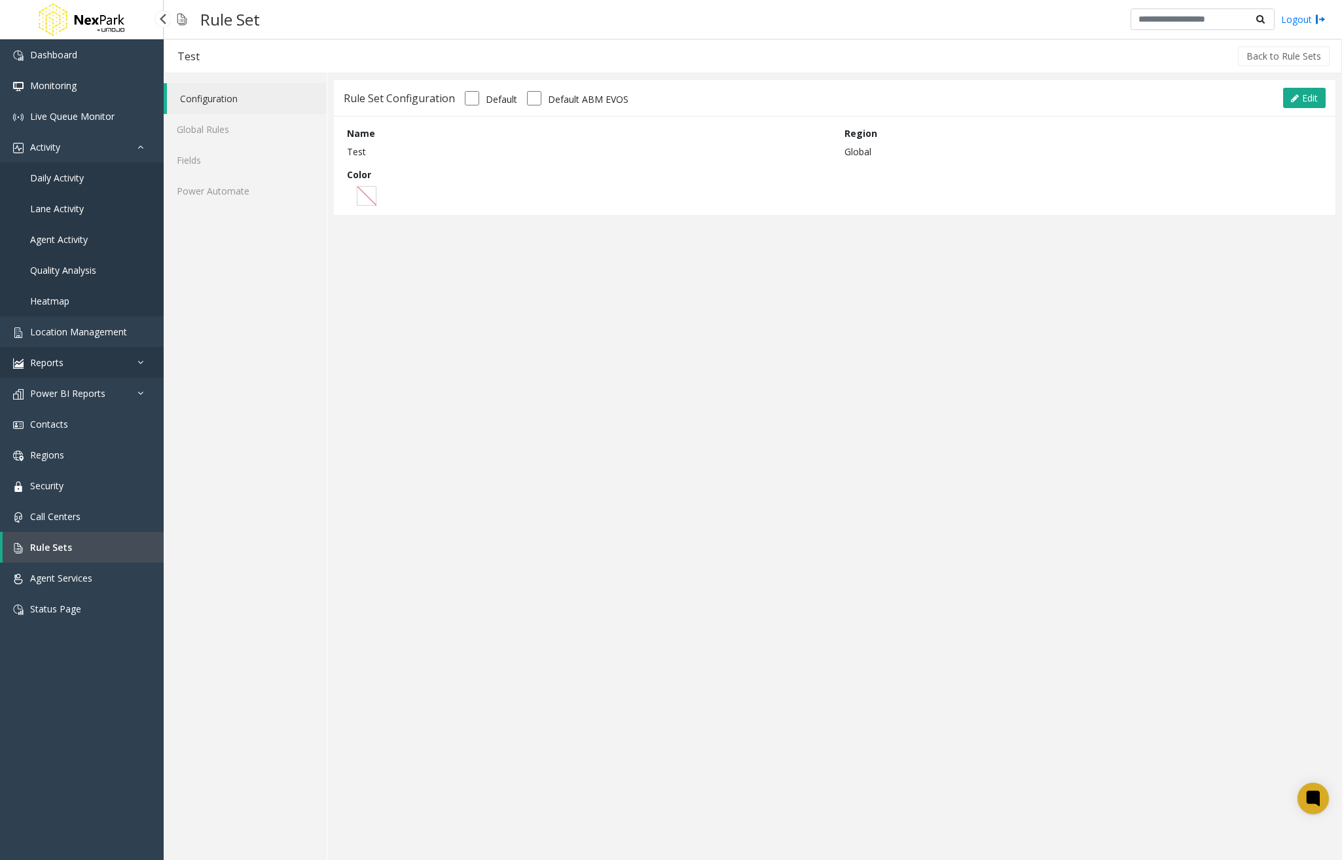
click at [137, 358] on link "Reports" at bounding box center [82, 362] width 164 height 31
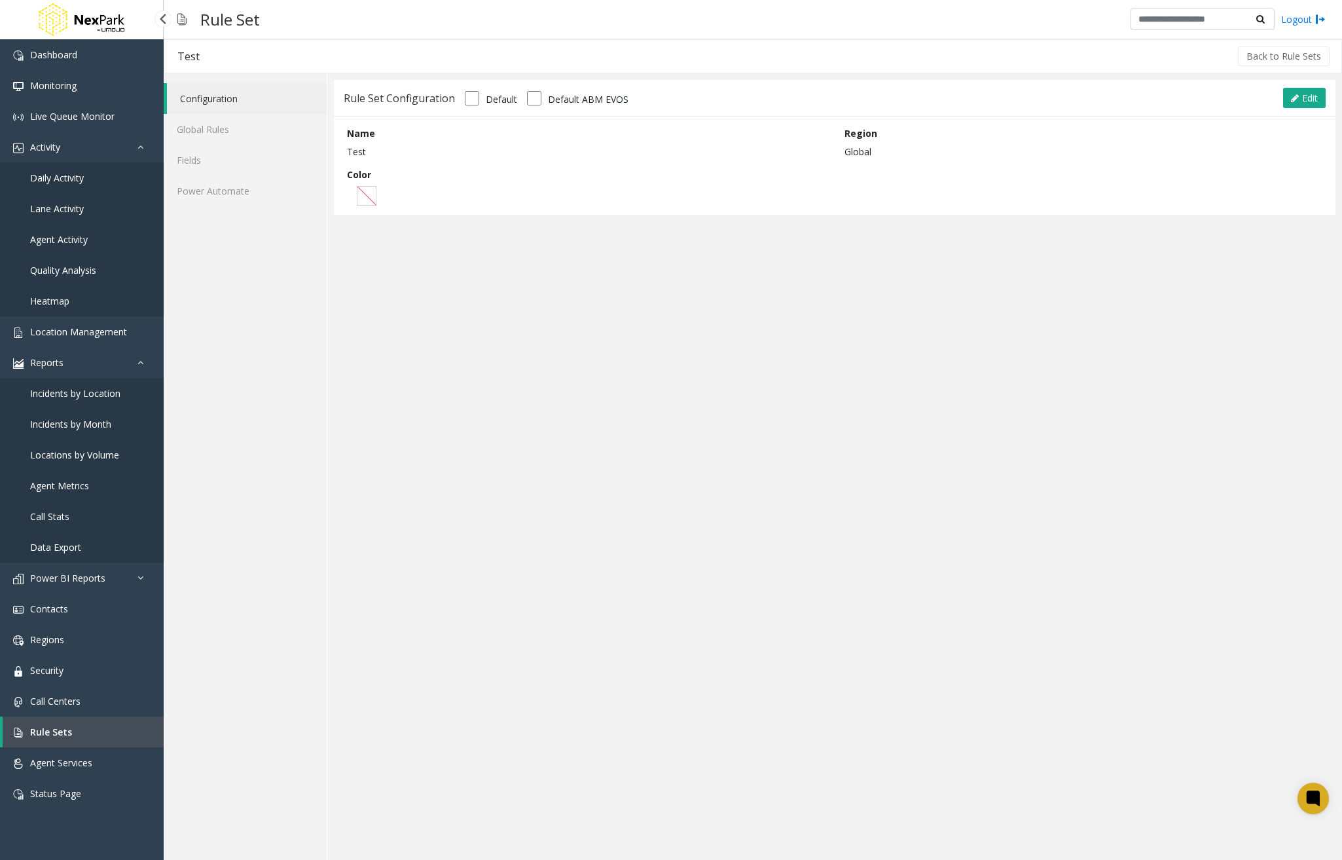
click at [63, 551] on span "Data Export" at bounding box center [55, 547] width 51 height 12
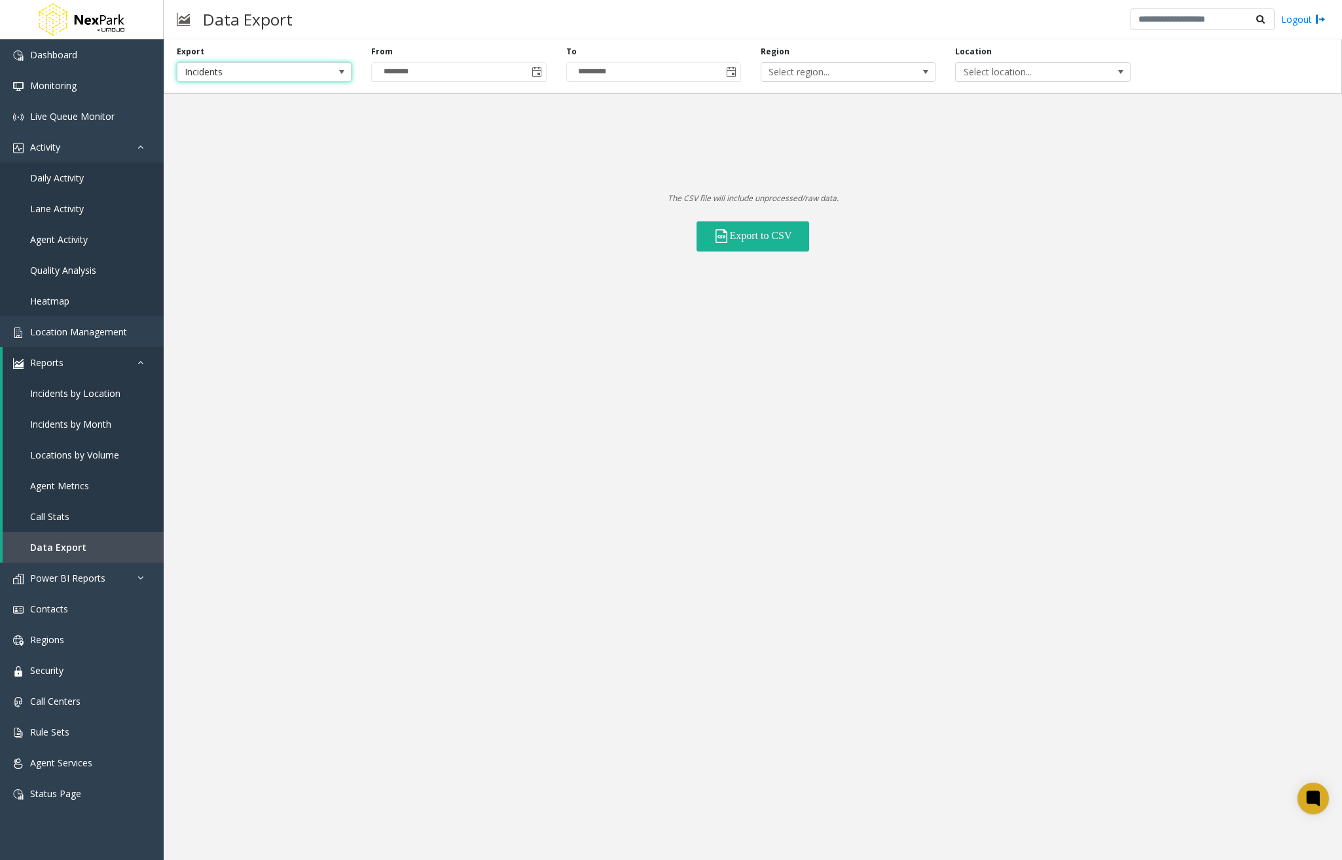
click at [327, 79] on span "Incidents" at bounding box center [264, 72] width 175 height 20
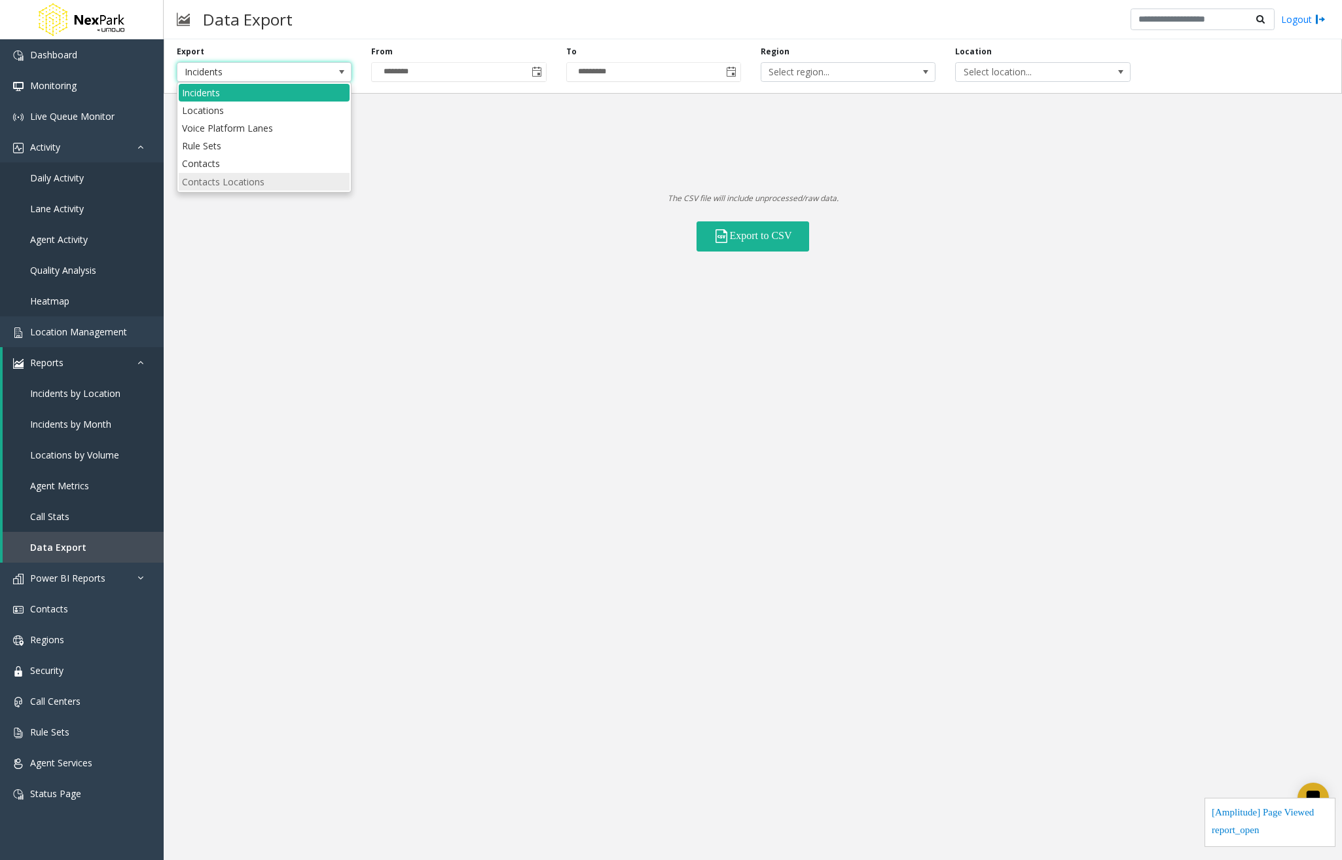
click at [277, 183] on Locations "Contacts Locations" at bounding box center [264, 182] width 171 height 18
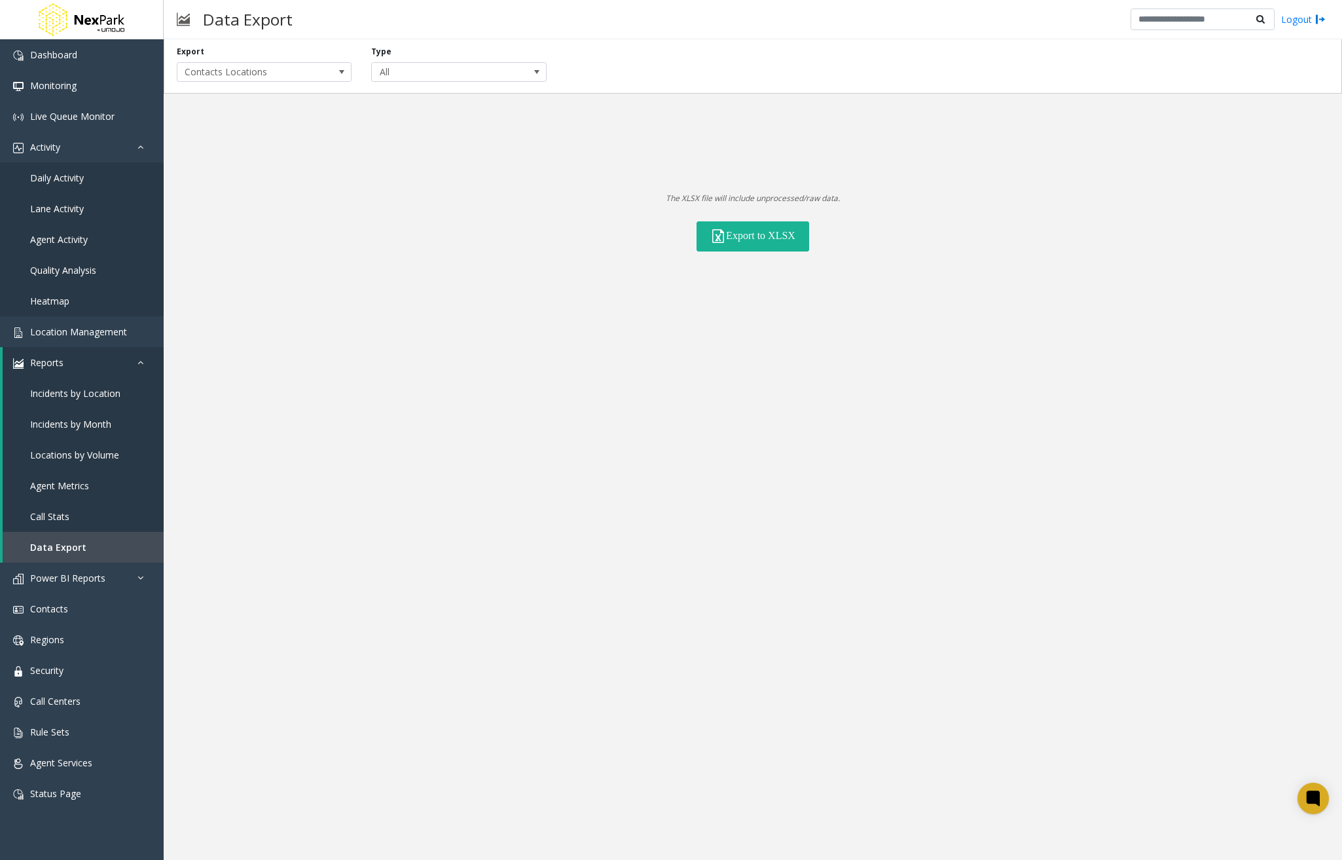
click at [597, 49] on div "Export Contacts Locations Type All" at bounding box center [753, 66] width 1179 height 54
click at [503, 63] on span "All" at bounding box center [441, 72] width 139 height 18
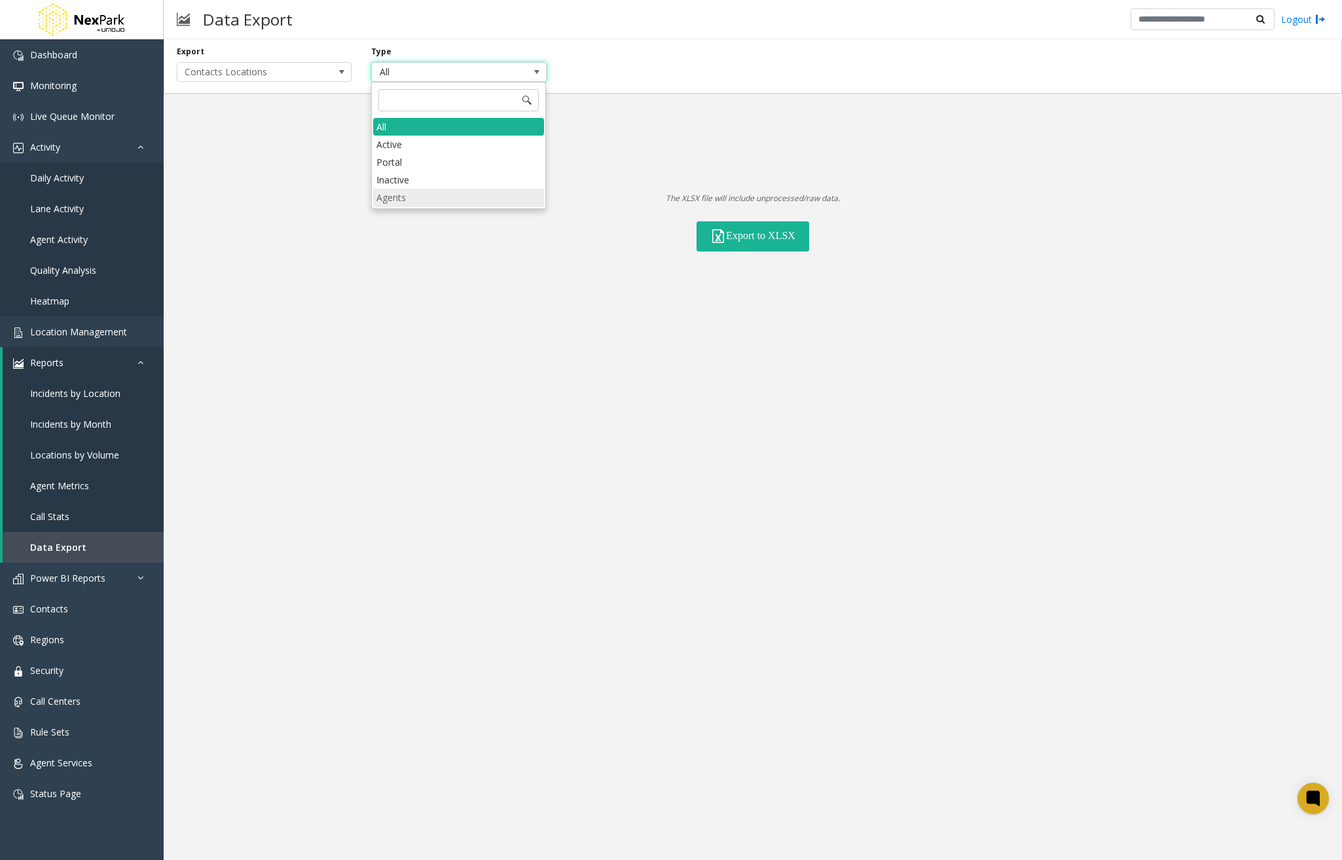
click at [475, 194] on li "Agents" at bounding box center [458, 198] width 171 height 18
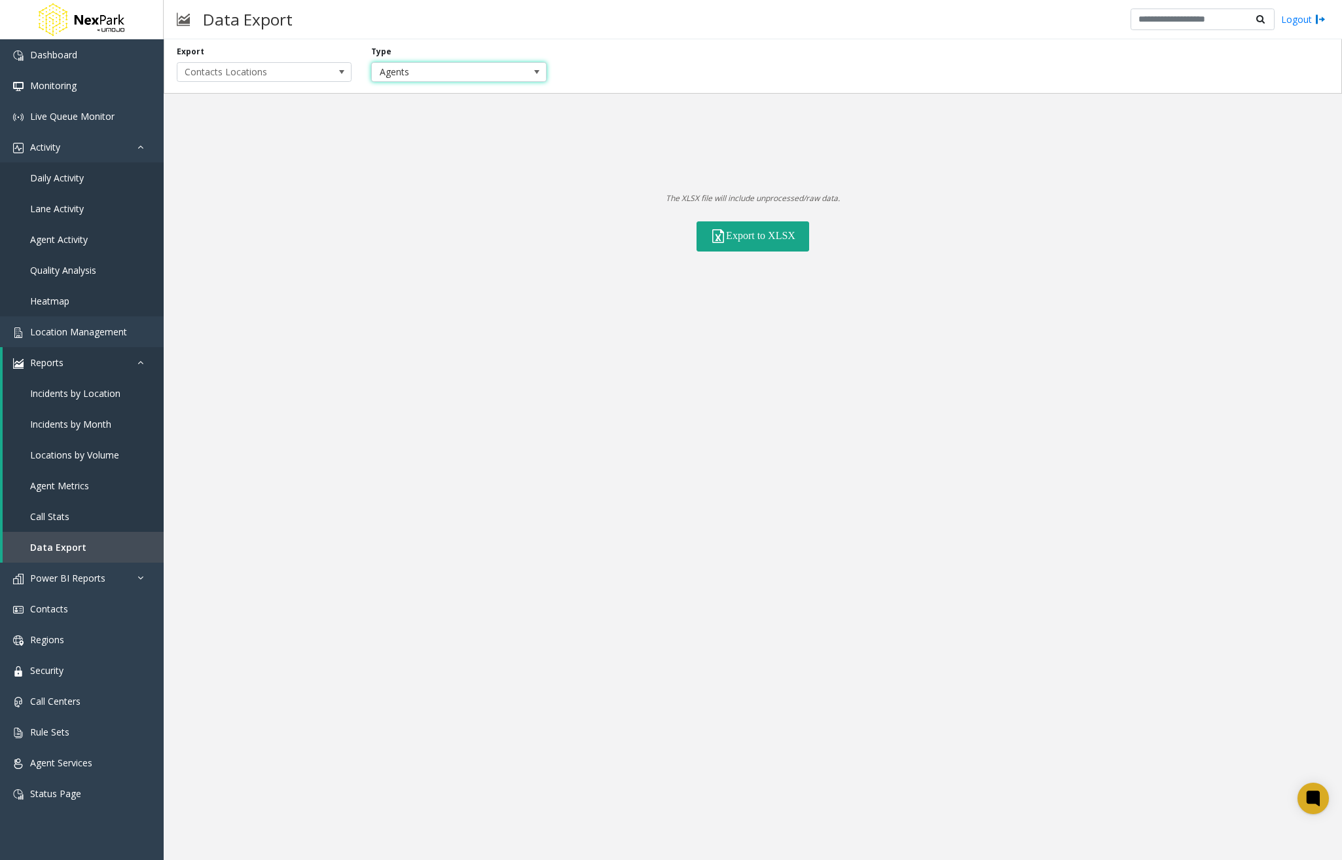
click at [777, 235] on button "Export to XLSX" at bounding box center [753, 236] width 113 height 30
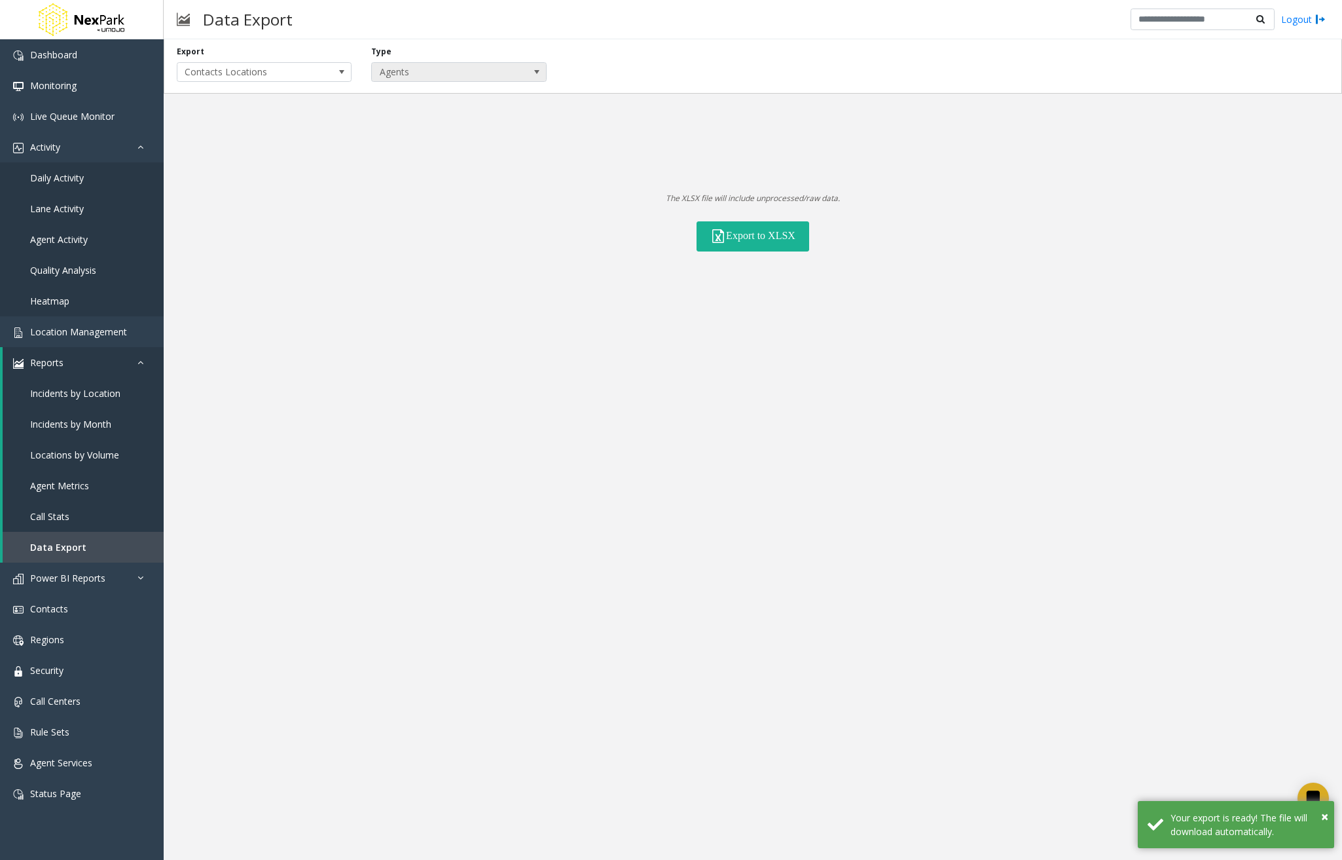
click at [460, 76] on span "Agents" at bounding box center [441, 72] width 139 height 18
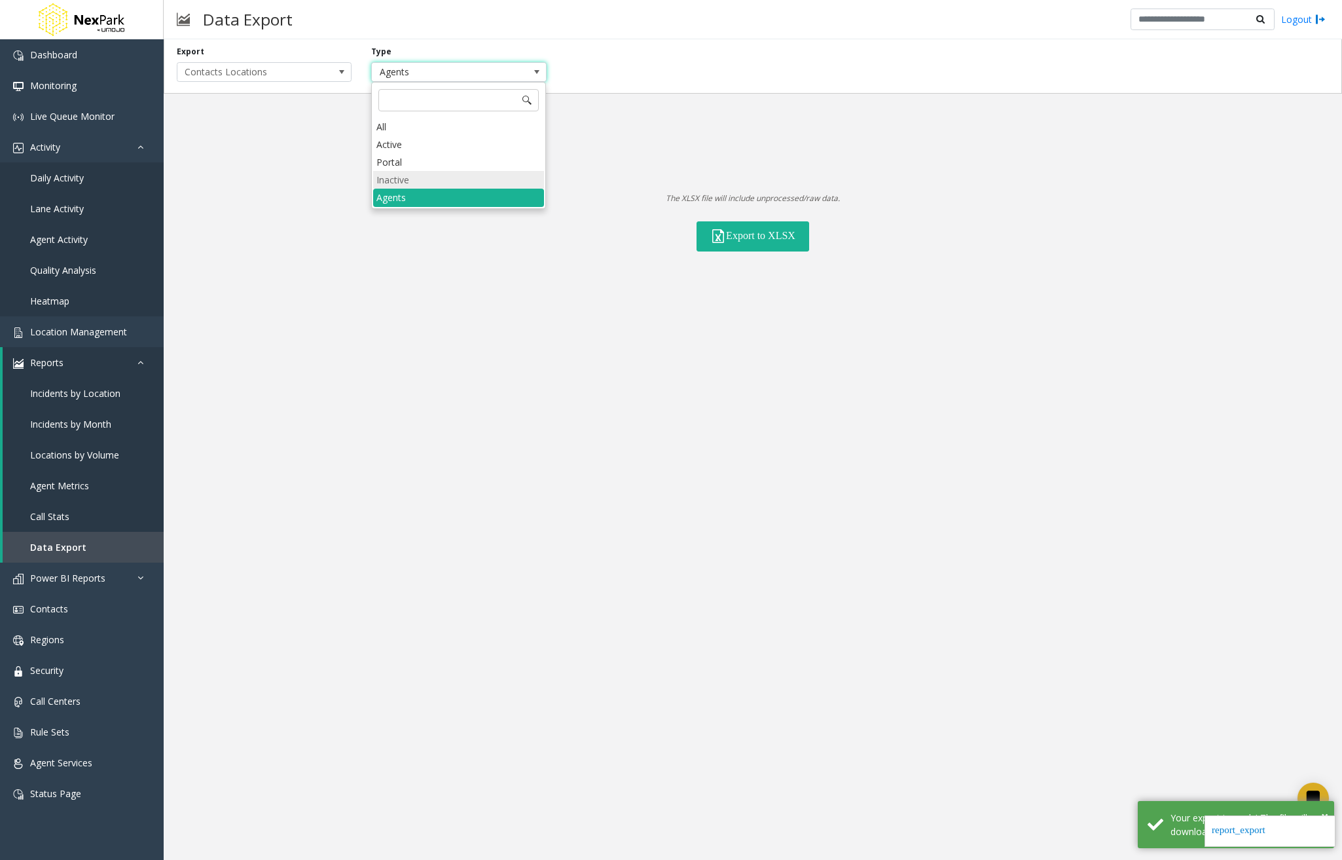
click at [435, 182] on li "Inactive" at bounding box center [458, 180] width 171 height 18
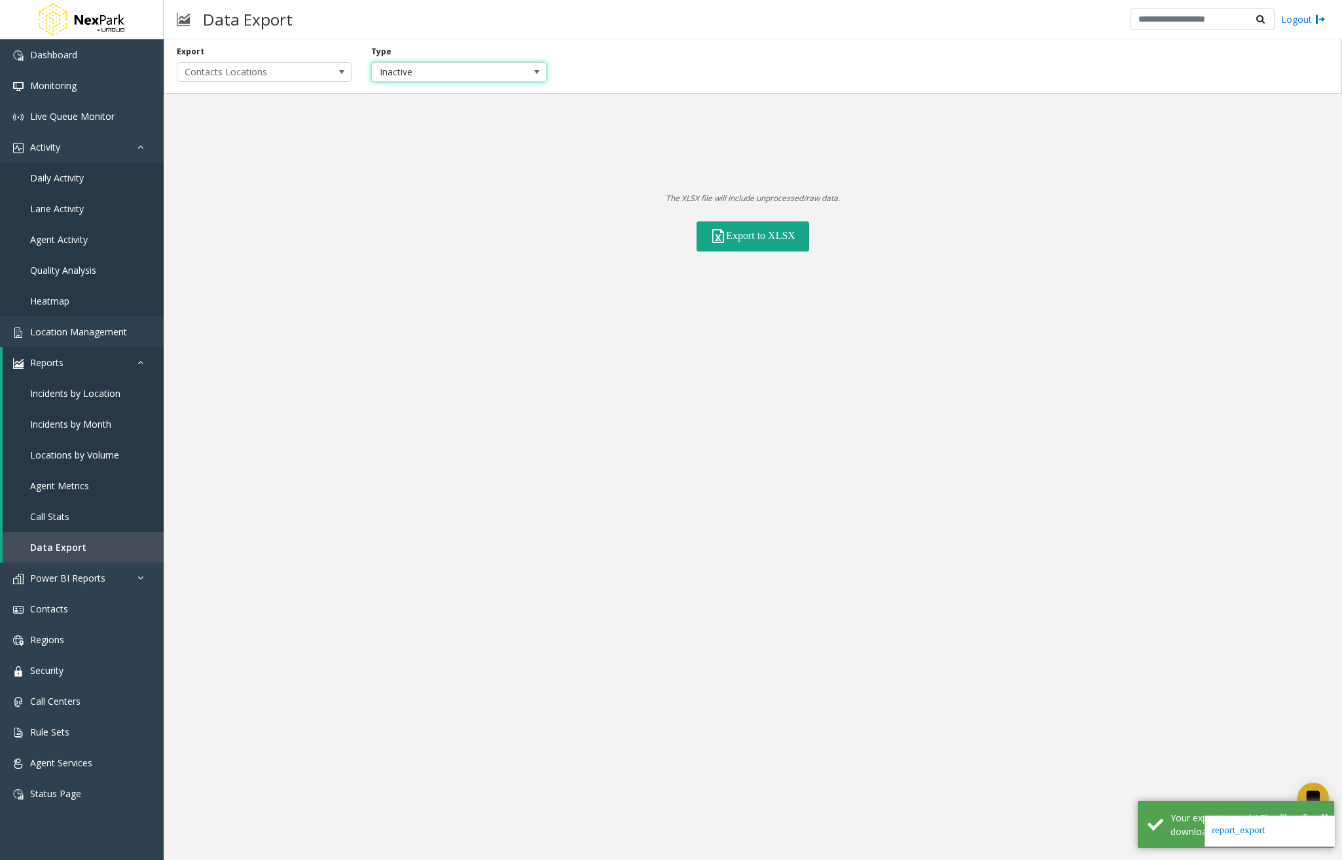
click at [770, 236] on button "Export to XLSX" at bounding box center [753, 236] width 113 height 30
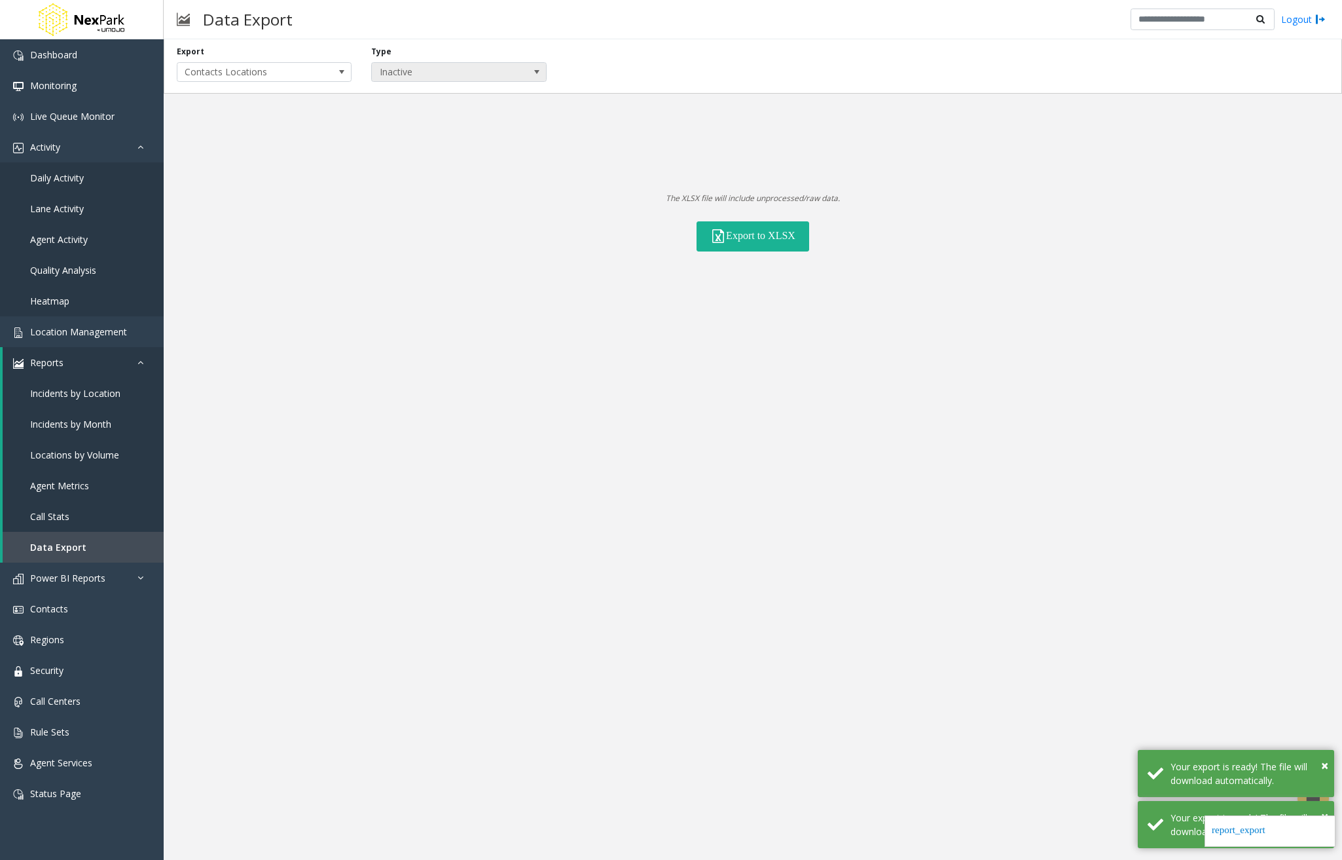
click at [490, 68] on span "Inactive" at bounding box center [441, 72] width 139 height 18
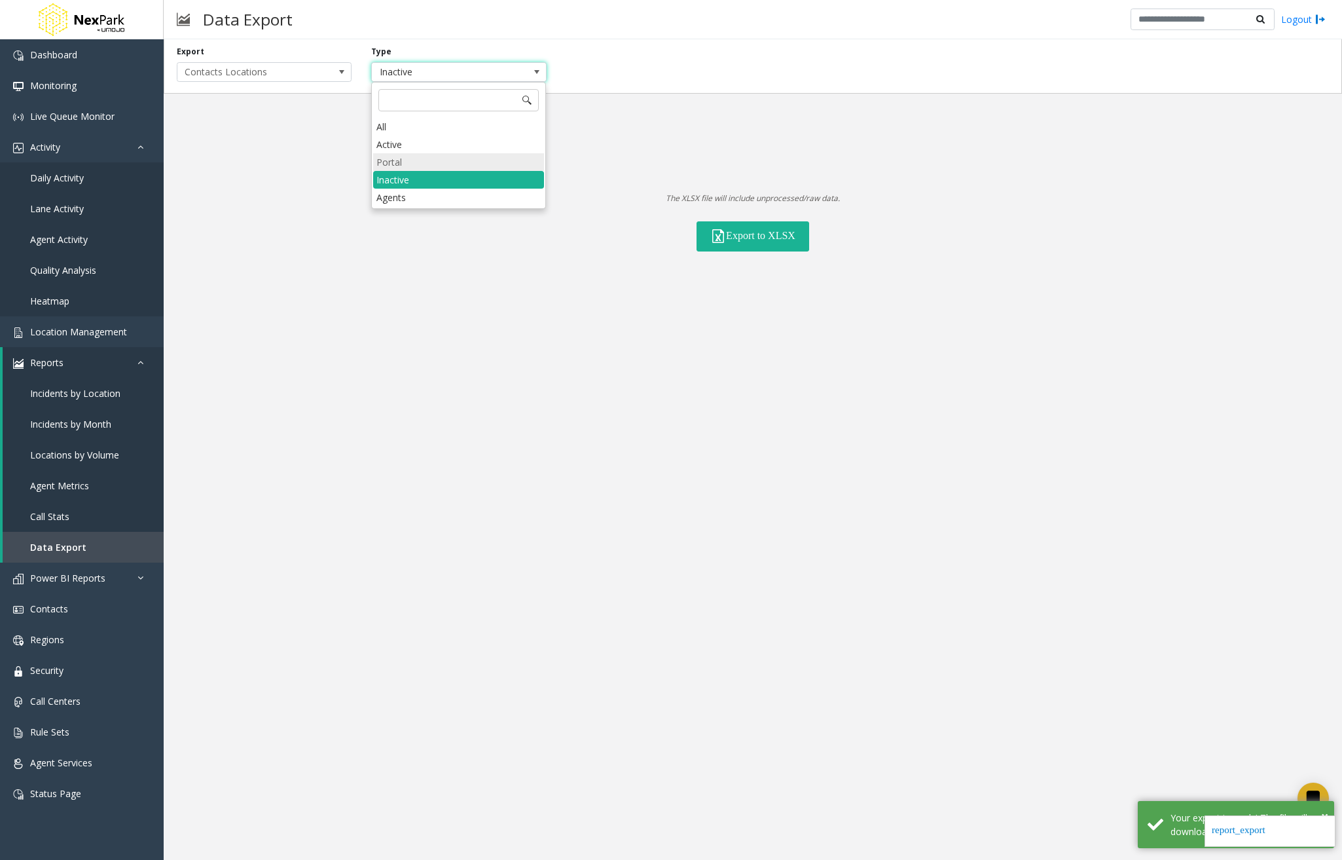
click at [444, 168] on li "Portal" at bounding box center [458, 162] width 171 height 18
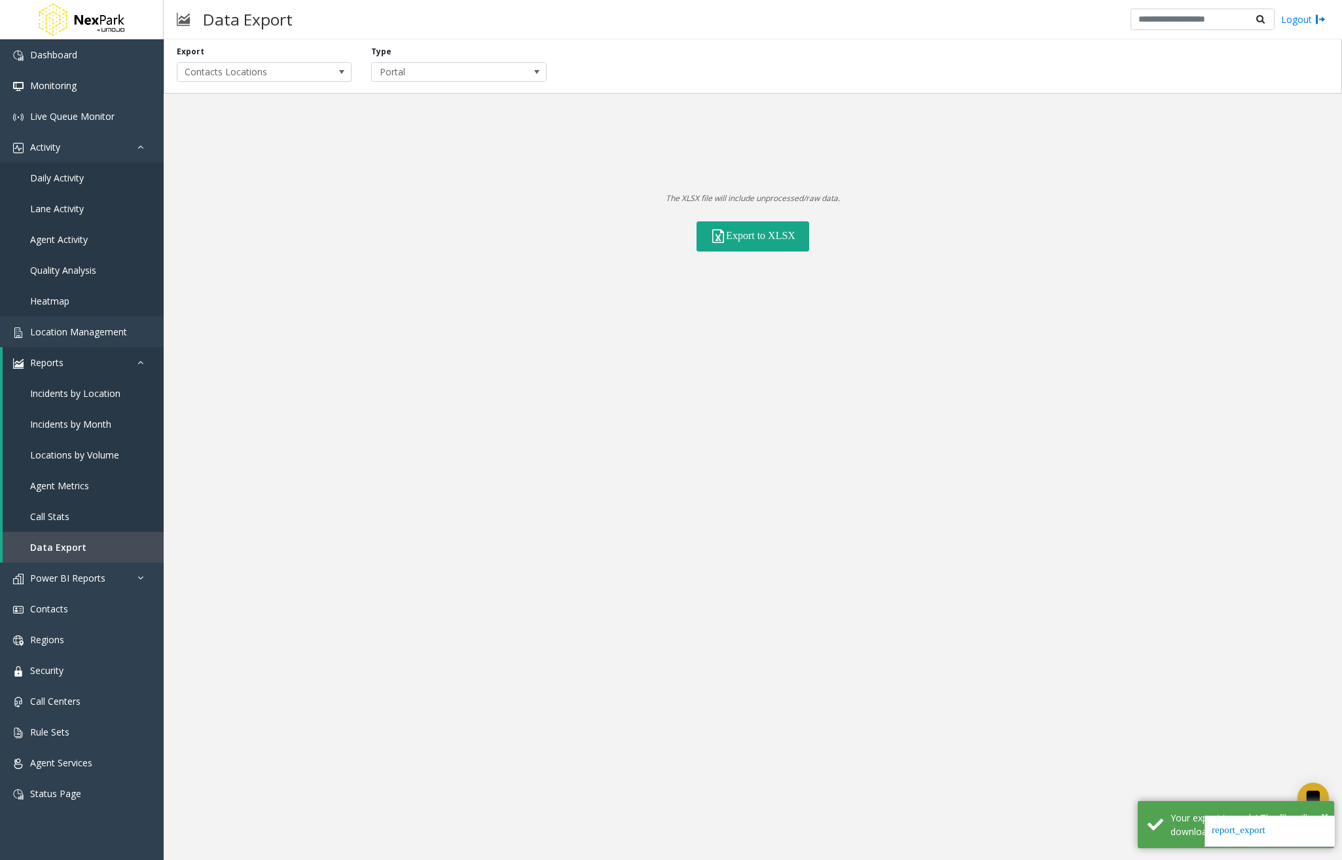
click at [755, 239] on button "Export to XLSX" at bounding box center [753, 236] width 113 height 30
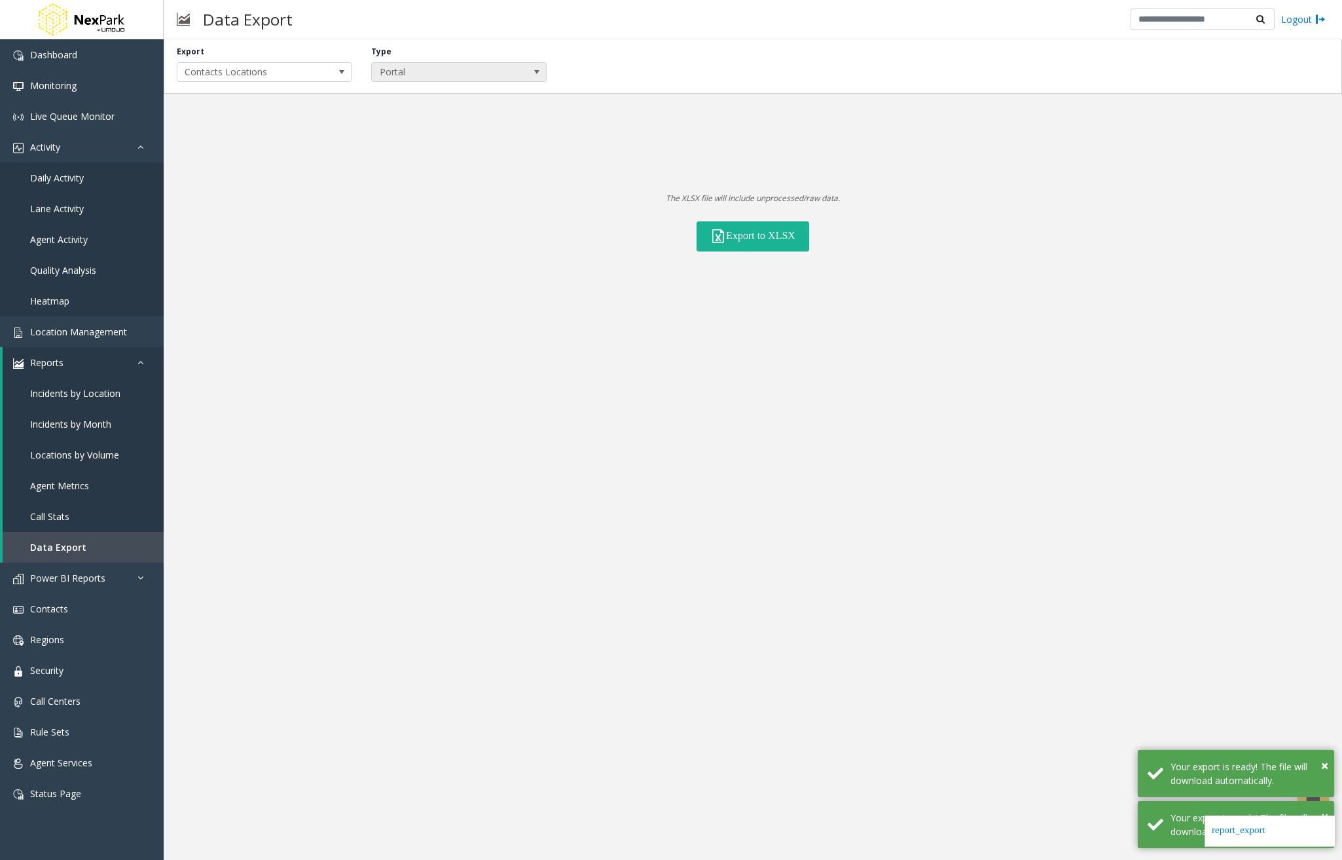
click at [518, 62] on span "Portal" at bounding box center [458, 72] width 175 height 20
click at [446, 141] on li "Active" at bounding box center [458, 145] width 171 height 18
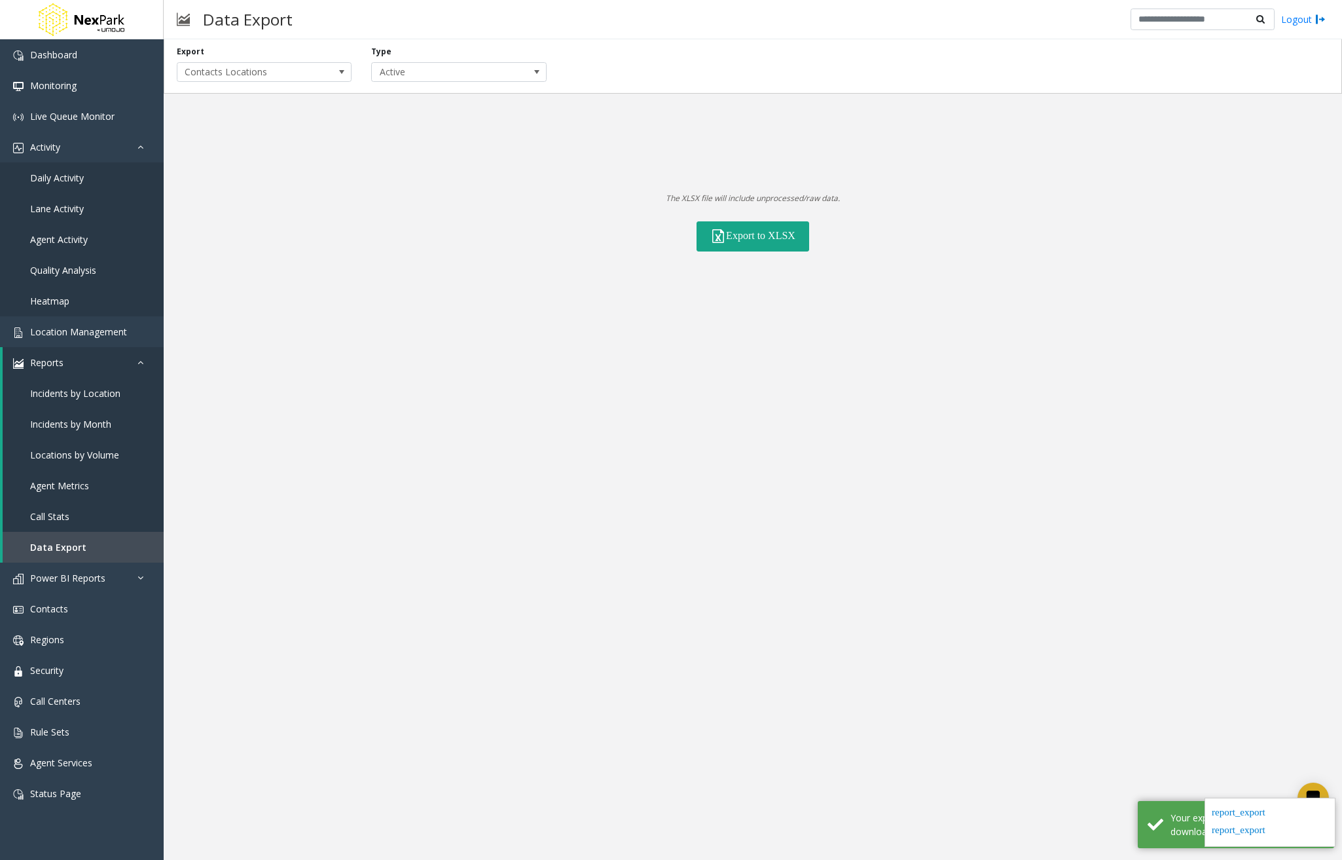
click at [771, 235] on button "Export to XLSX" at bounding box center [753, 236] width 113 height 30
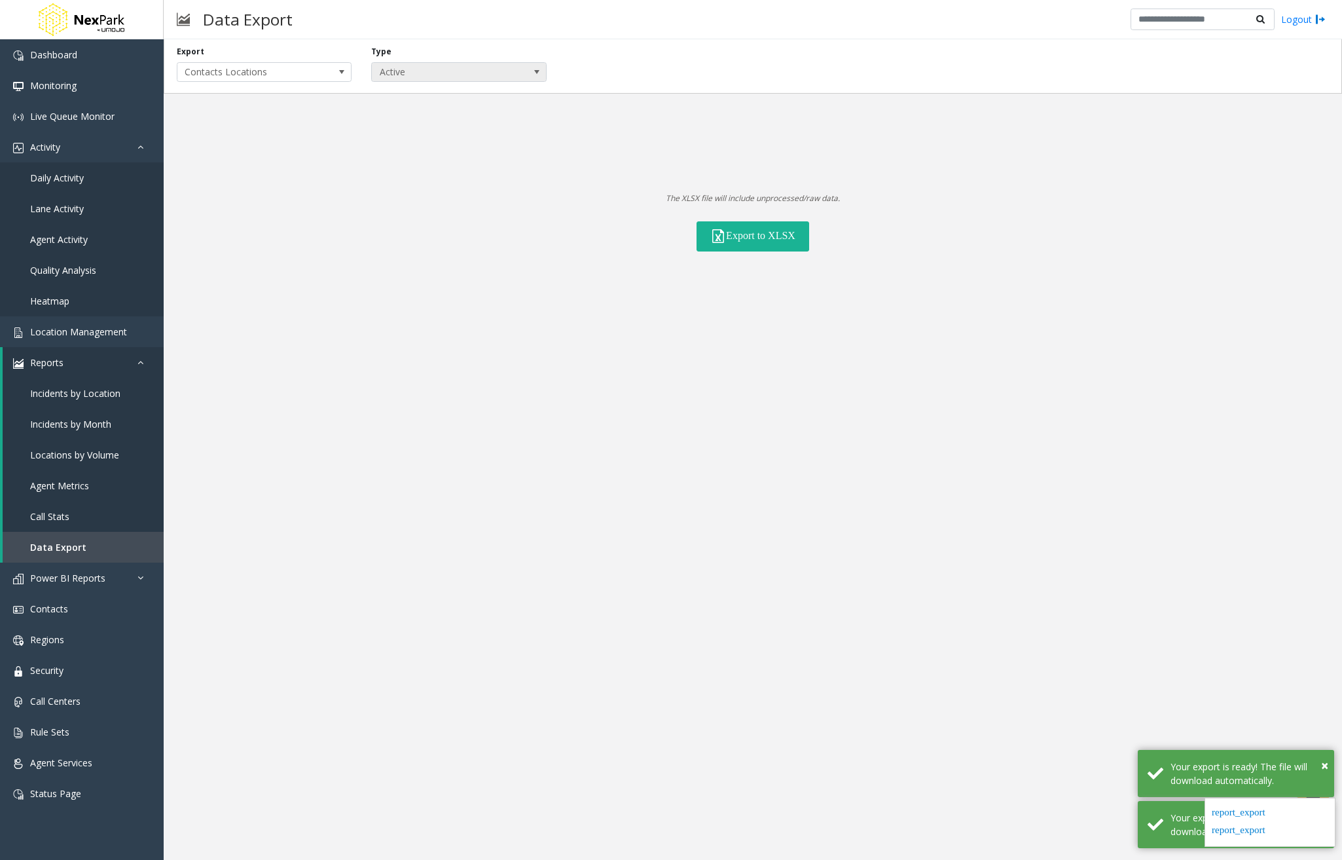
click at [504, 70] on span "Active" at bounding box center [441, 72] width 139 height 18
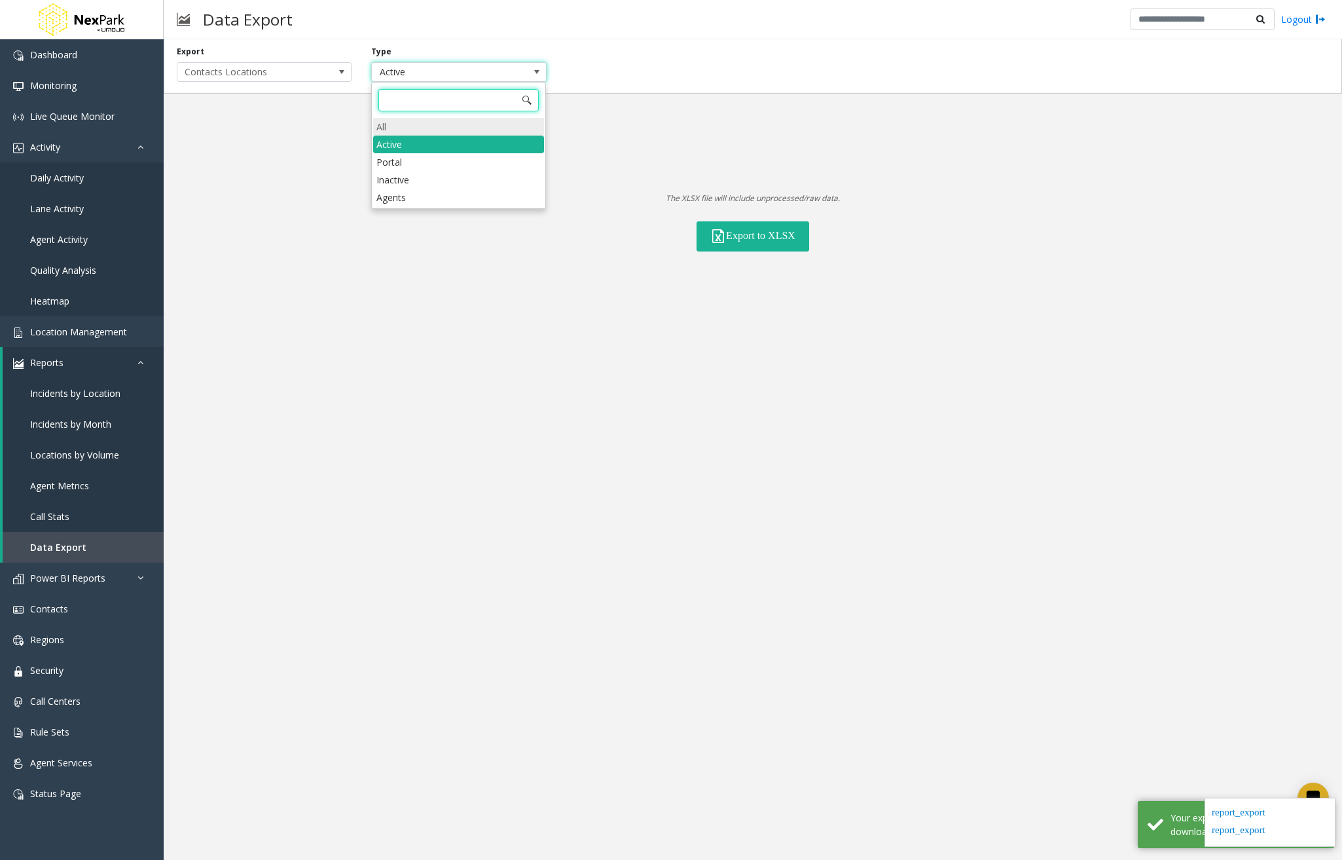
click at [472, 125] on li "All" at bounding box center [458, 127] width 171 height 18
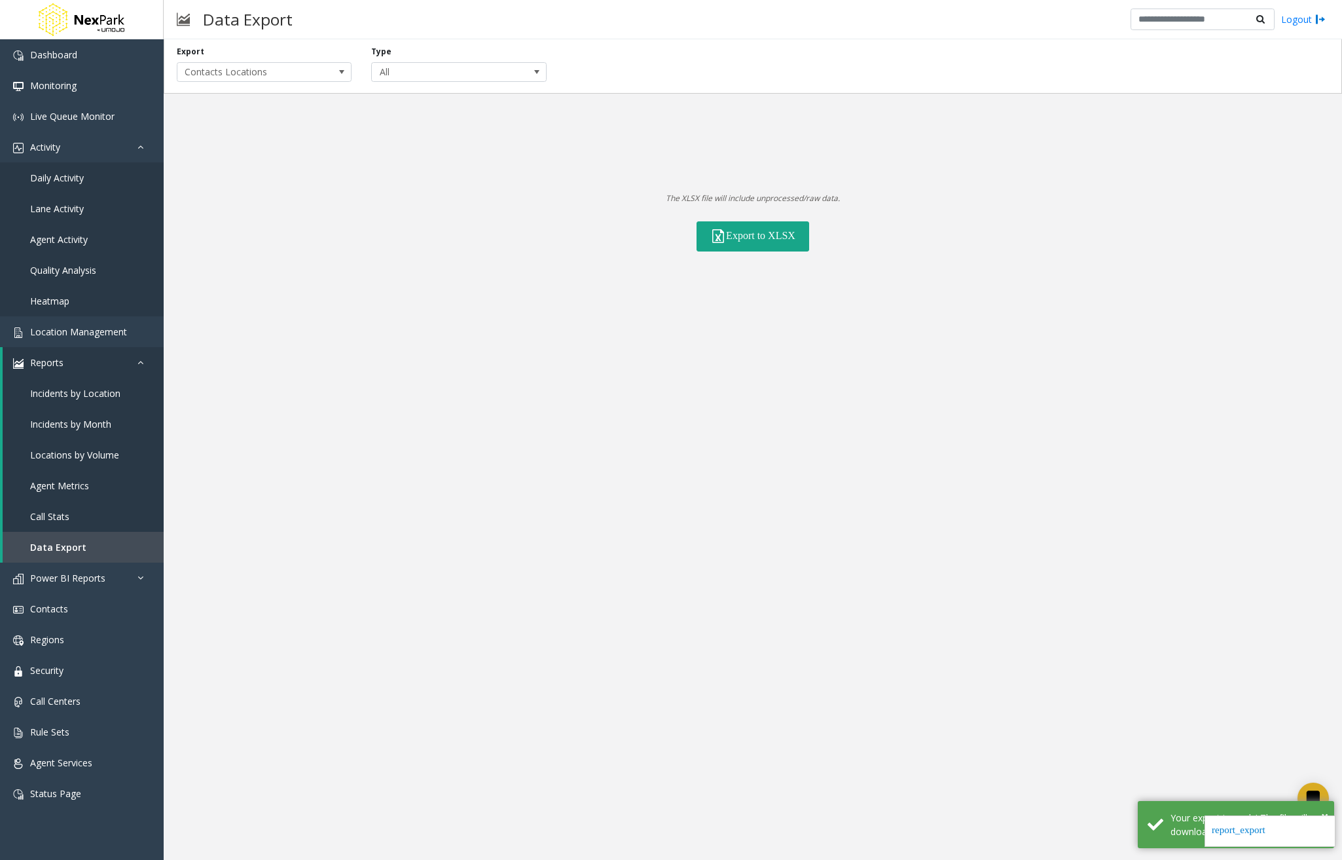
click at [736, 243] on button "Export to XLSX" at bounding box center [753, 236] width 113 height 30
click at [291, 72] on span "Contacts Locations" at bounding box center [246, 72] width 139 height 18
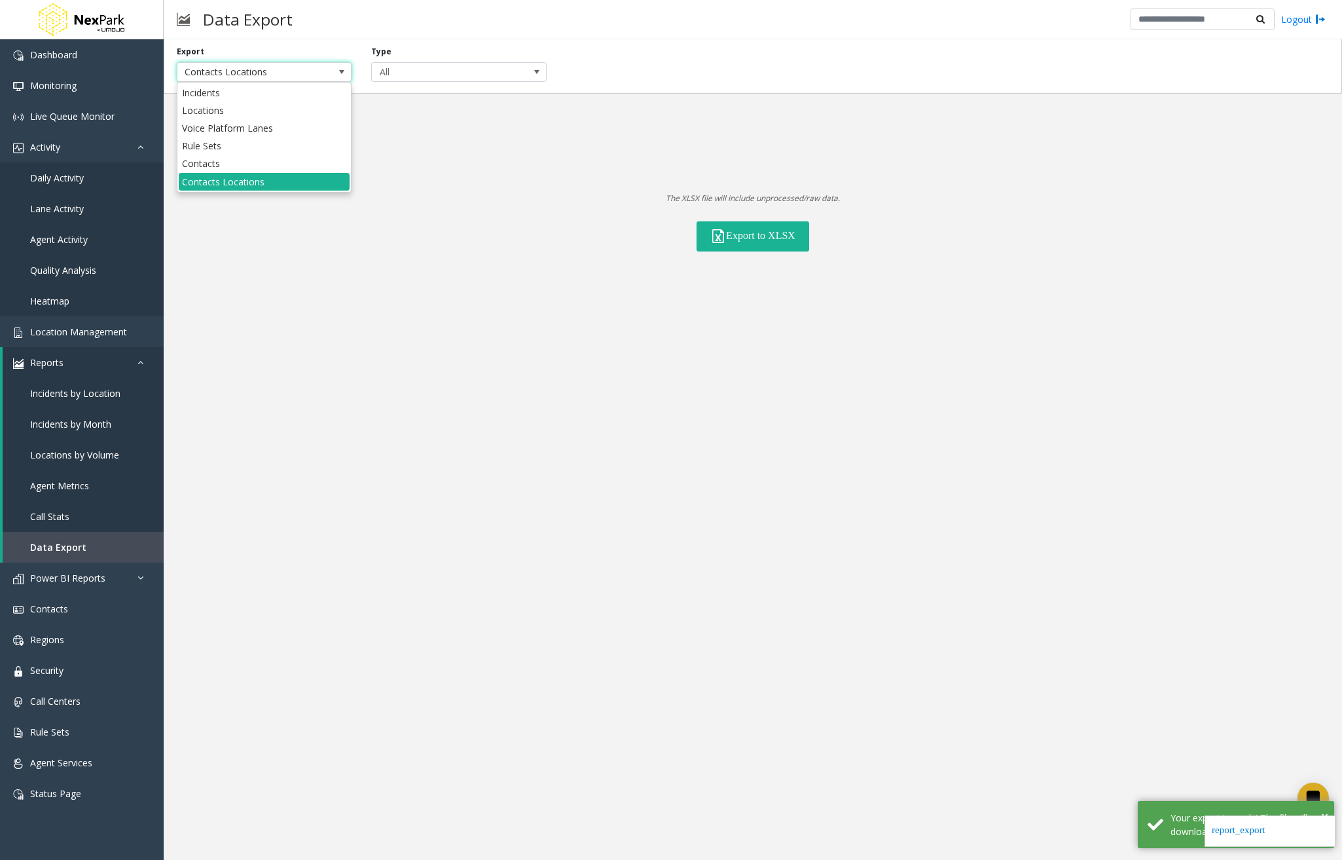
click at [1051, 378] on div "Export Contacts Locations Type All The XLSX file will include unprocessed/raw d…" at bounding box center [753, 449] width 1179 height 820
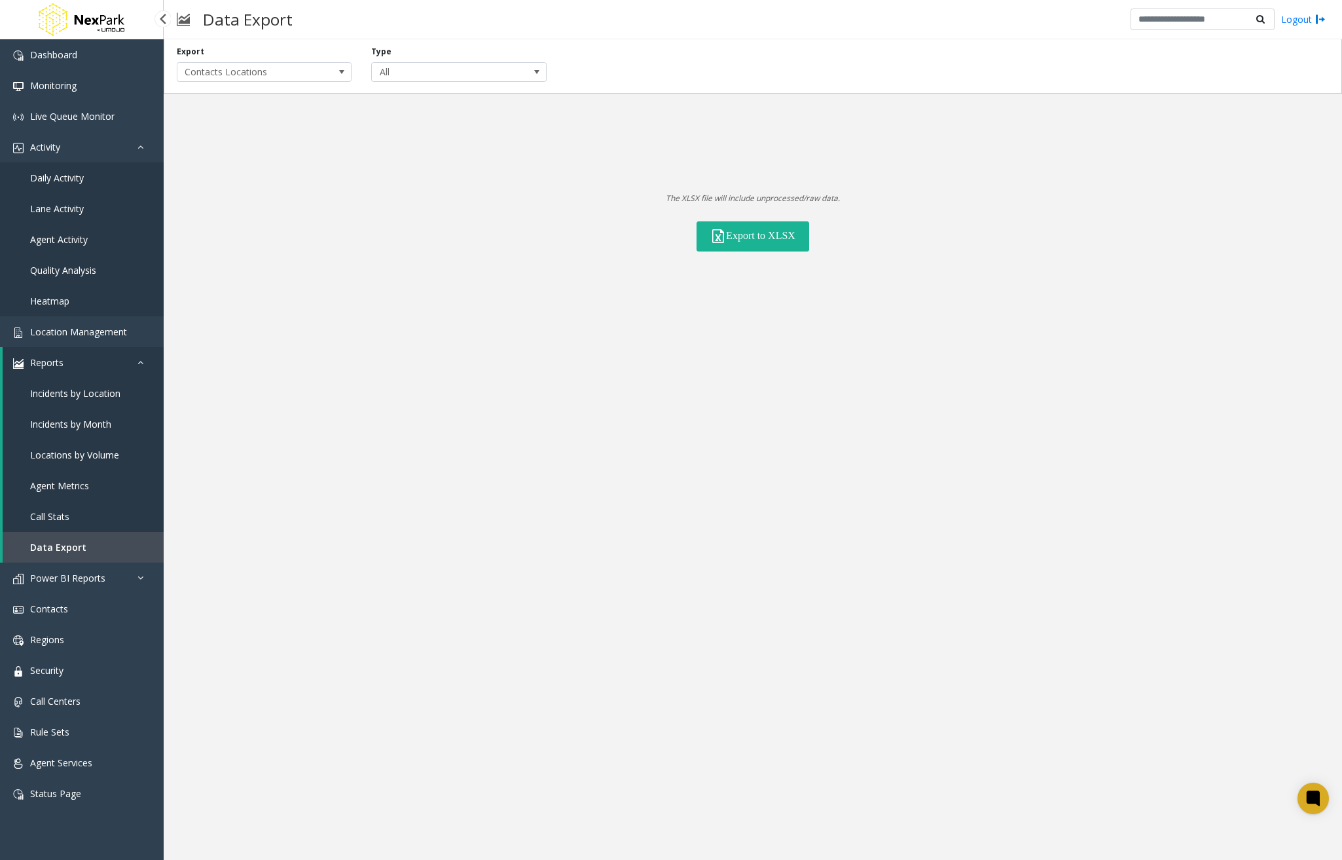
click at [70, 176] on span "Daily Activity" at bounding box center [57, 178] width 54 height 12
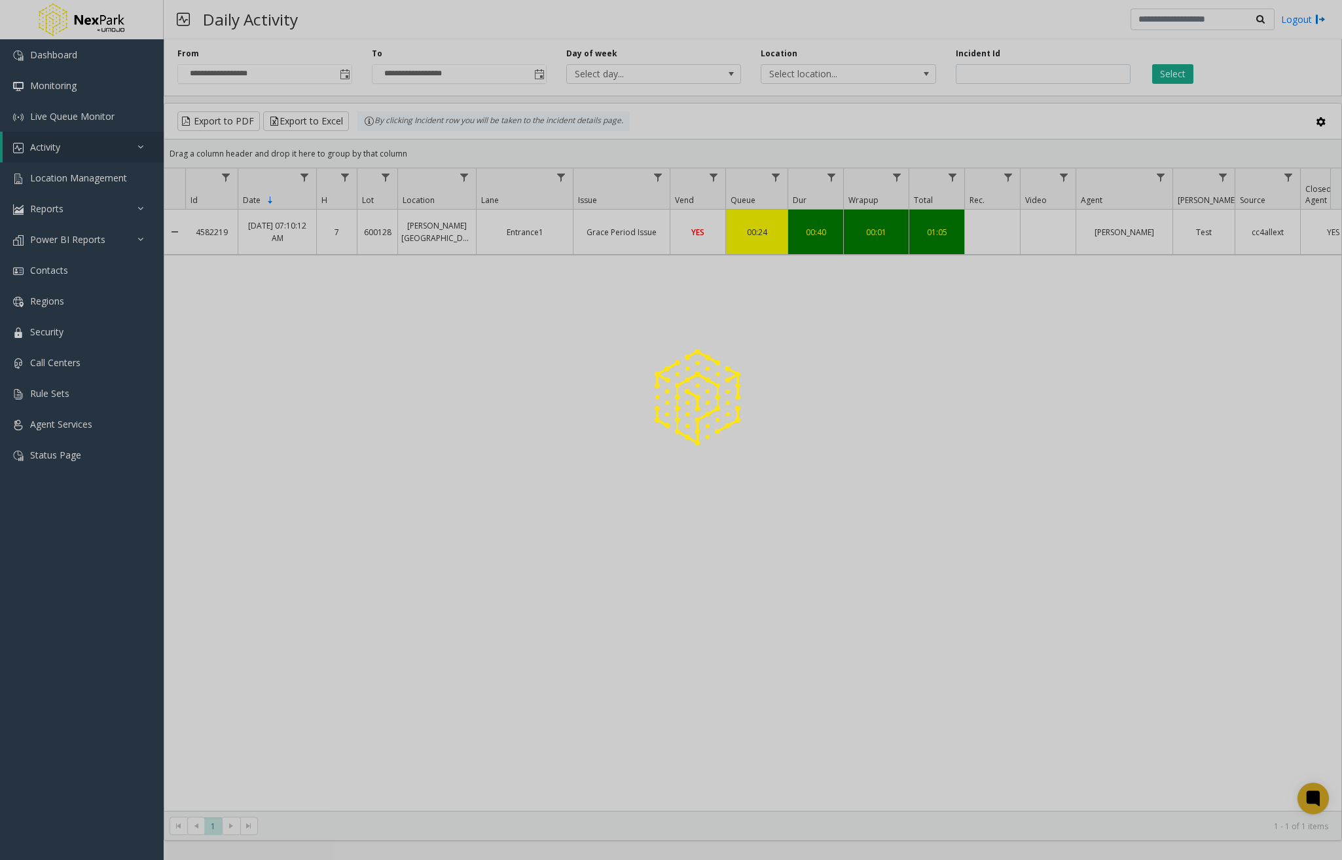
click at [63, 59] on div at bounding box center [671, 430] width 1342 height 860
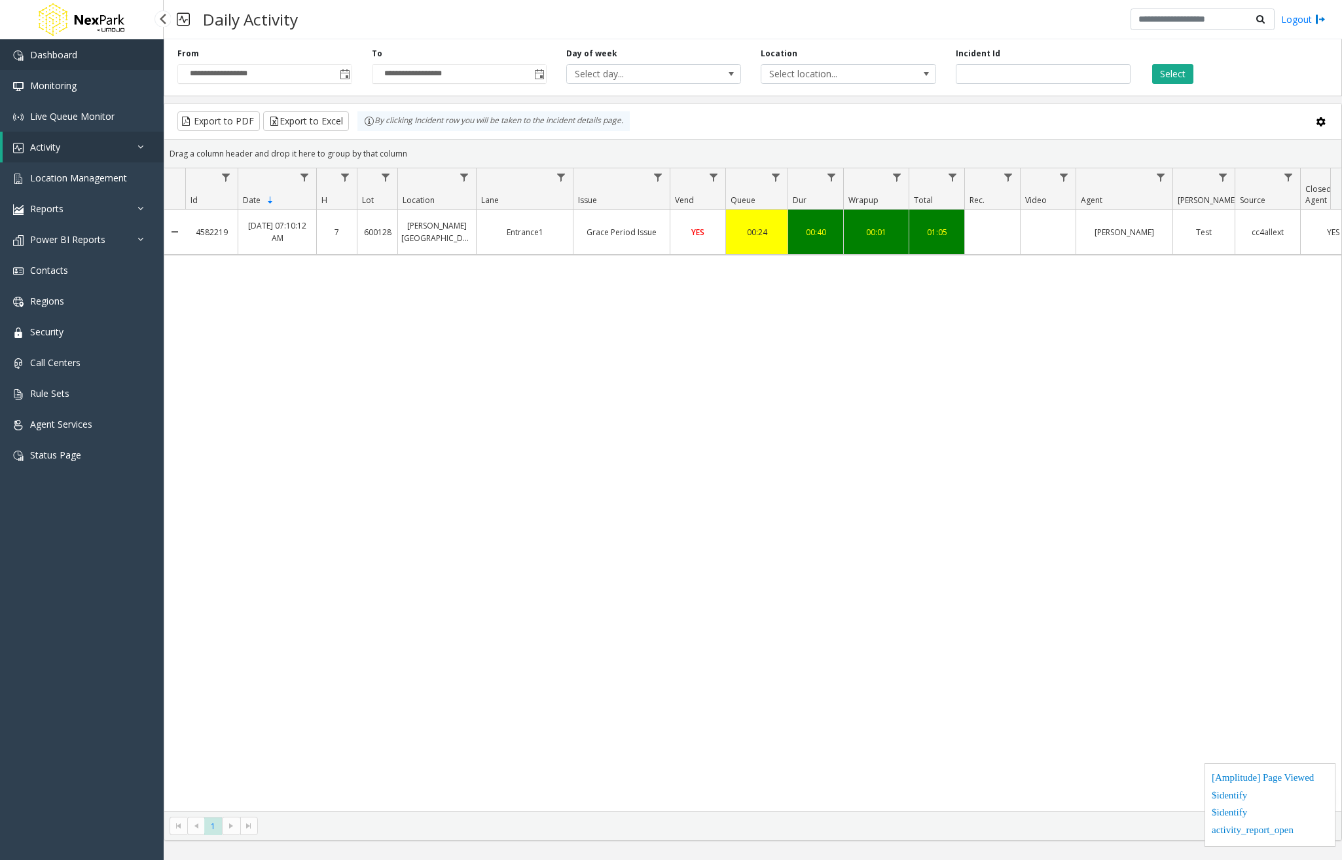
click at [64, 54] on span "Dashboard" at bounding box center [53, 54] width 47 height 12
